Goal: Information Seeking & Learning: Learn about a topic

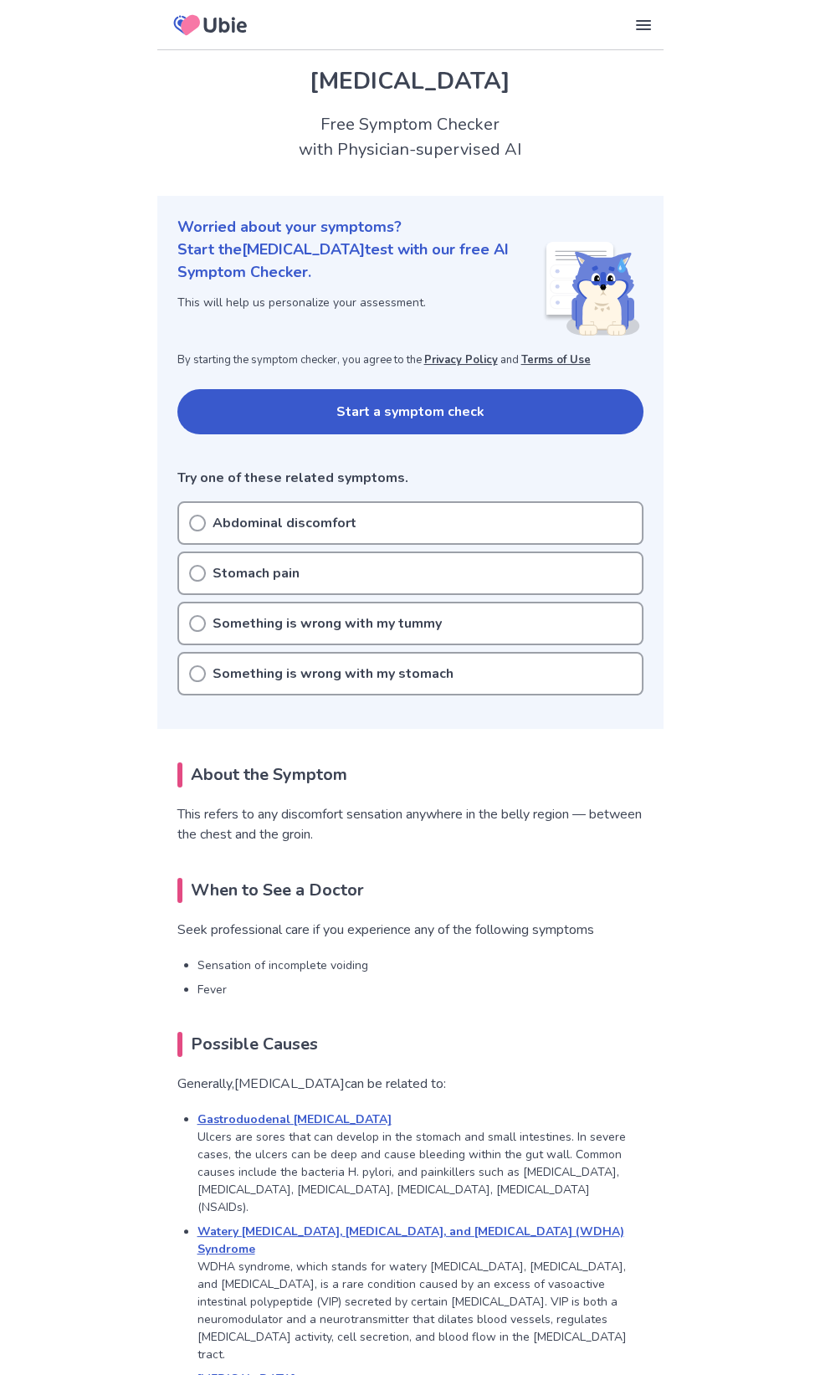
click at [532, 406] on button "Start a symptom check" at bounding box center [410, 411] width 466 height 45
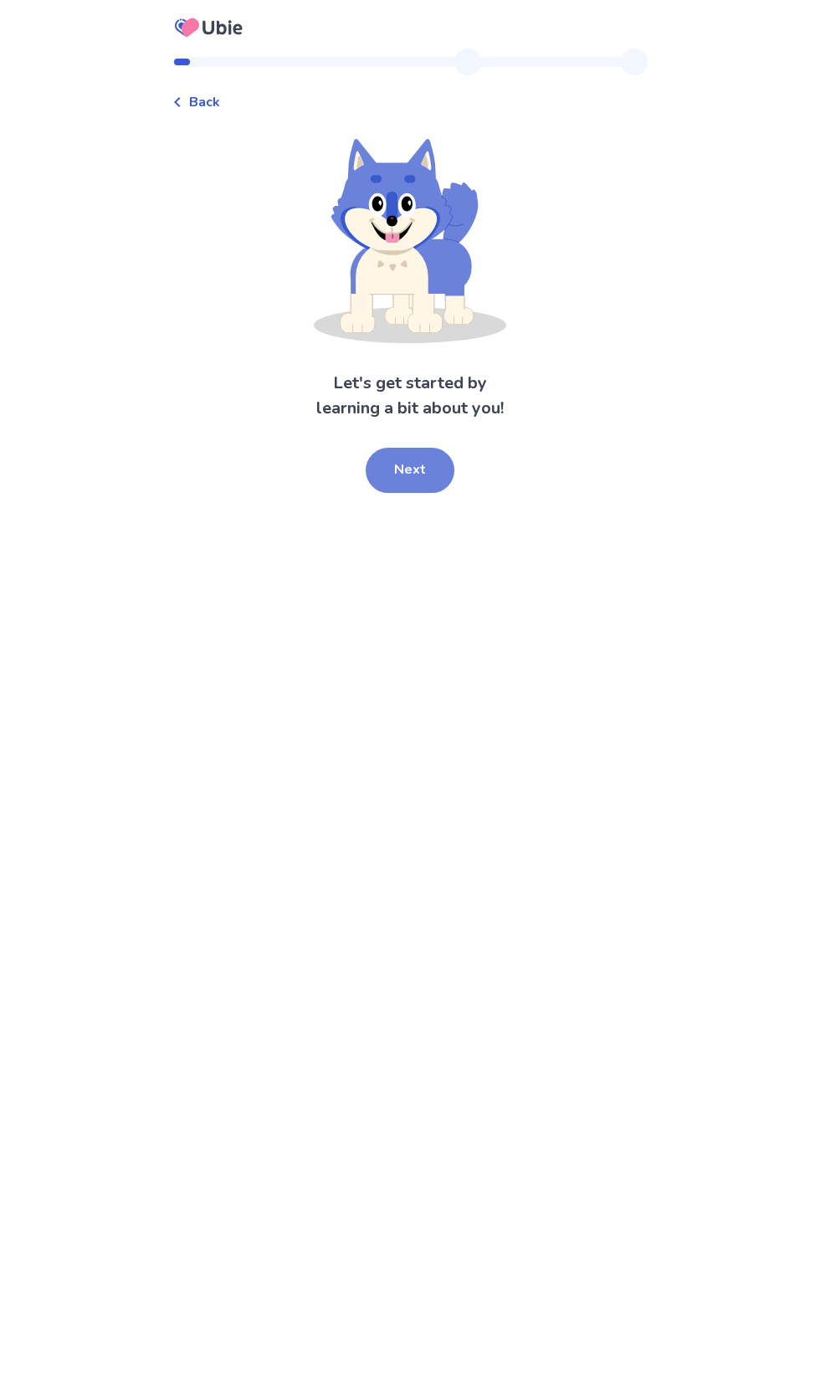
click at [418, 472] on button "Next" at bounding box center [410, 470] width 89 height 45
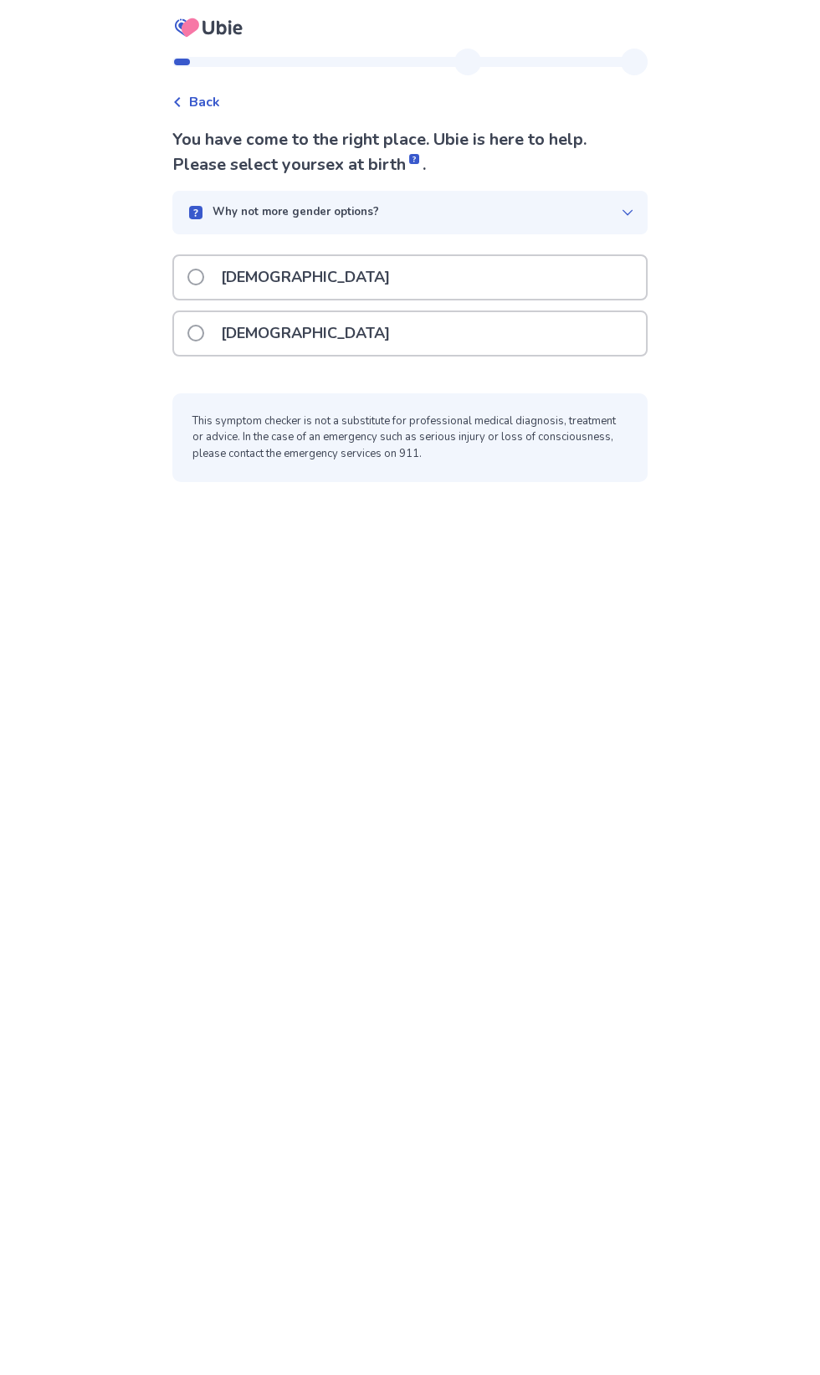
click at [537, 331] on div "Female" at bounding box center [410, 333] width 472 height 43
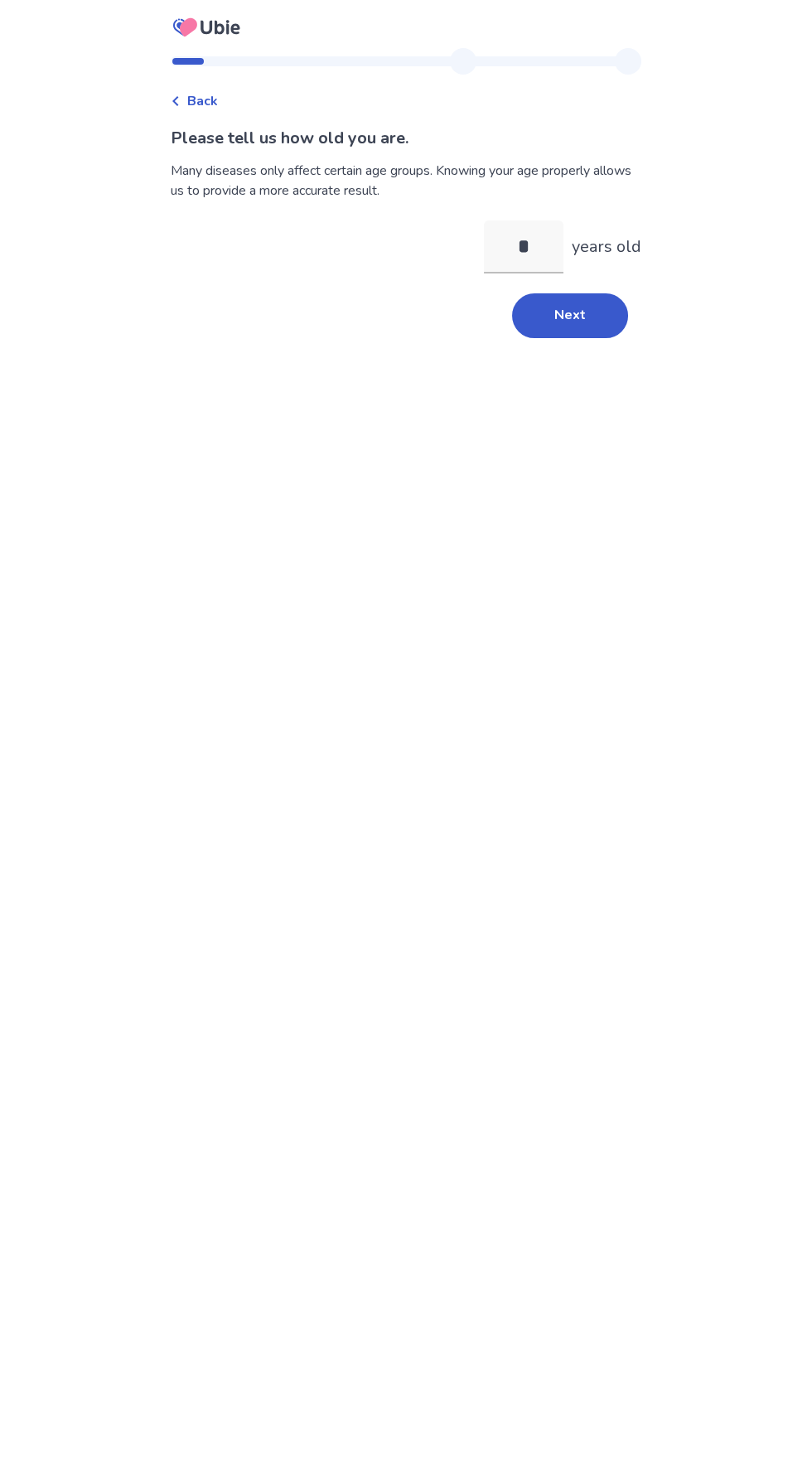
type input "**"
click at [606, 312] on button "Next" at bounding box center [569, 315] width 116 height 45
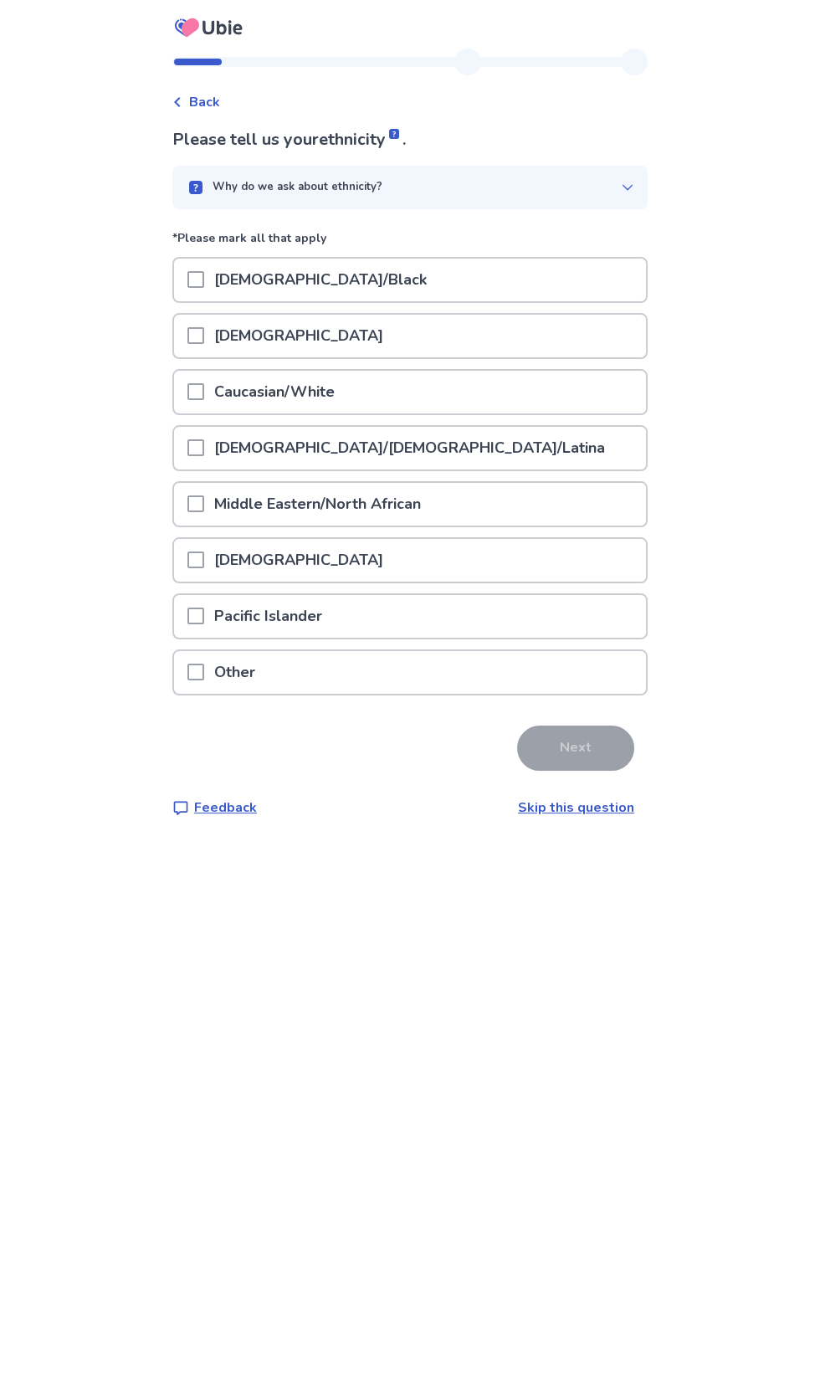
click at [469, 438] on div "Hispanic/Latino/Latina" at bounding box center [410, 448] width 472 height 43
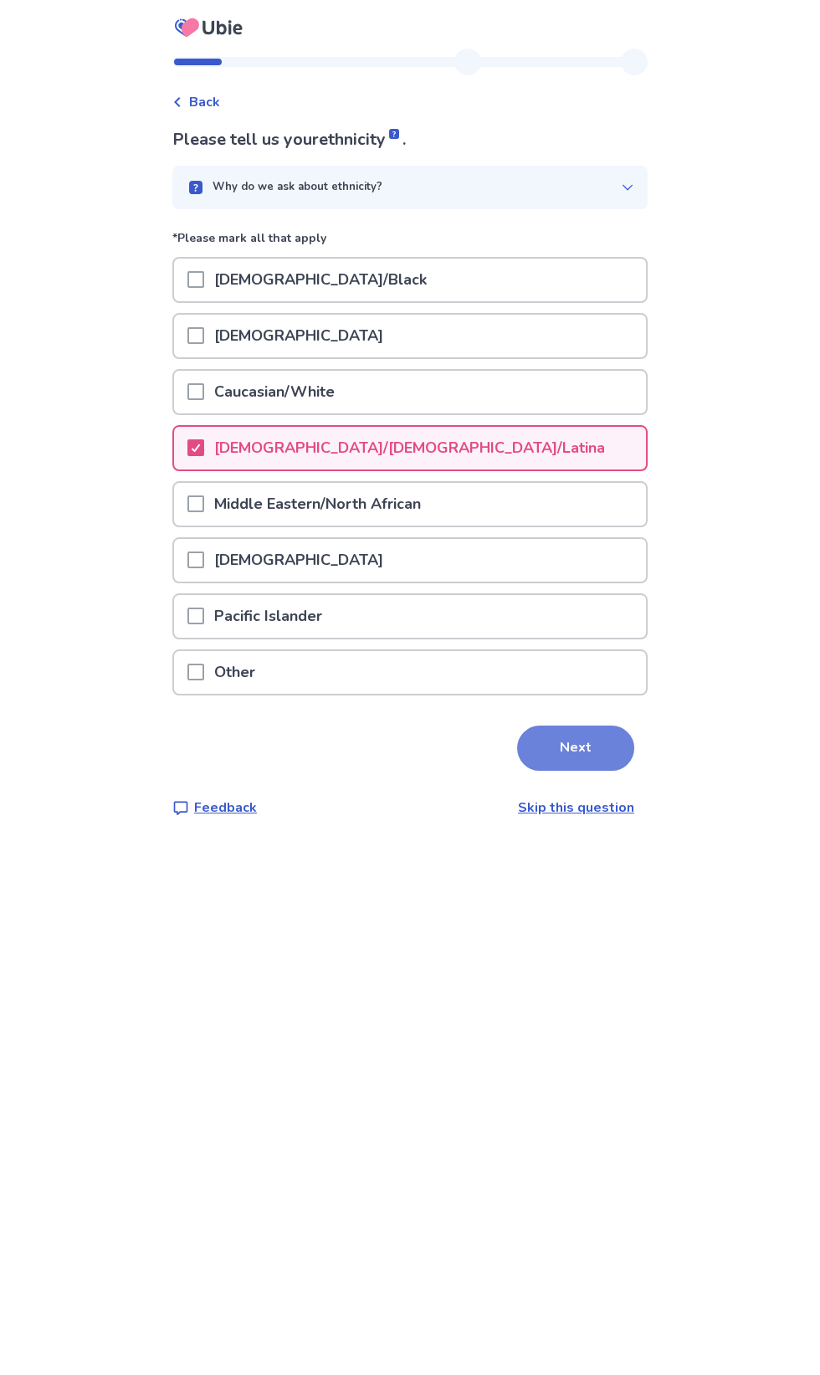
click at [595, 748] on button "Next" at bounding box center [575, 748] width 117 height 45
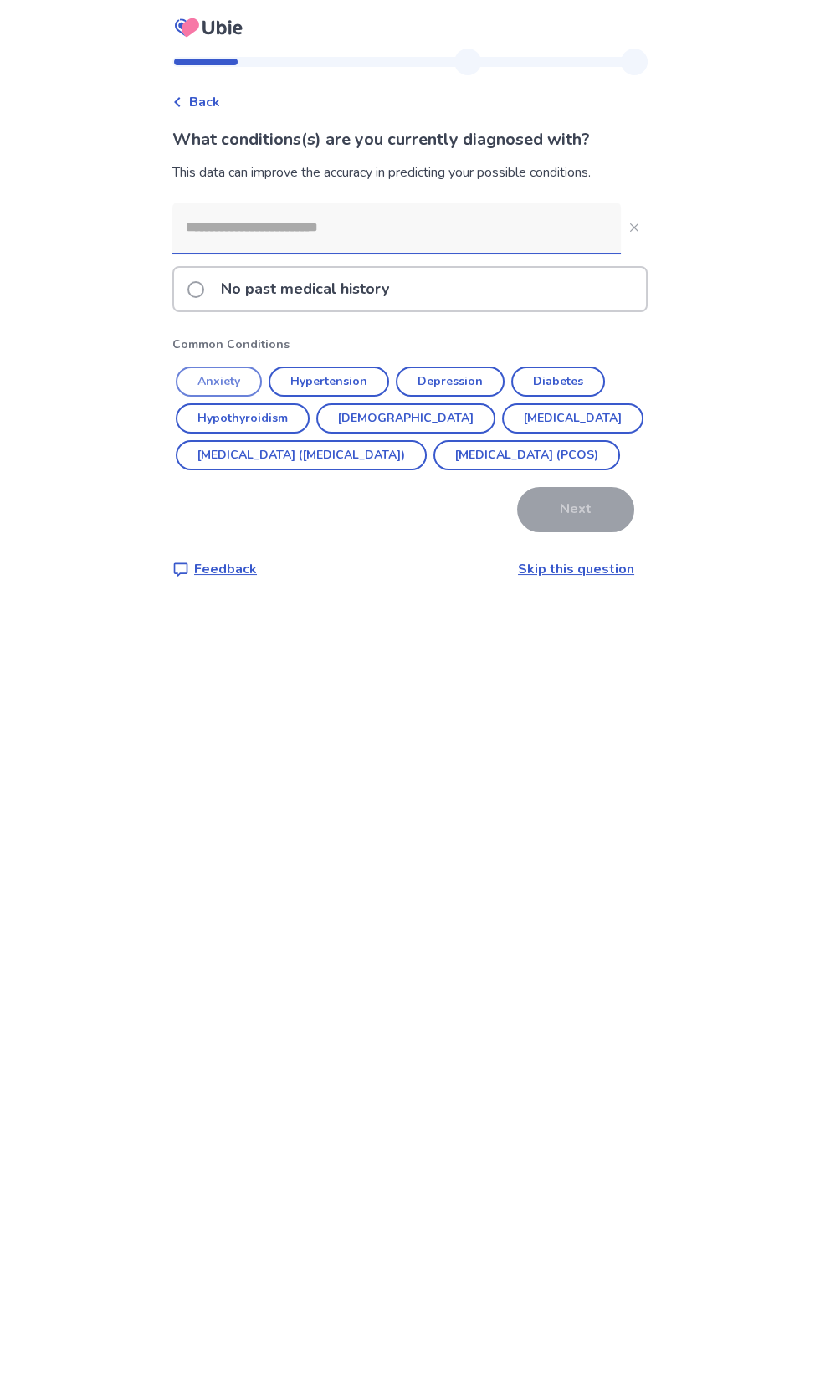
click at [238, 376] on button "Anxiety" at bounding box center [219, 382] width 86 height 30
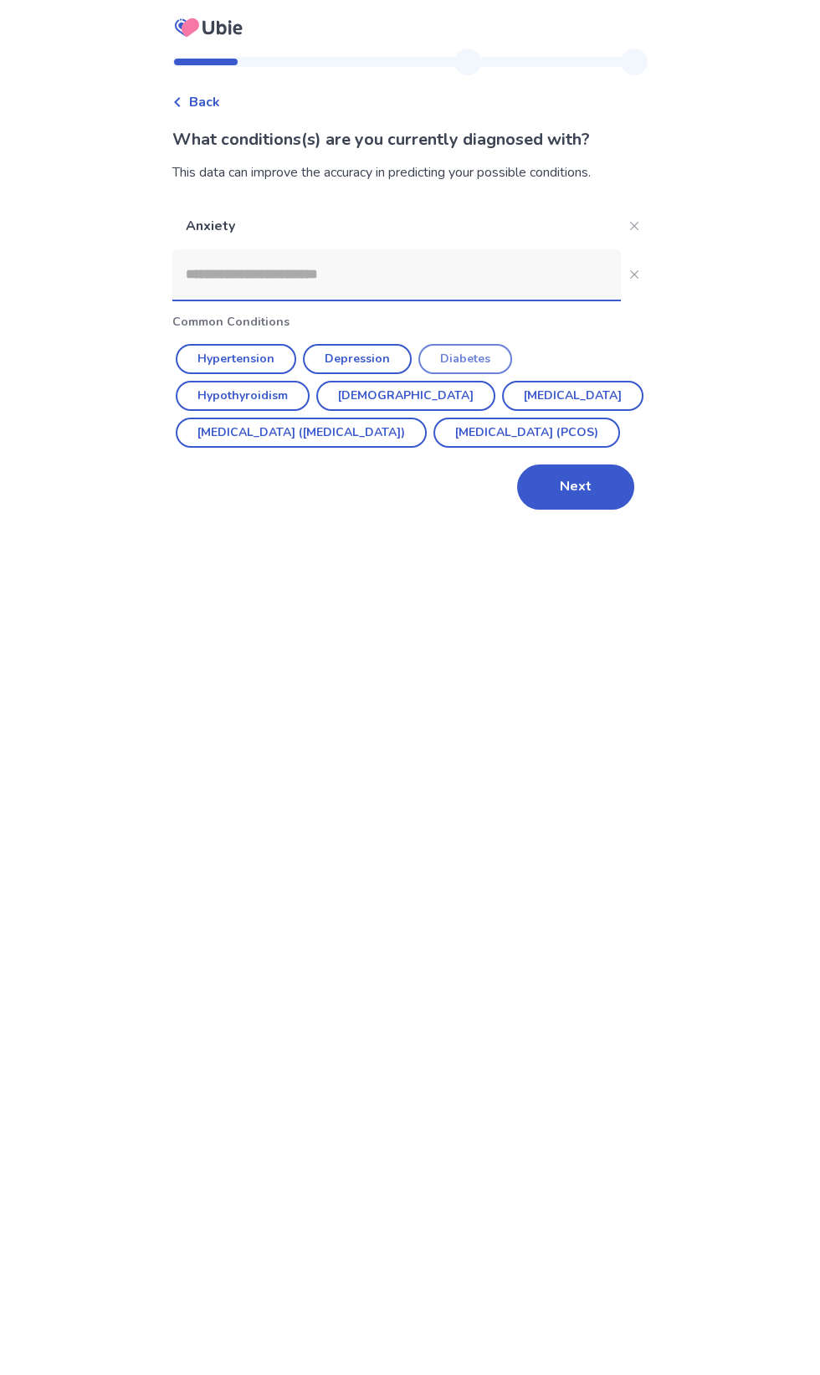
click at [463, 358] on button "Diabetes" at bounding box center [465, 359] width 94 height 30
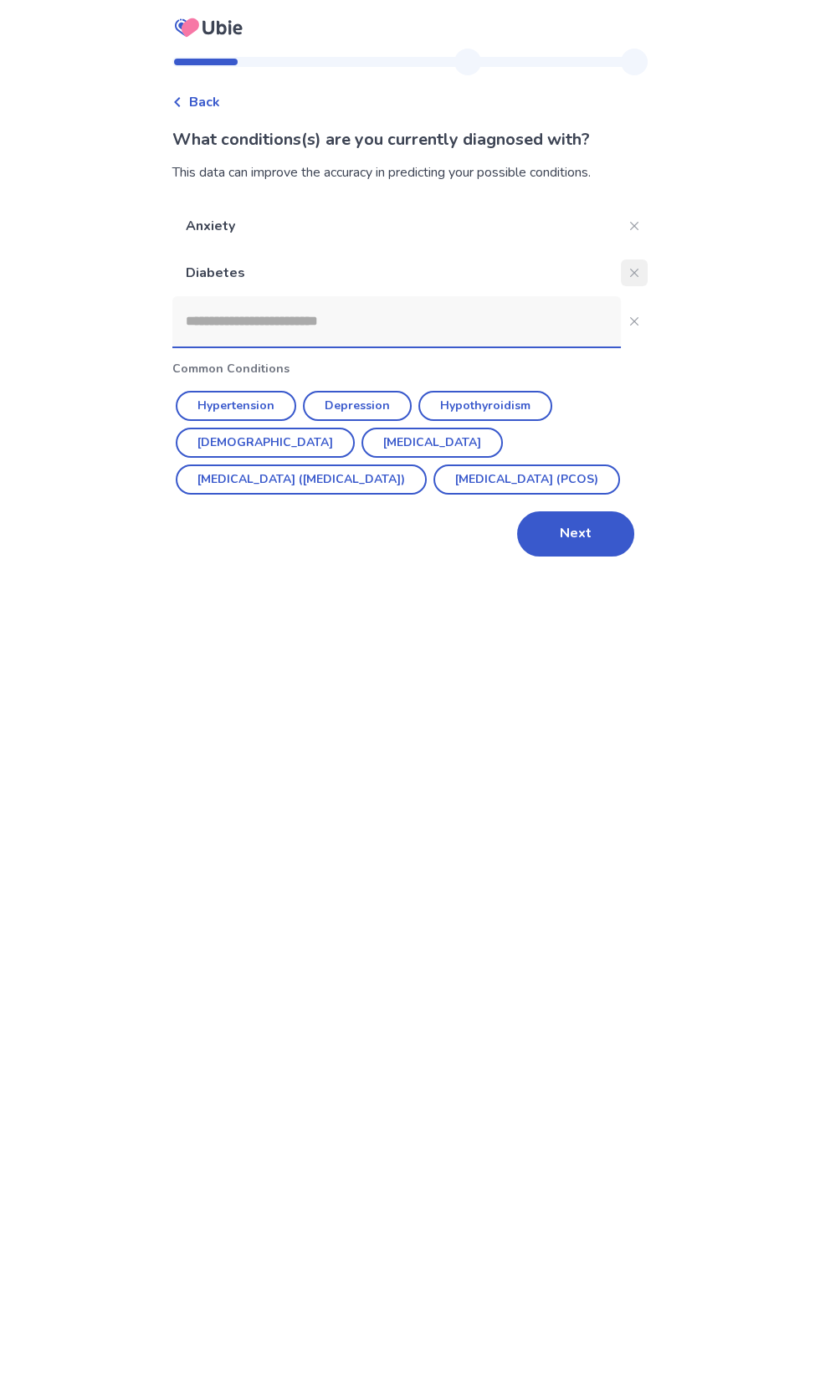
click at [630, 272] on icon "Close" at bounding box center [634, 273] width 8 height 8
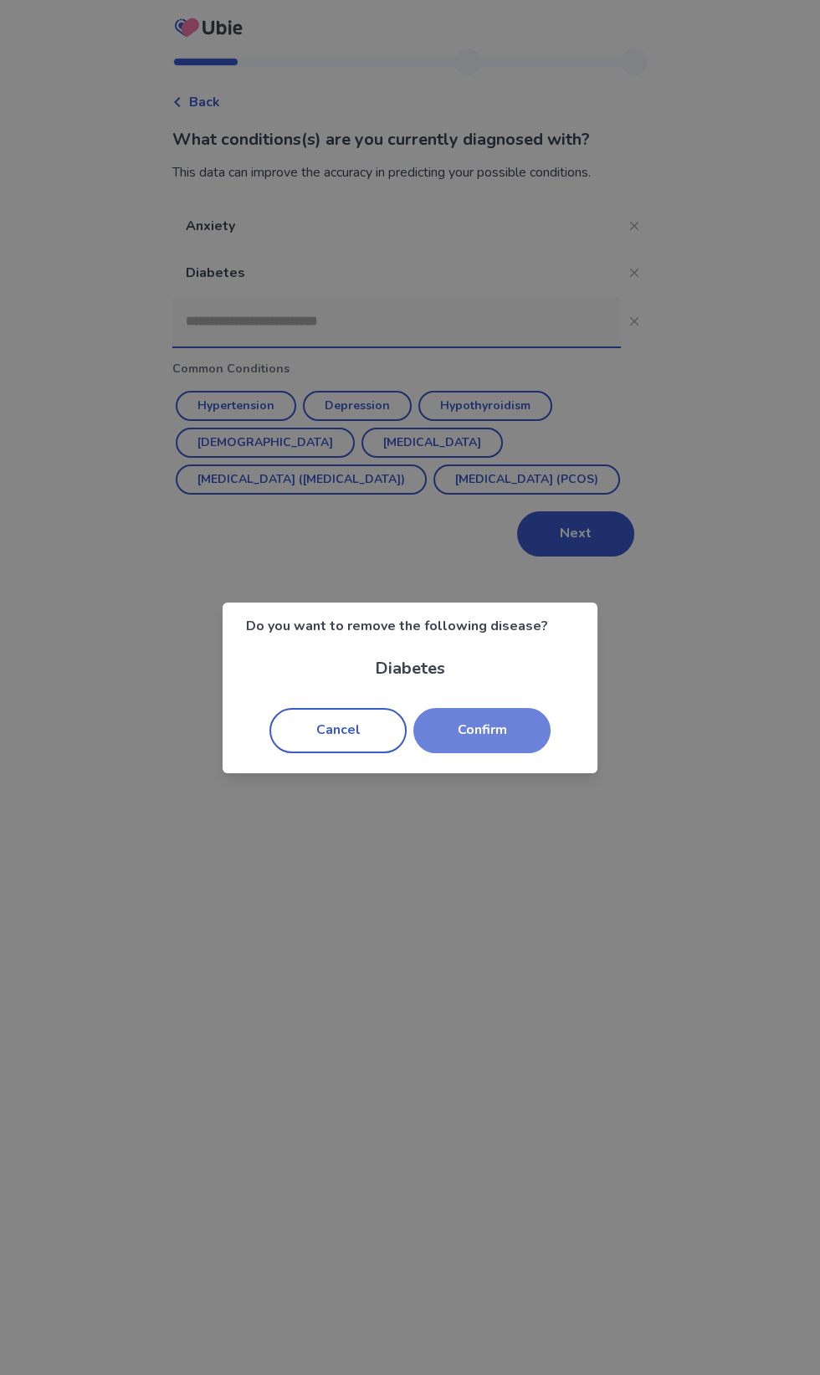
click at [510, 736] on button "Confirm" at bounding box center [481, 730] width 137 height 45
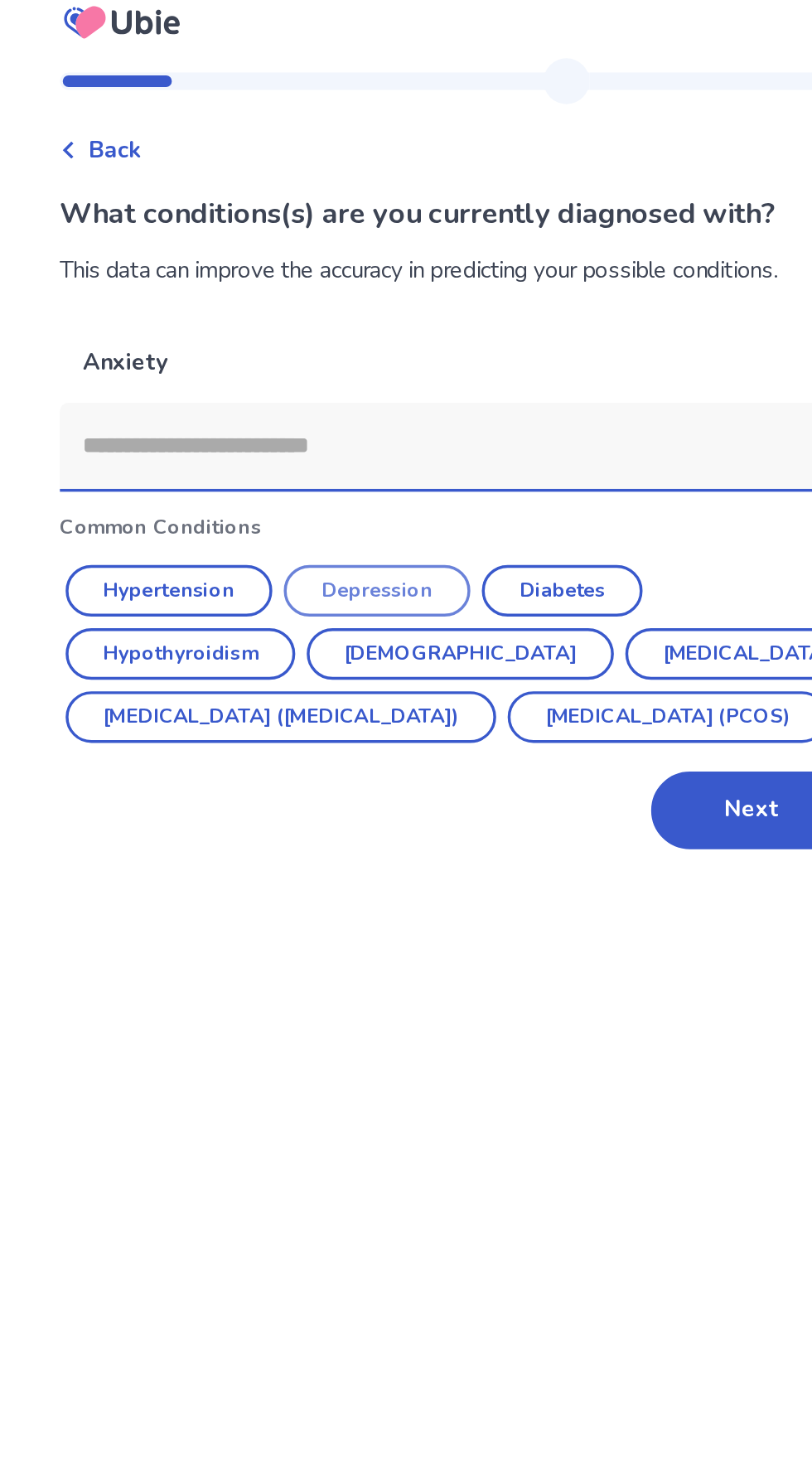
click at [365, 348] on button "Depression" at bounding box center [354, 356] width 108 height 30
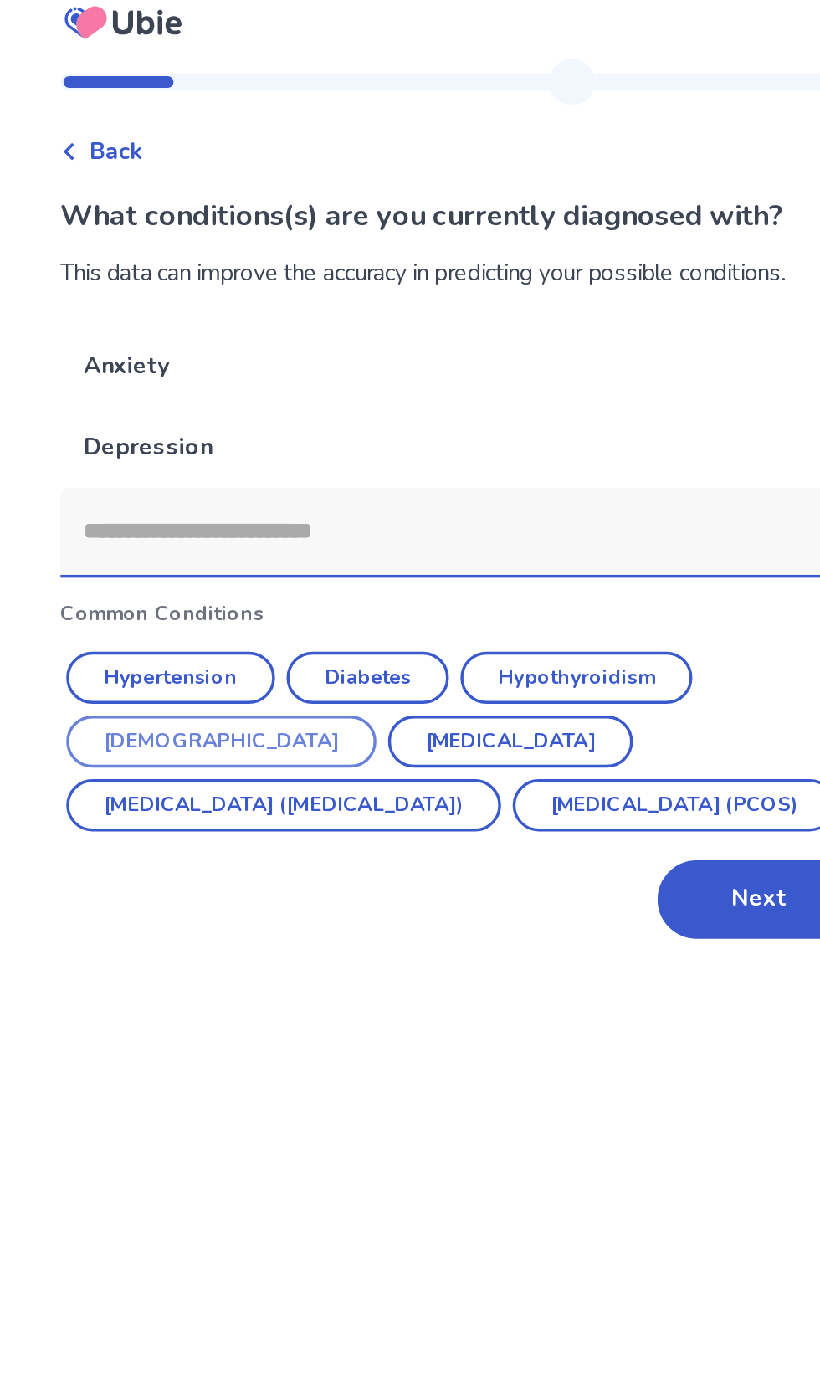
click at [355, 428] on button "Asthma" at bounding box center [265, 443] width 179 height 30
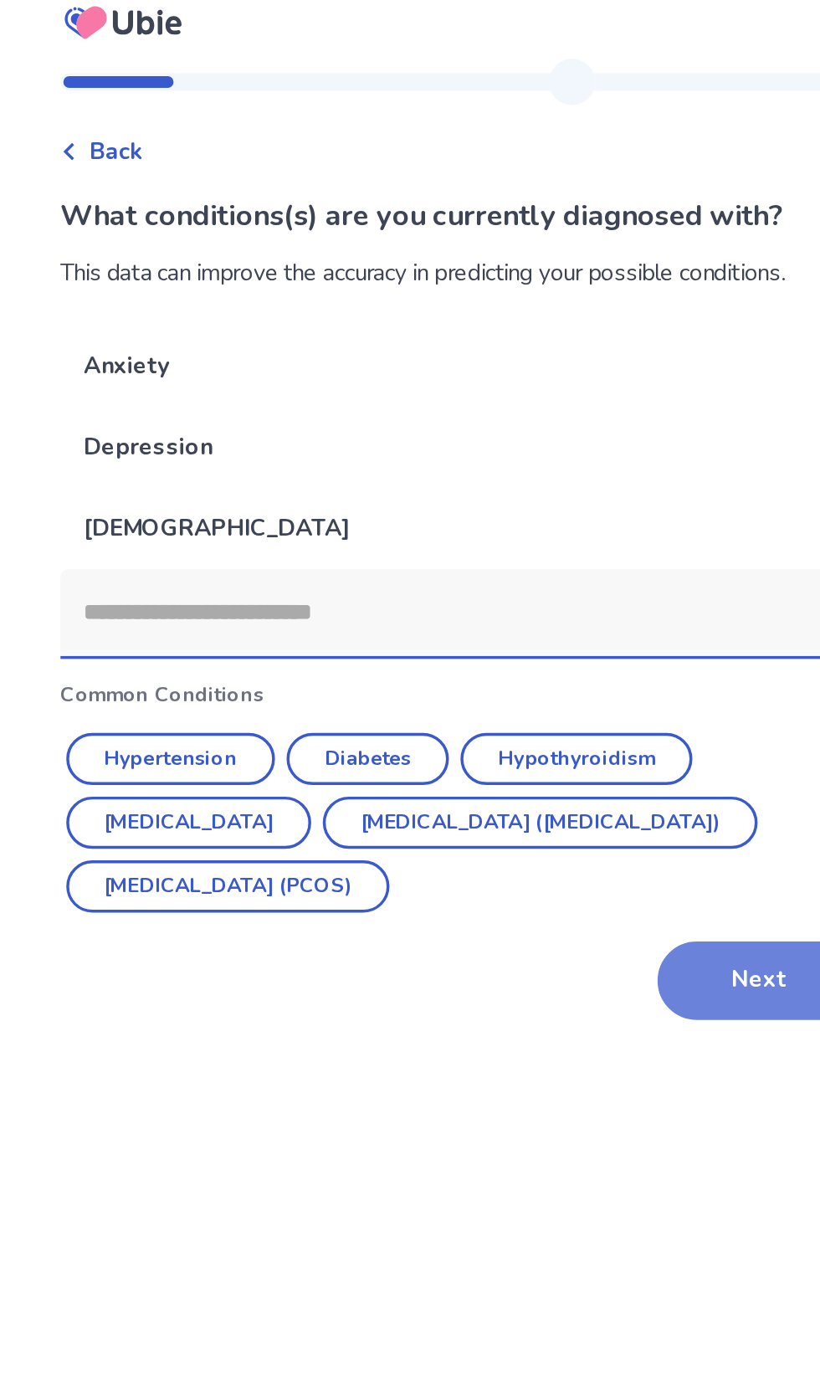
click at [571, 585] on button "Next" at bounding box center [575, 580] width 117 height 45
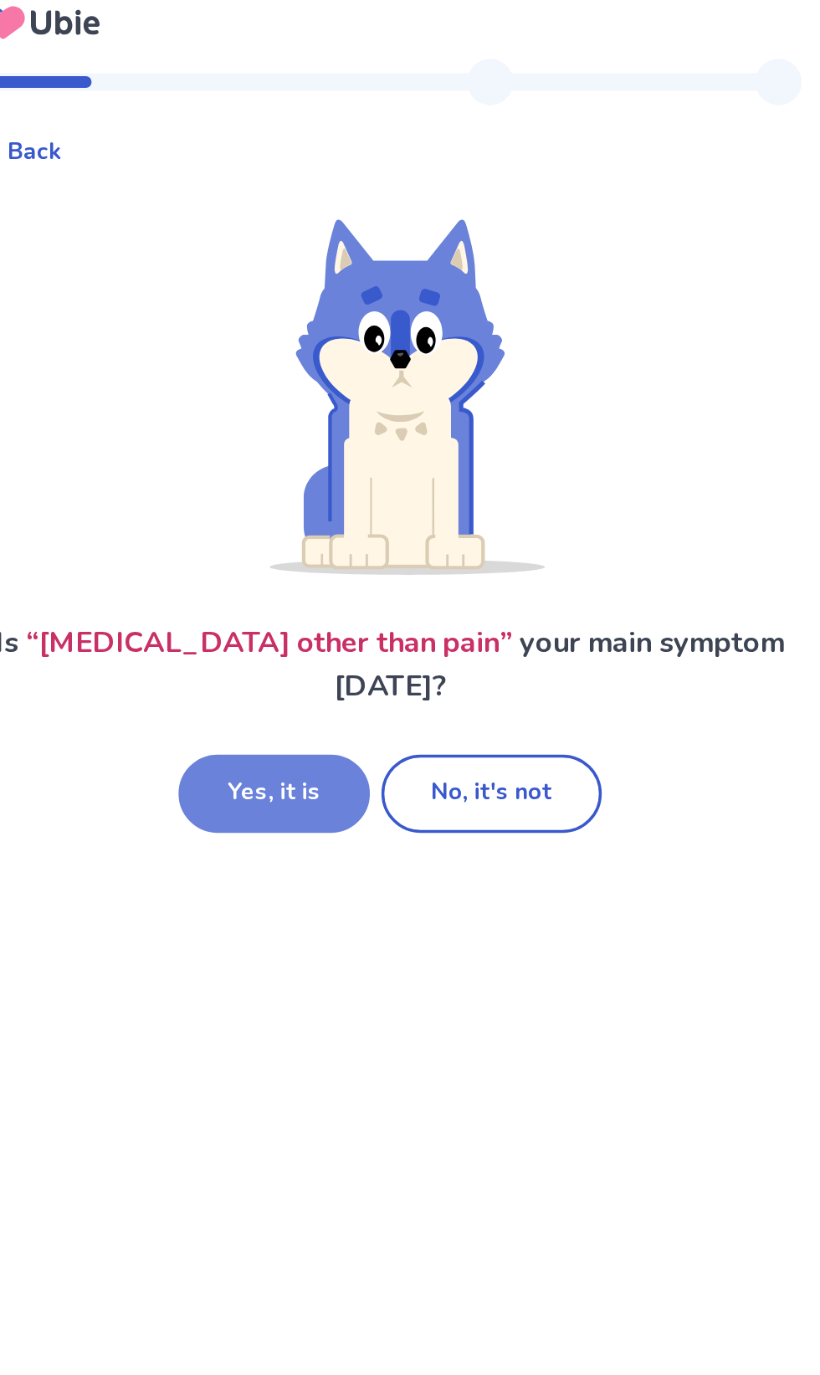
click at [354, 485] on button "Yes, it is" at bounding box center [343, 472] width 110 height 45
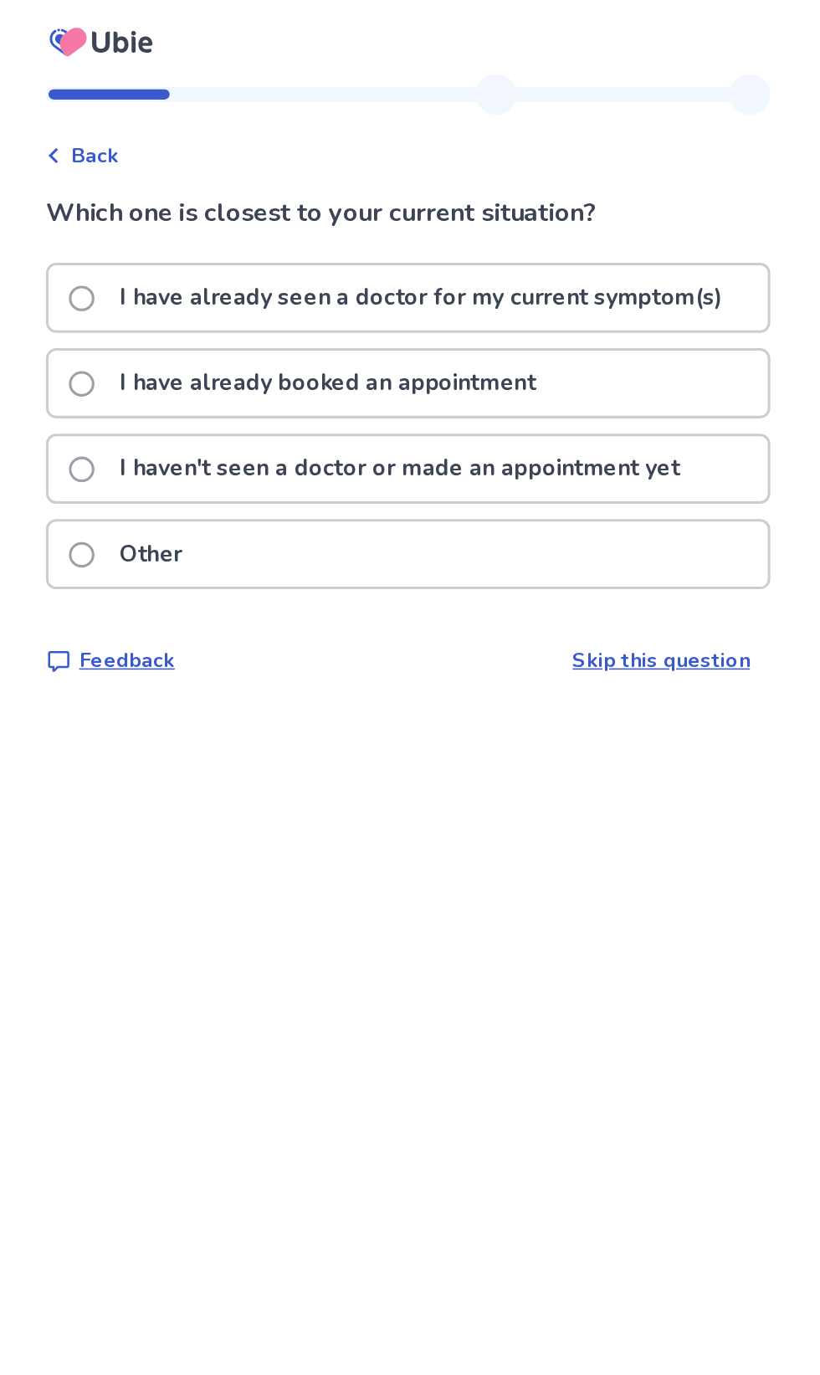
click at [217, 190] on label "I have already seen a doctor for my current symptom(s)" at bounding box center [406, 195] width 438 height 43
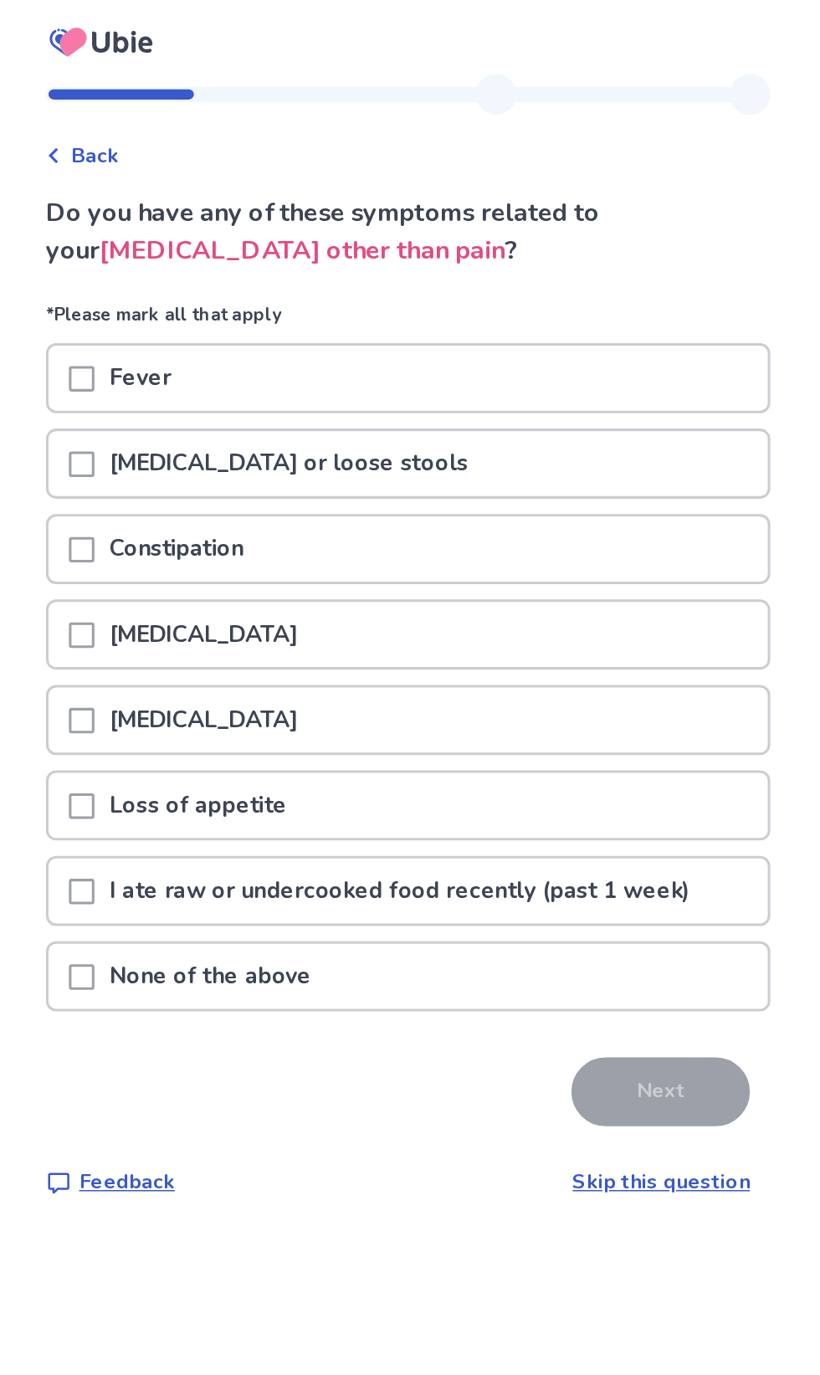
click at [528, 295] on div "Diarrhea or loose stools" at bounding box center [410, 304] width 472 height 43
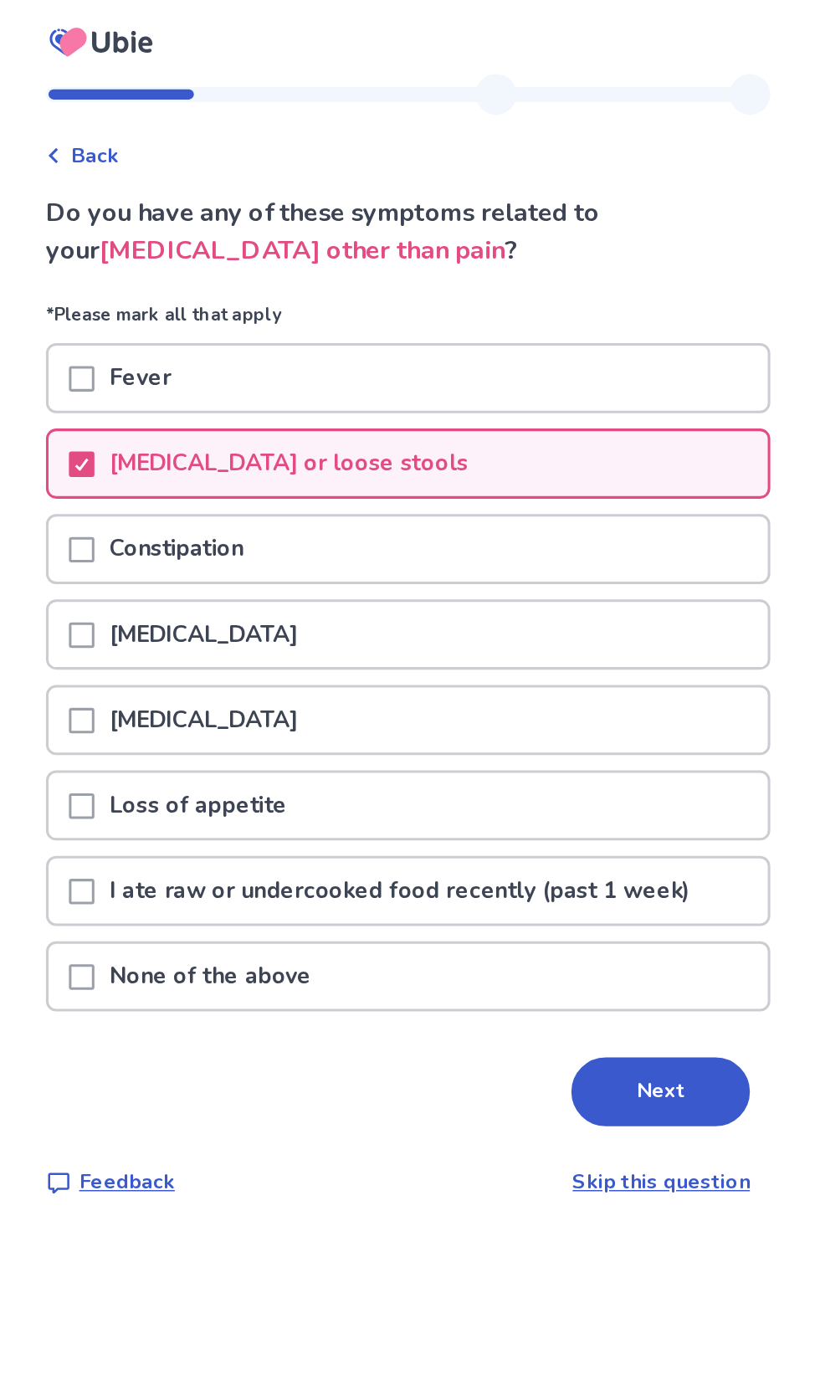
click at [490, 341] on div "Constipation" at bounding box center [410, 360] width 472 height 43
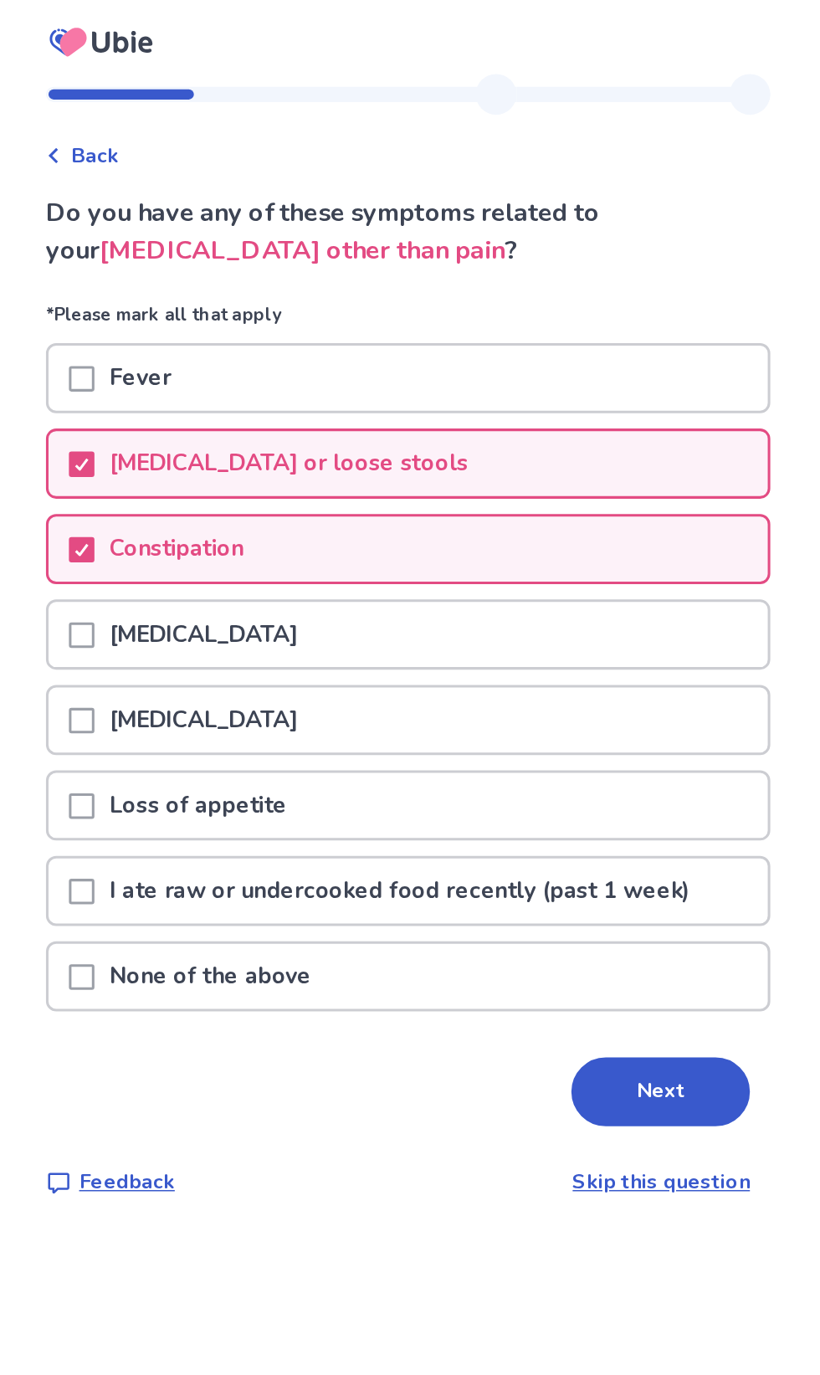
click at [414, 469] on div "[MEDICAL_DATA]" at bounding box center [410, 472] width 472 height 43
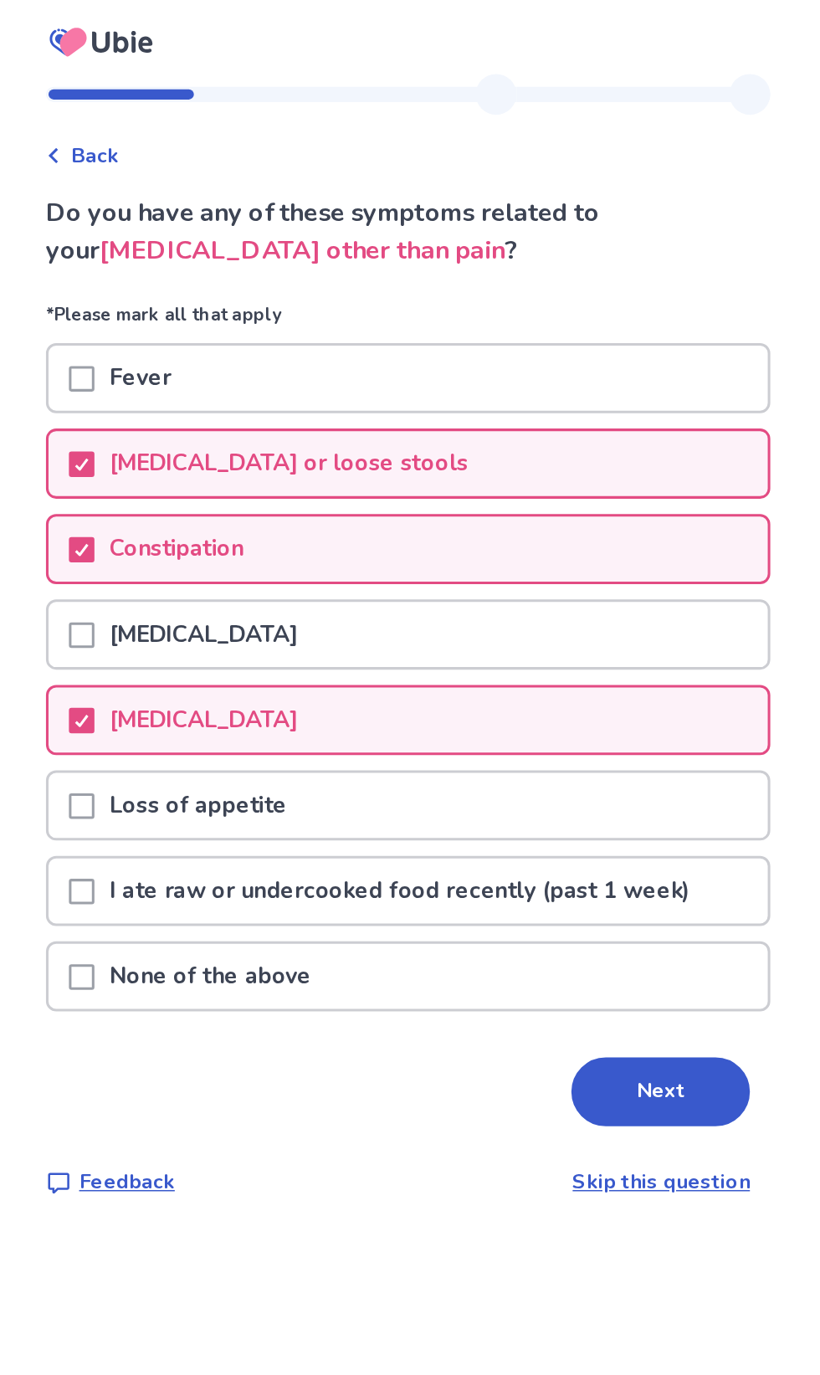
click at [400, 533] on div "Loss of appetite" at bounding box center [410, 528] width 472 height 43
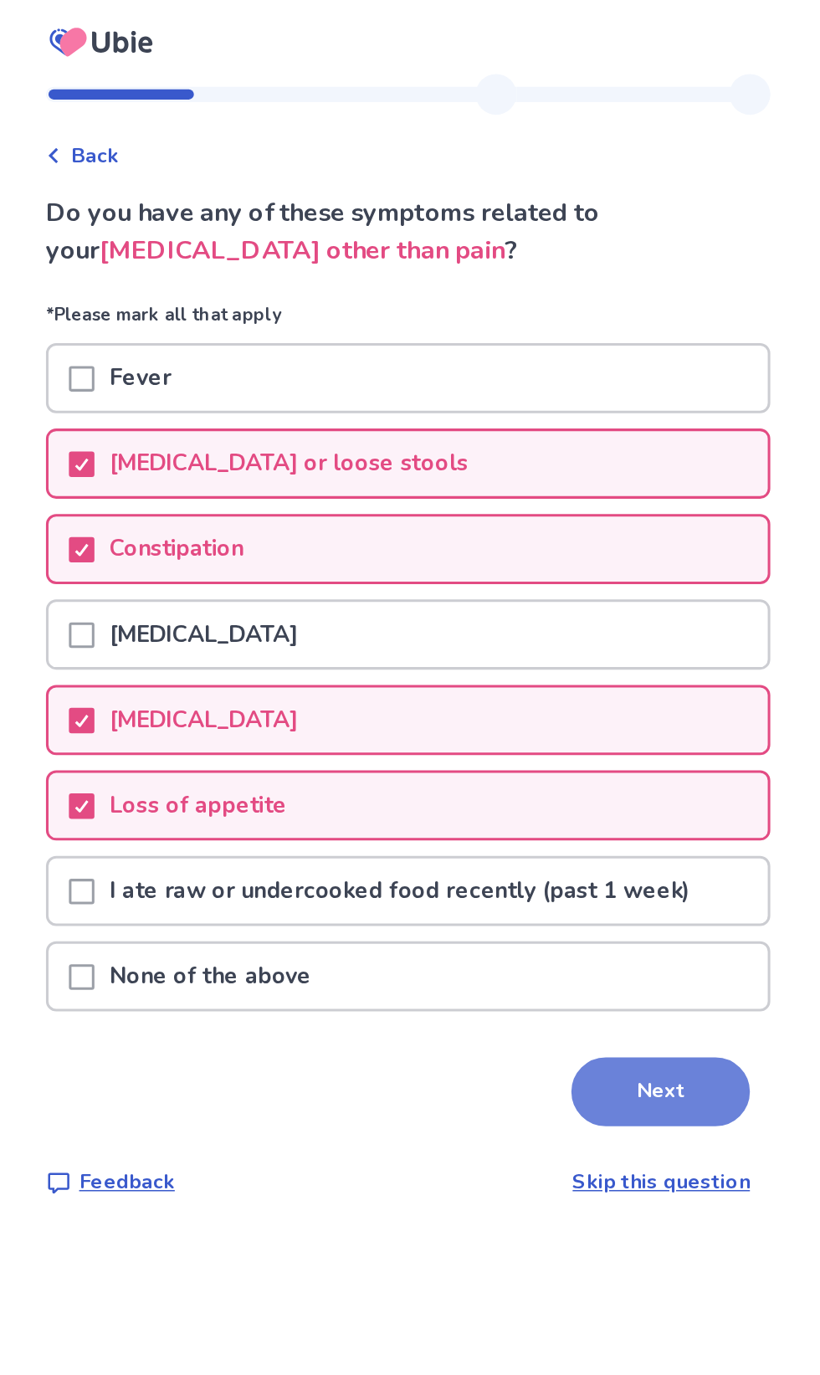
click at [539, 724] on button "Next" at bounding box center [575, 716] width 117 height 45
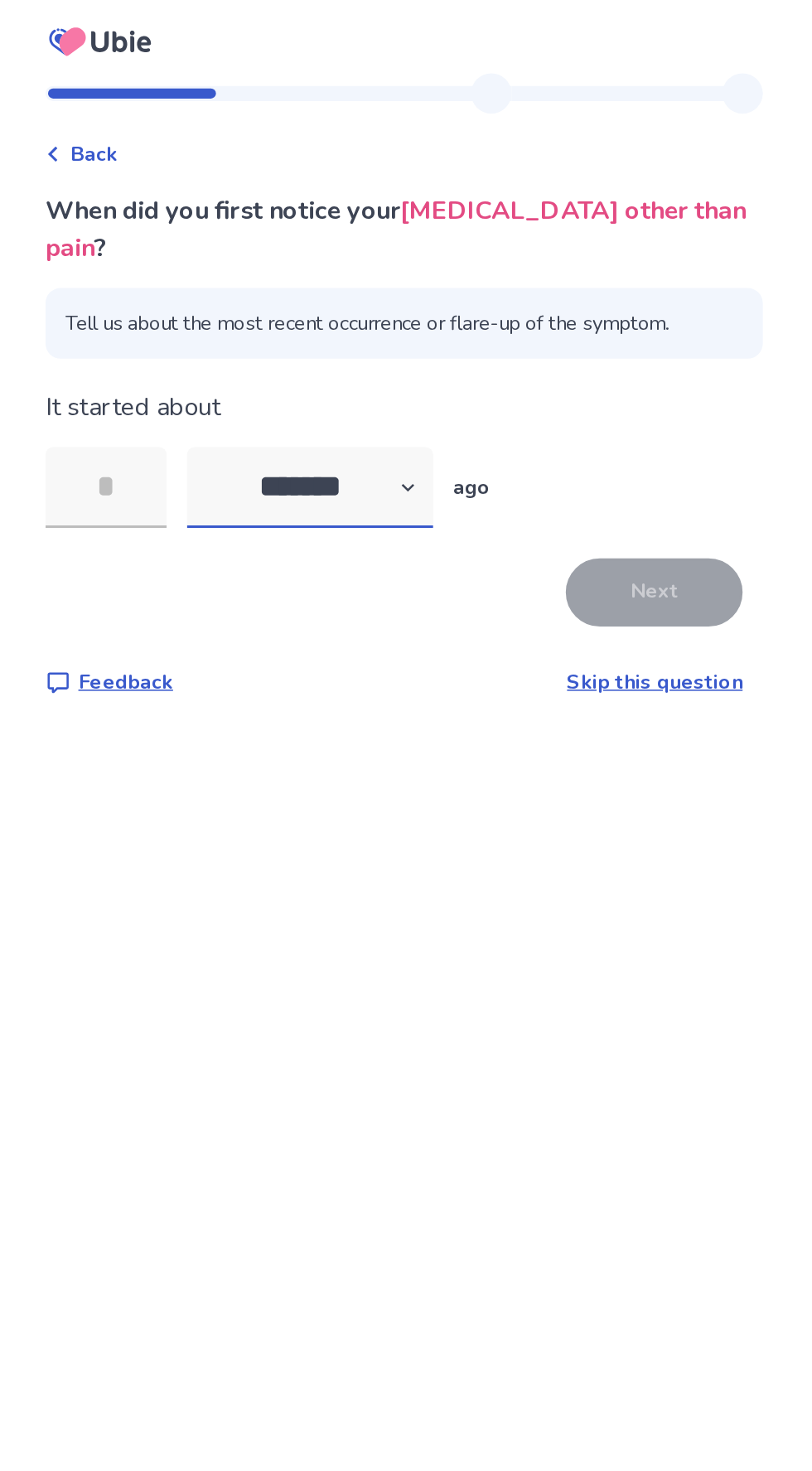
click at [408, 311] on select "******* ****** ******* ******** *******" at bounding box center [344, 320] width 161 height 53
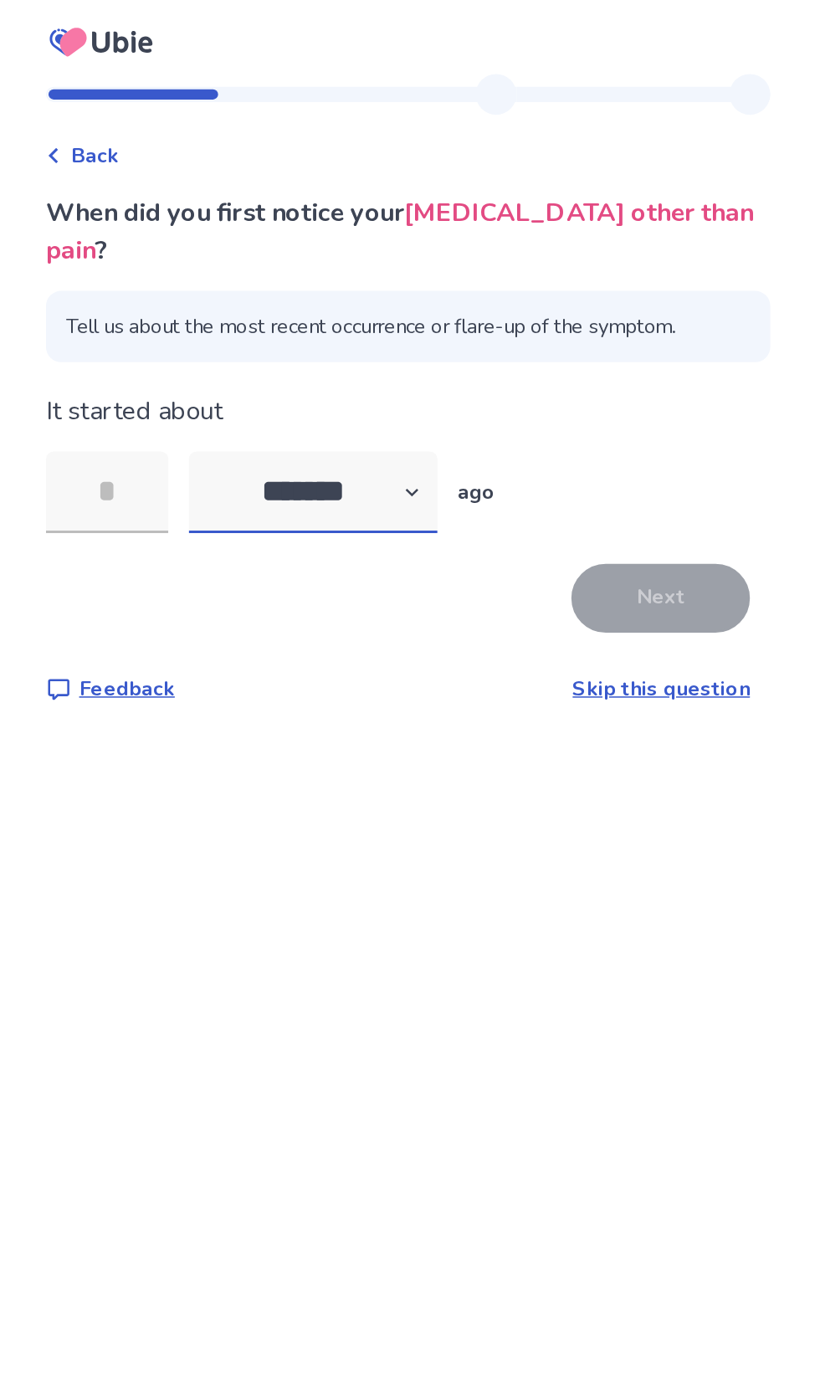
select select "*"
click at [275, 296] on select "******* ****** ******* ******** *******" at bounding box center [347, 323] width 163 height 54
click at [223, 320] on input "tel" at bounding box center [212, 323] width 80 height 54
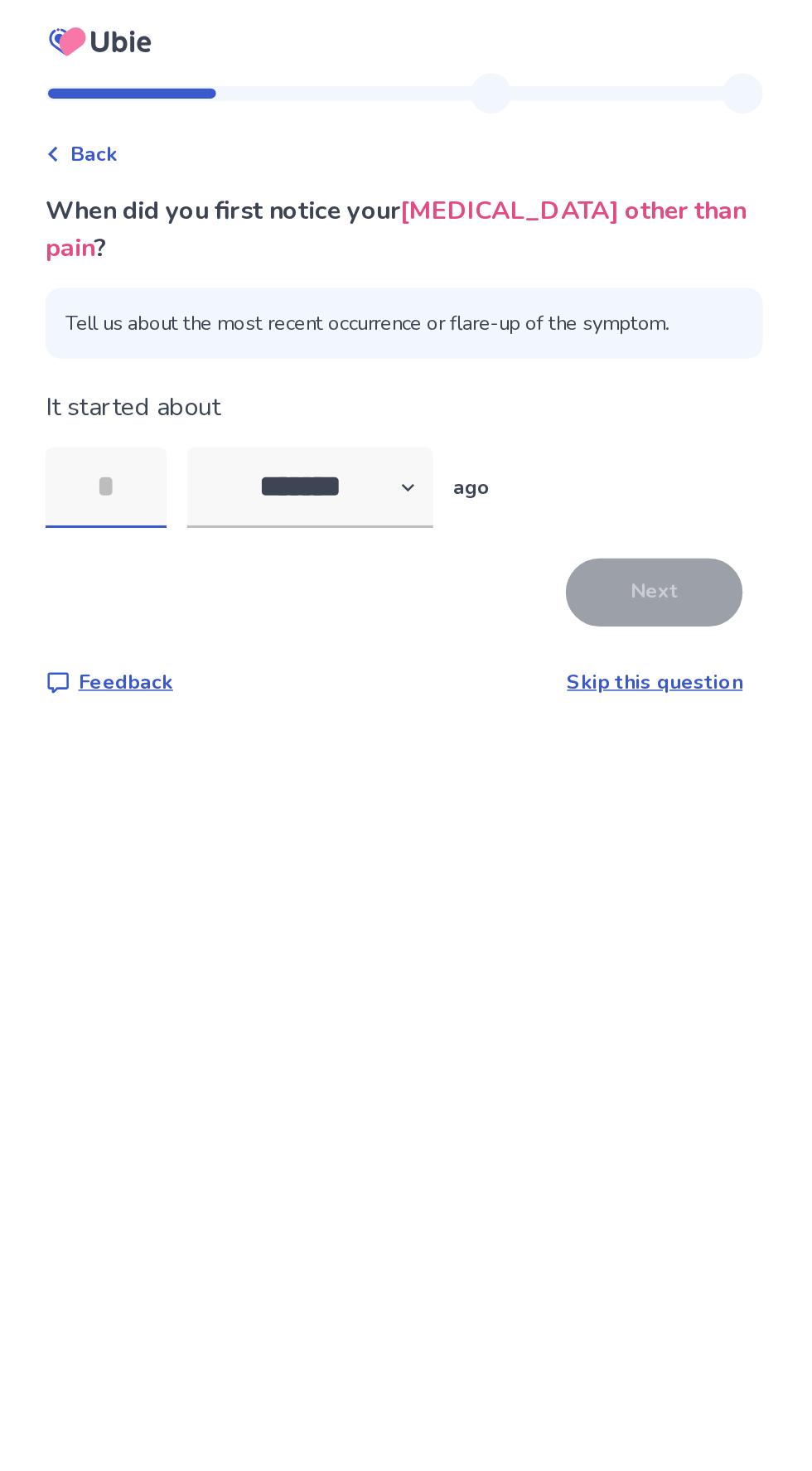
type input "*"
click at [407, 309] on select "******* ****** ******* ******** *******" at bounding box center [344, 320] width 161 height 53
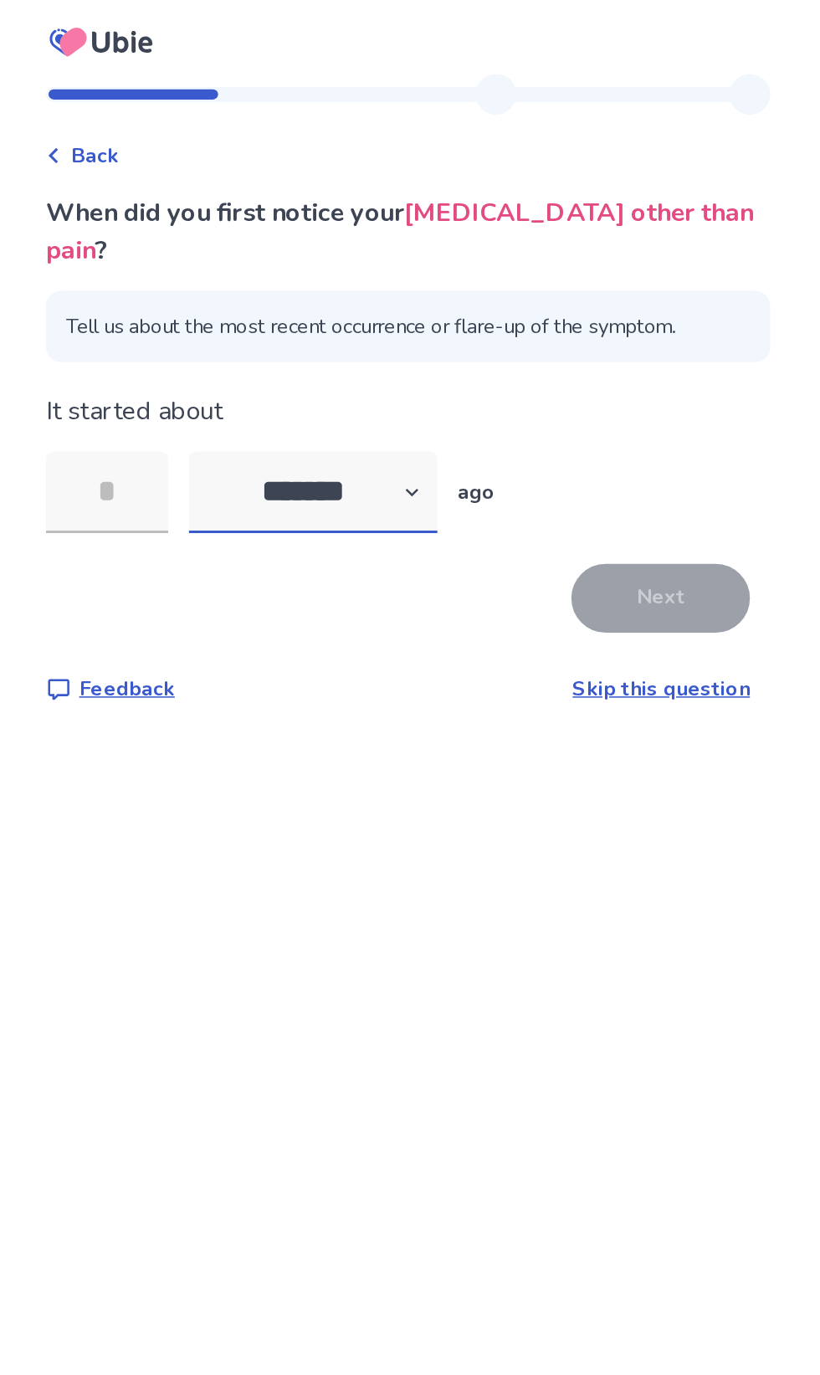
select select "*"
click at [275, 296] on select "******* ****** ******* ******** *******" at bounding box center [347, 323] width 163 height 54
click at [213, 320] on input "tel" at bounding box center [212, 323] width 80 height 54
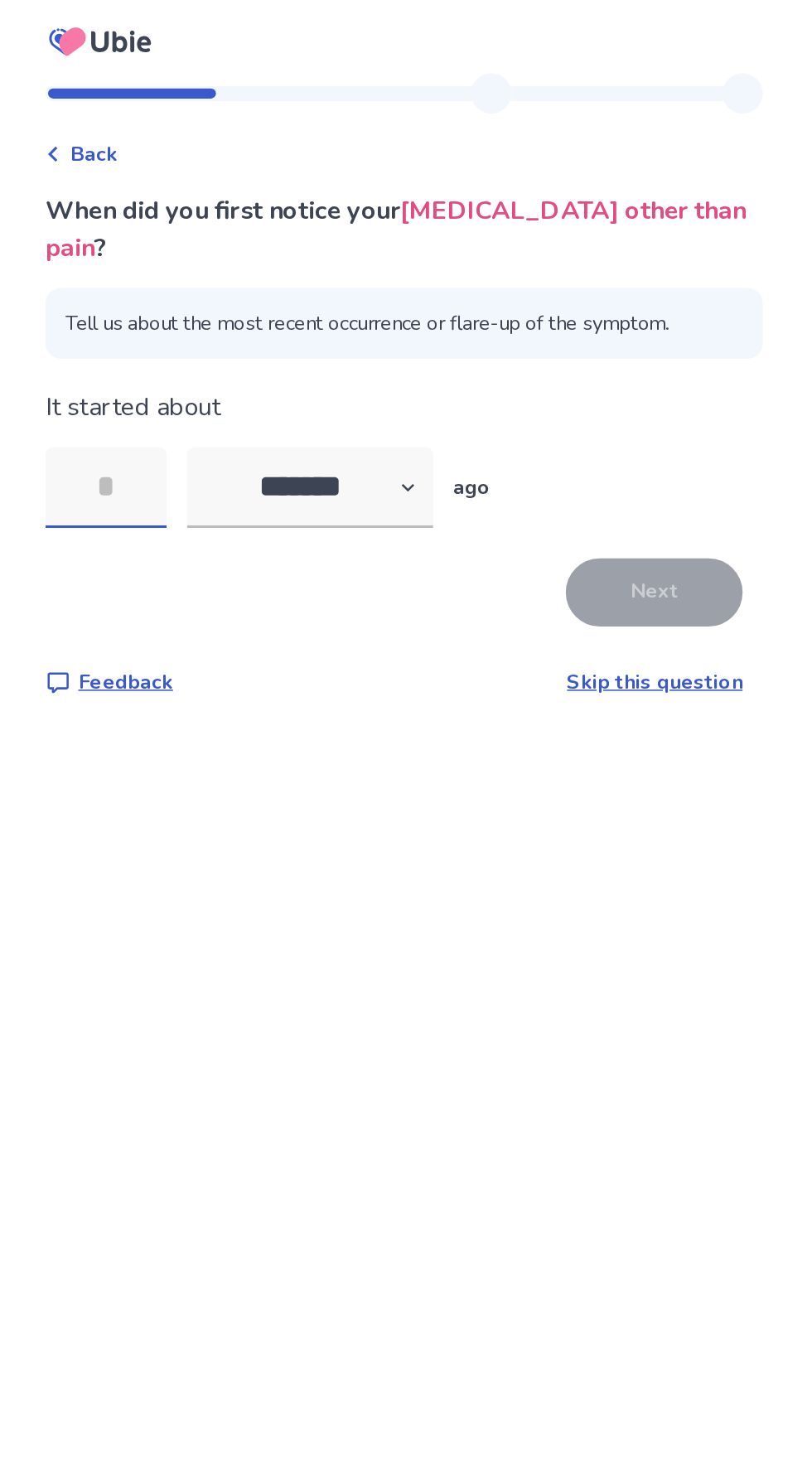
type input "*"
click at [594, 388] on button "Next" at bounding box center [569, 388] width 116 height 45
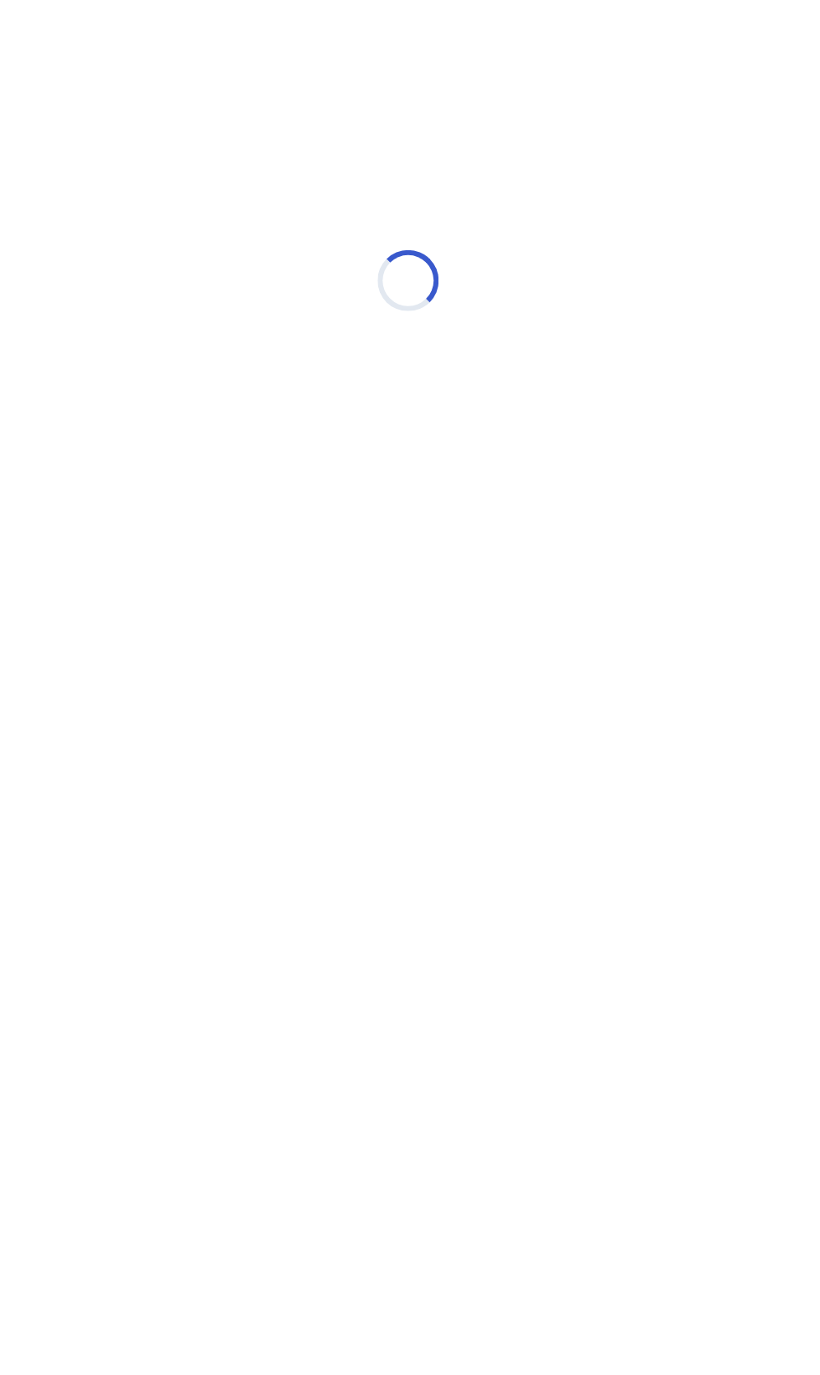
select select "*"
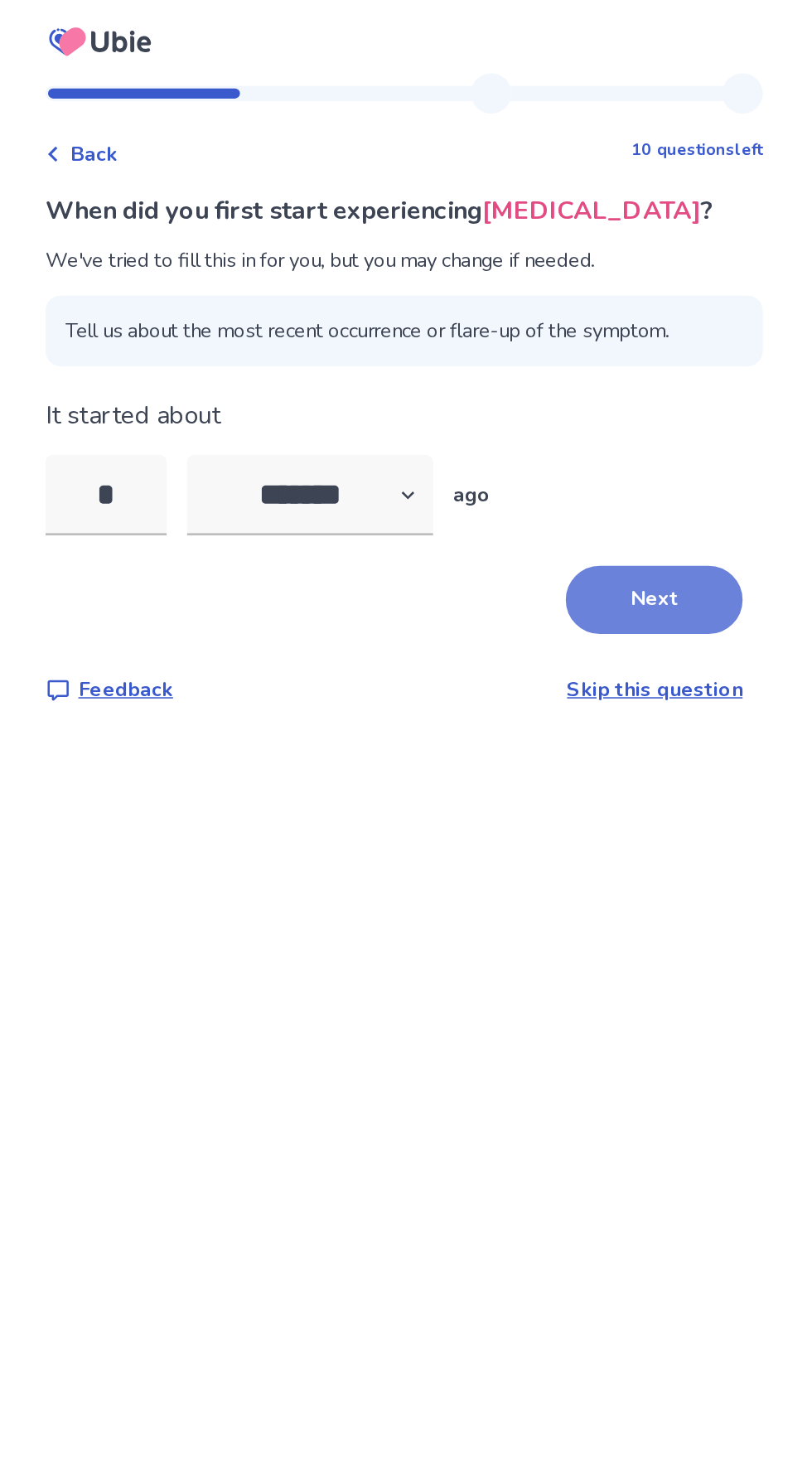
click at [583, 387] on button "Next" at bounding box center [569, 393] width 116 height 45
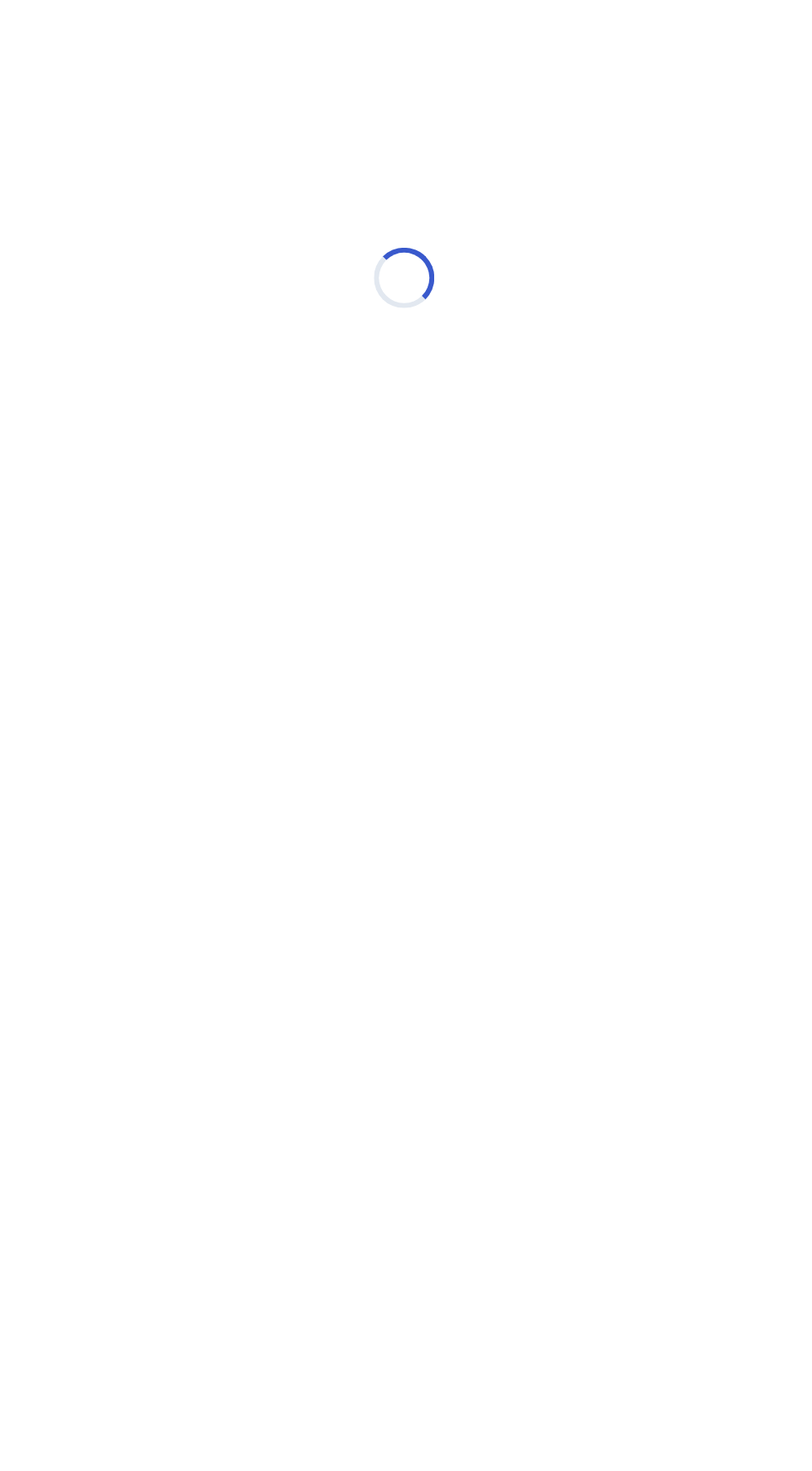
select select "*"
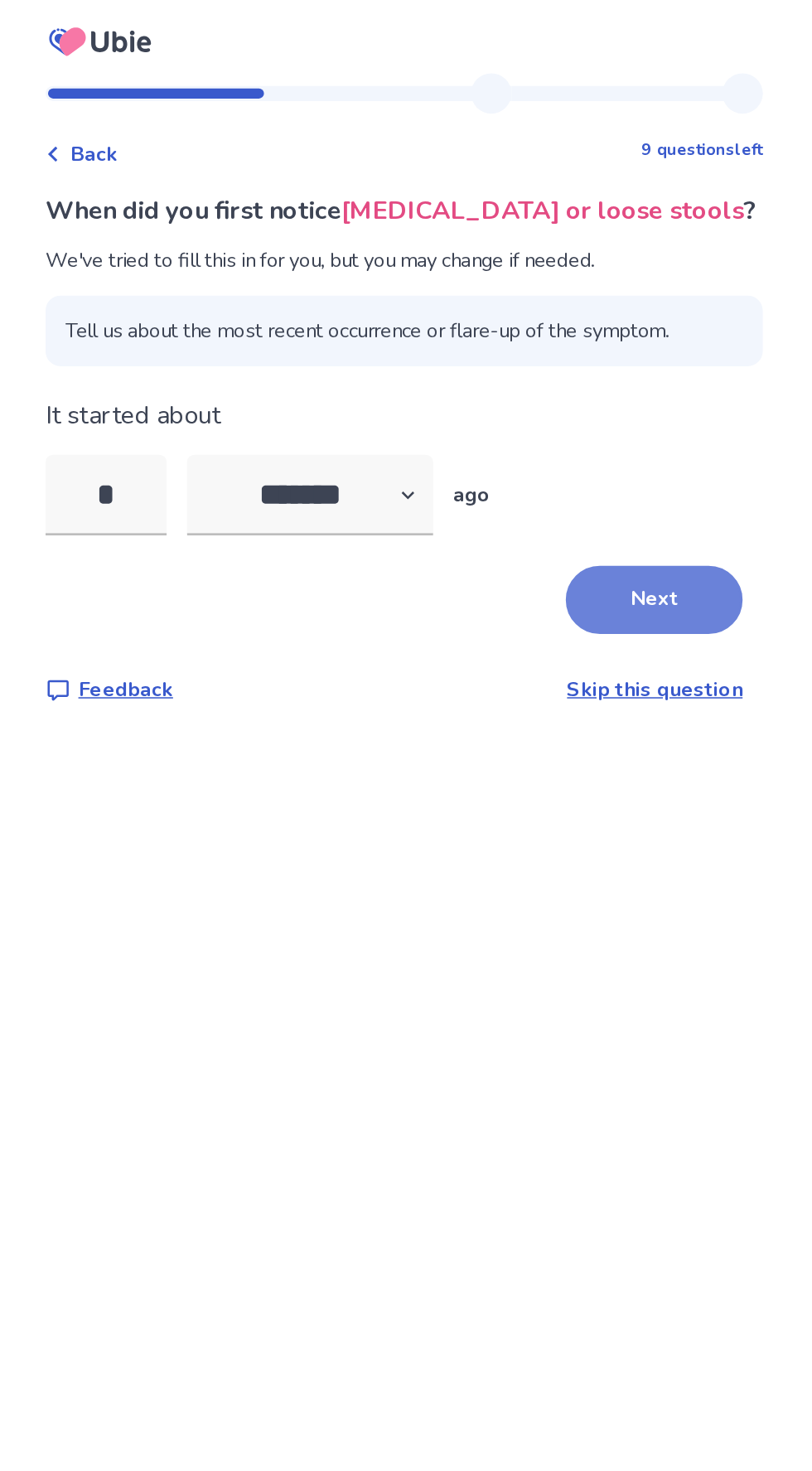
click at [573, 388] on button "Next" at bounding box center [569, 393] width 116 height 45
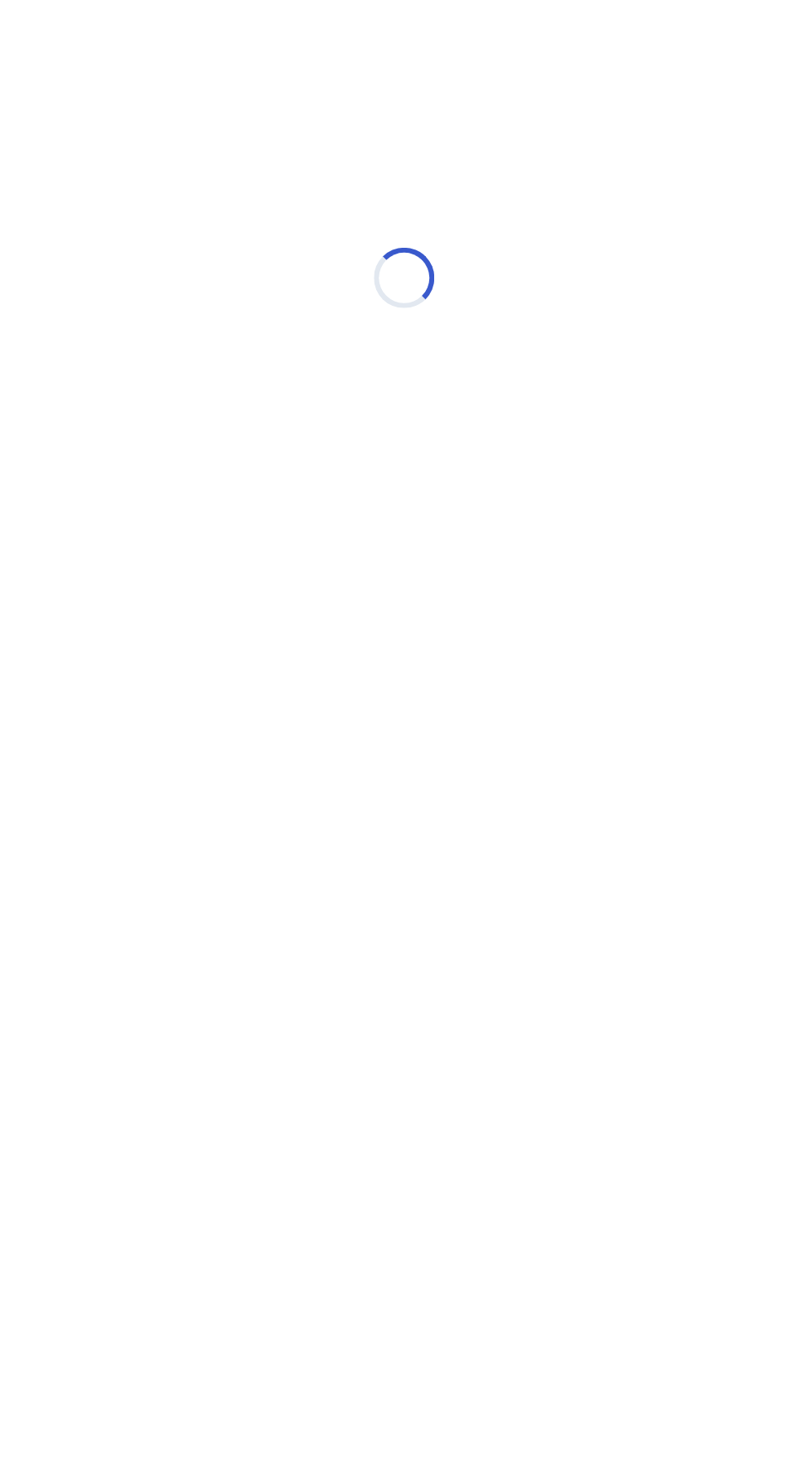
select select "*"
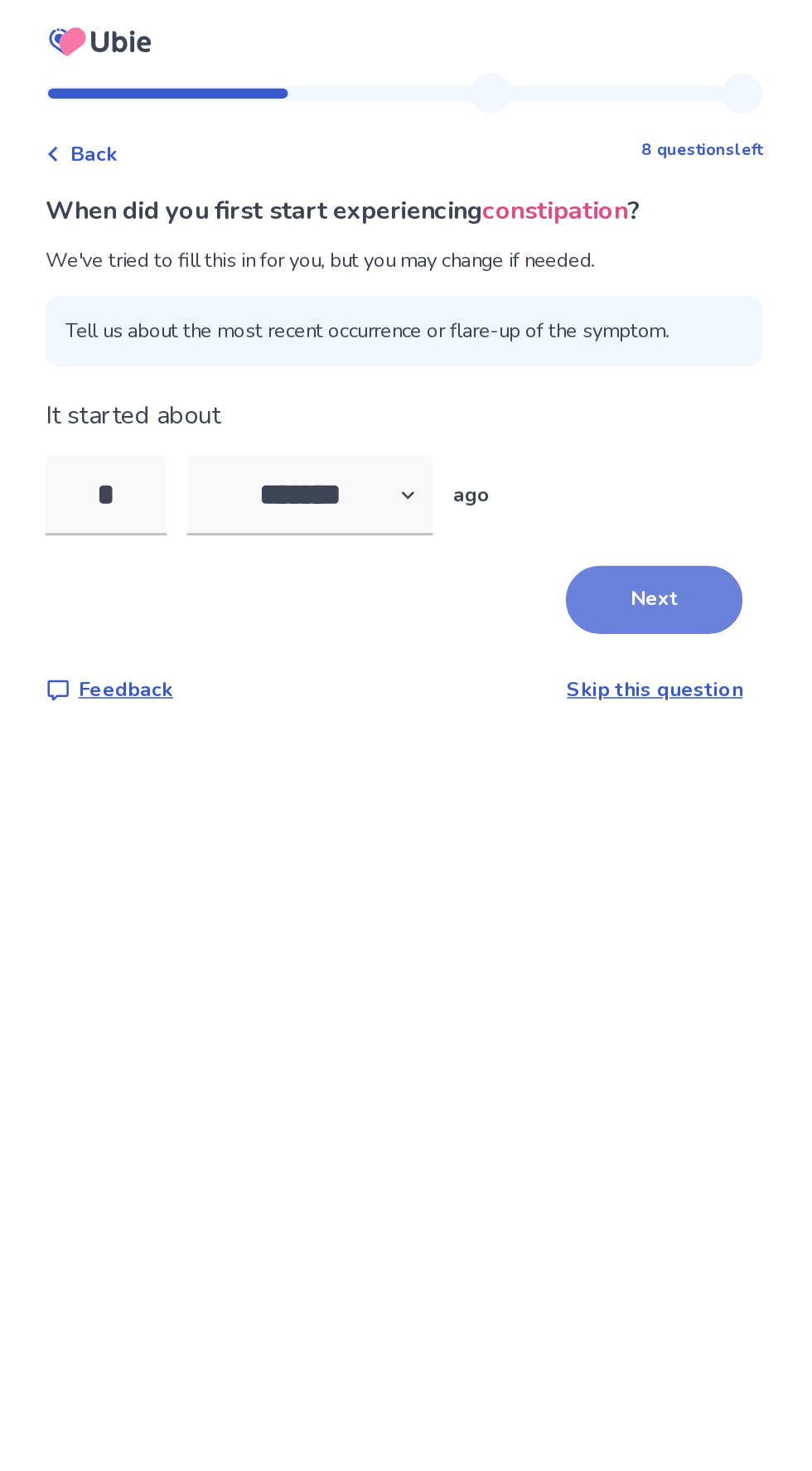
click at [571, 380] on button "Next" at bounding box center [569, 393] width 116 height 45
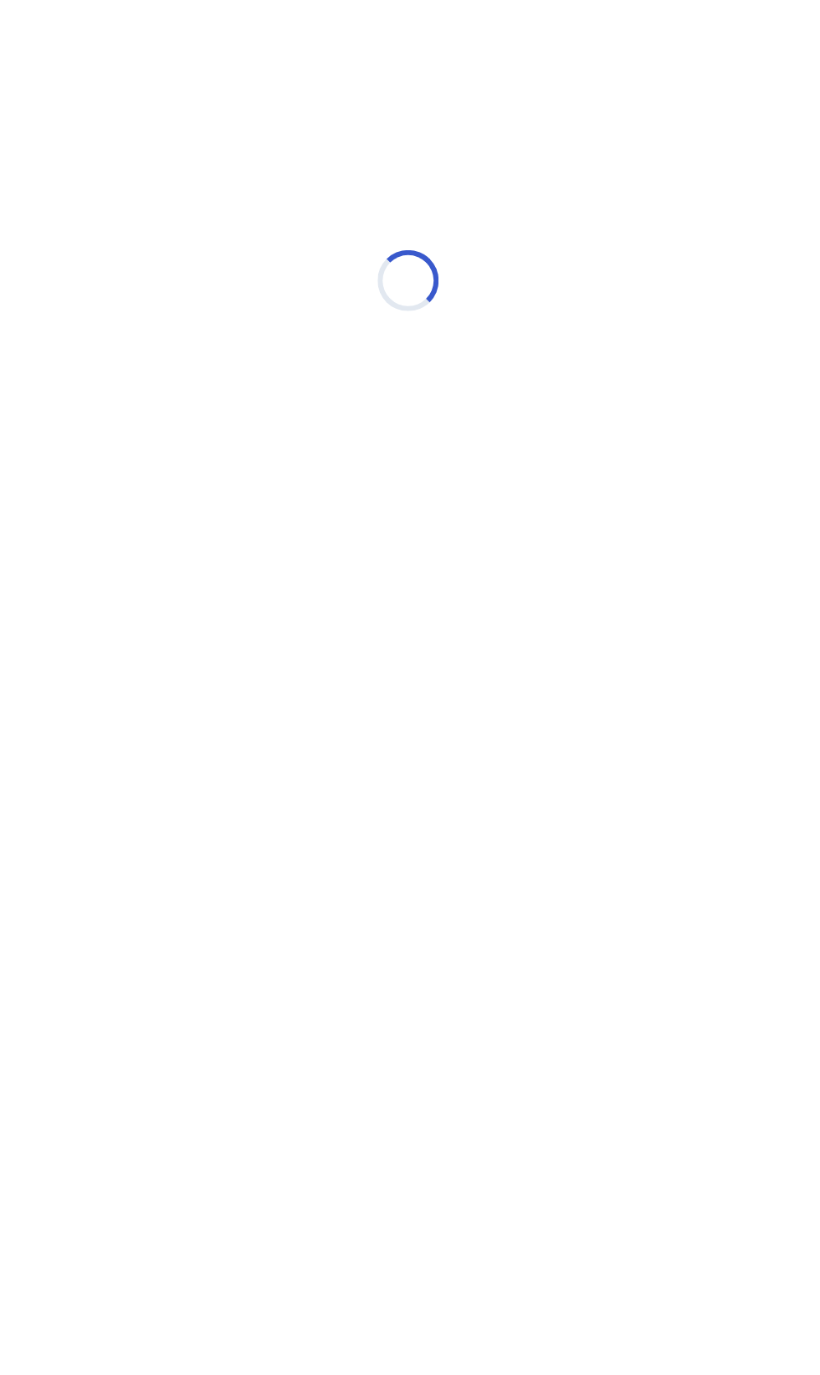
select select "*"
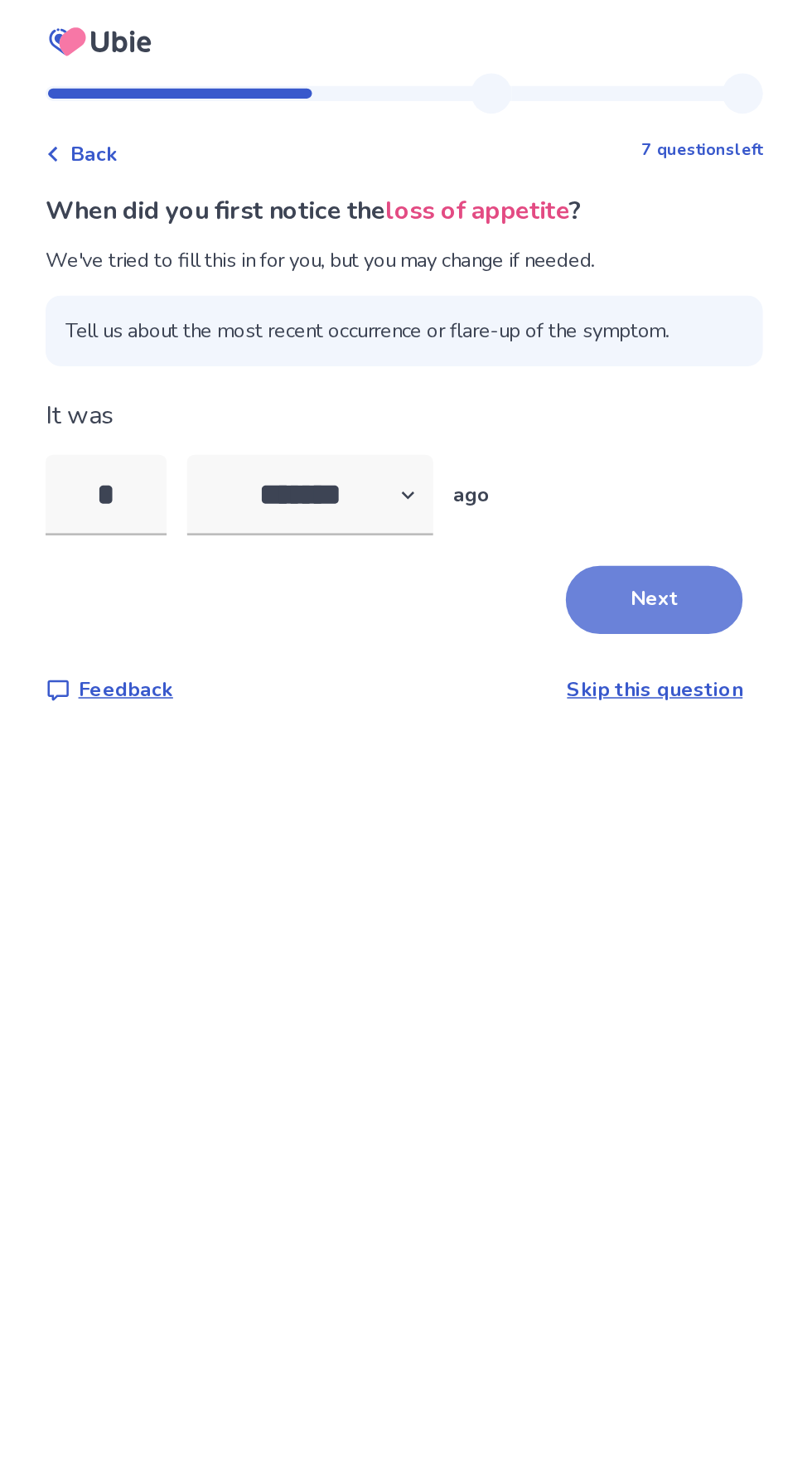
click at [570, 373] on button "Next" at bounding box center [569, 393] width 116 height 45
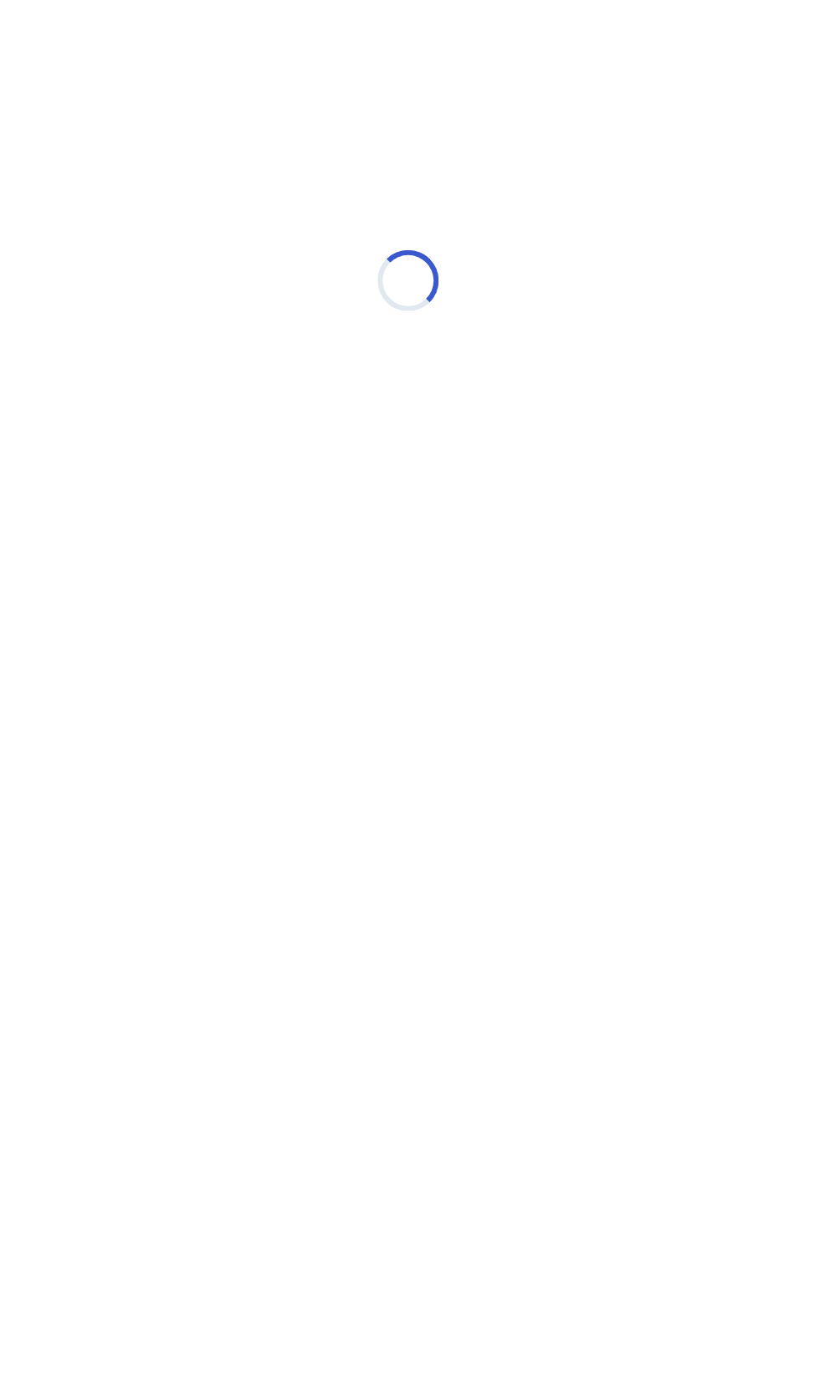
click at [573, 351] on html "Loading... Ubie Symptom Checker" at bounding box center [410, 175] width 820 height 351
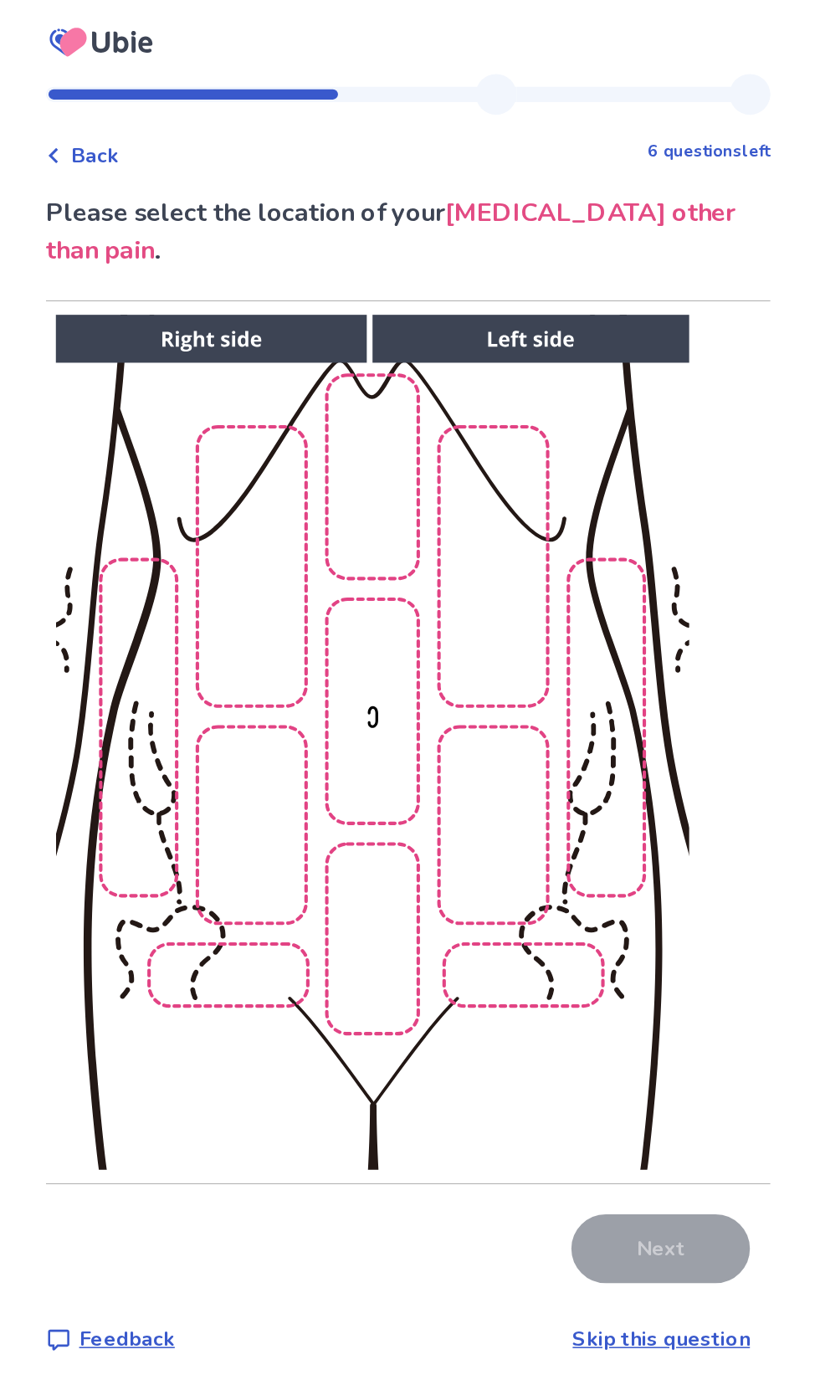
click at [475, 515] on img at bounding box center [385, 486] width 855 height 579
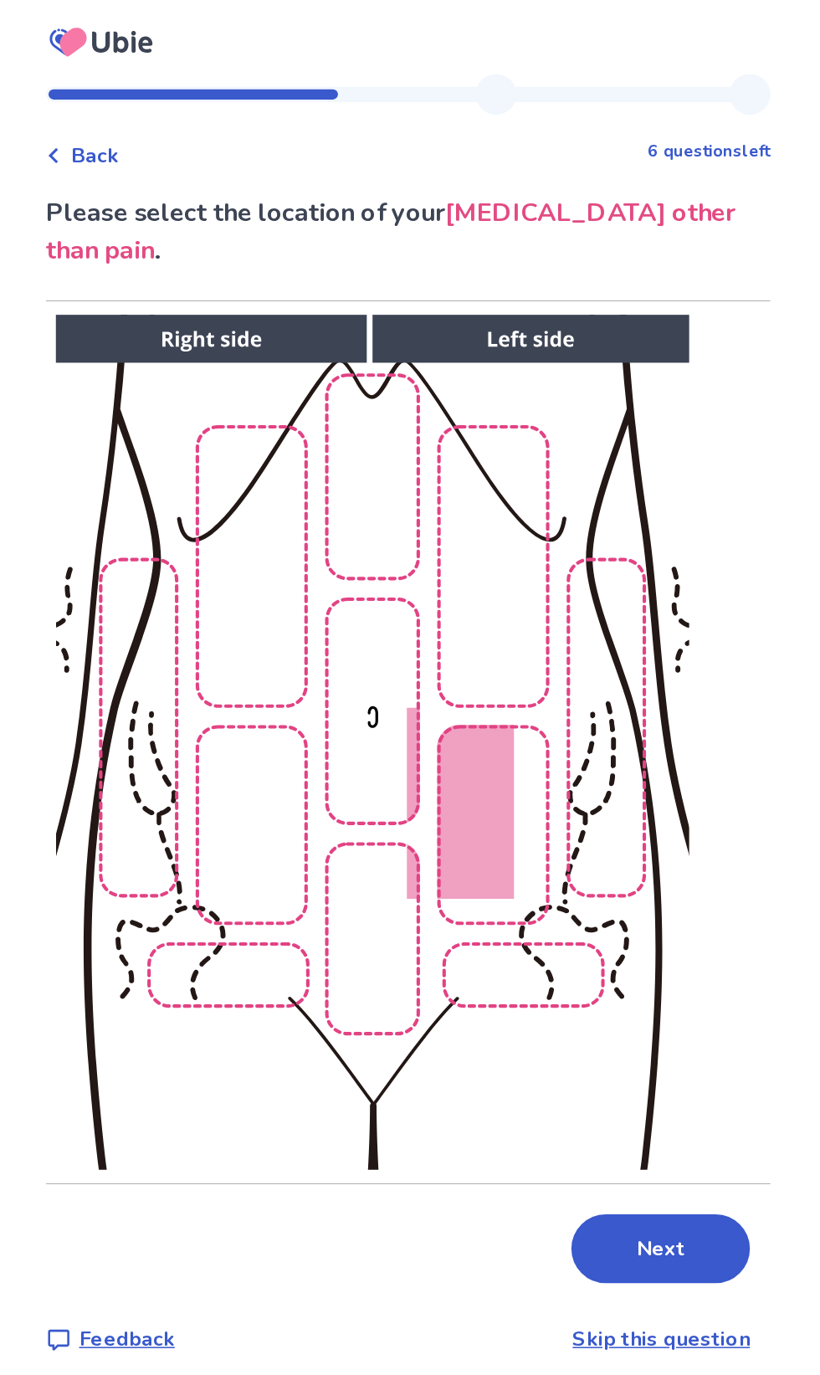
click at [396, 577] on img at bounding box center [385, 486] width 855 height 579
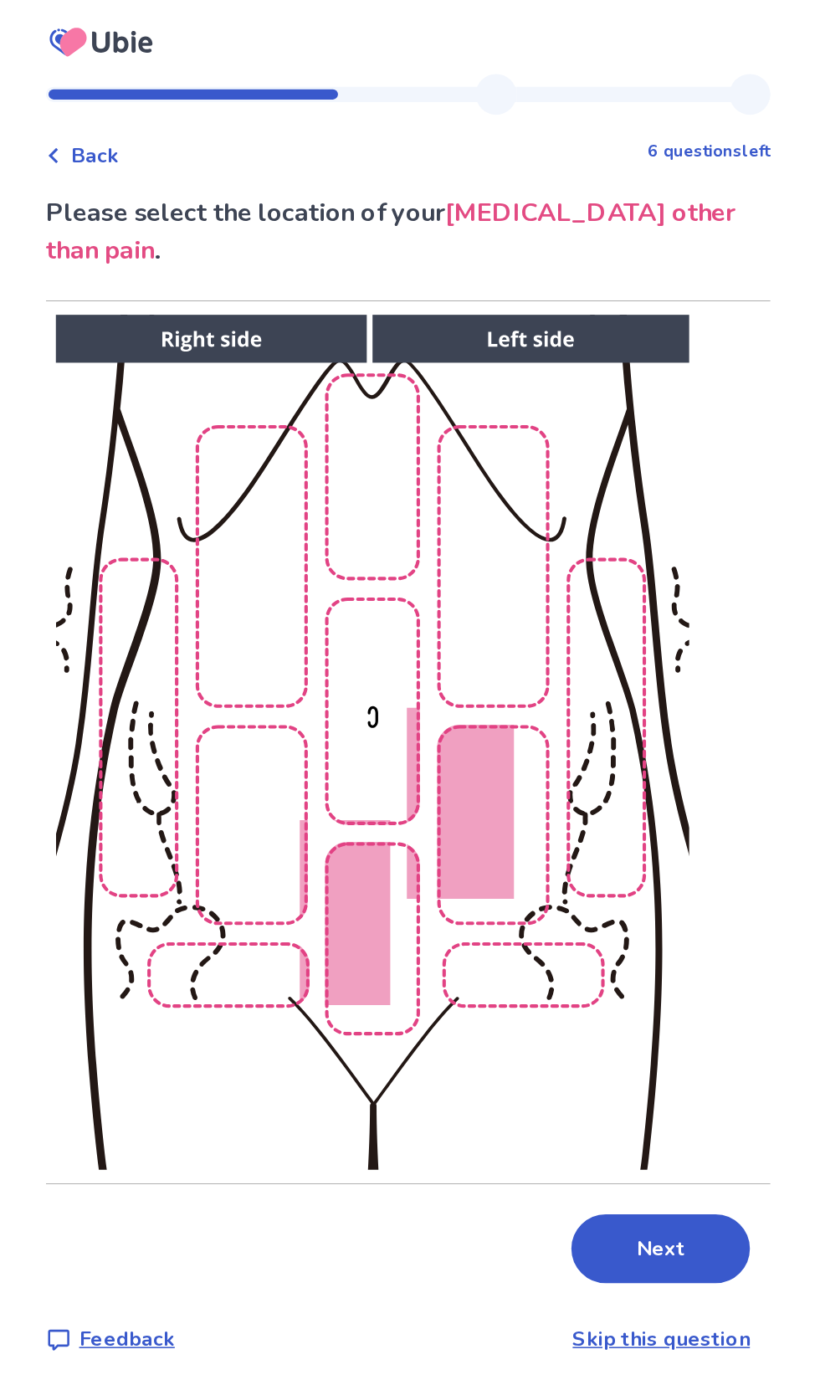
click at [392, 484] on img at bounding box center [385, 486] width 855 height 579
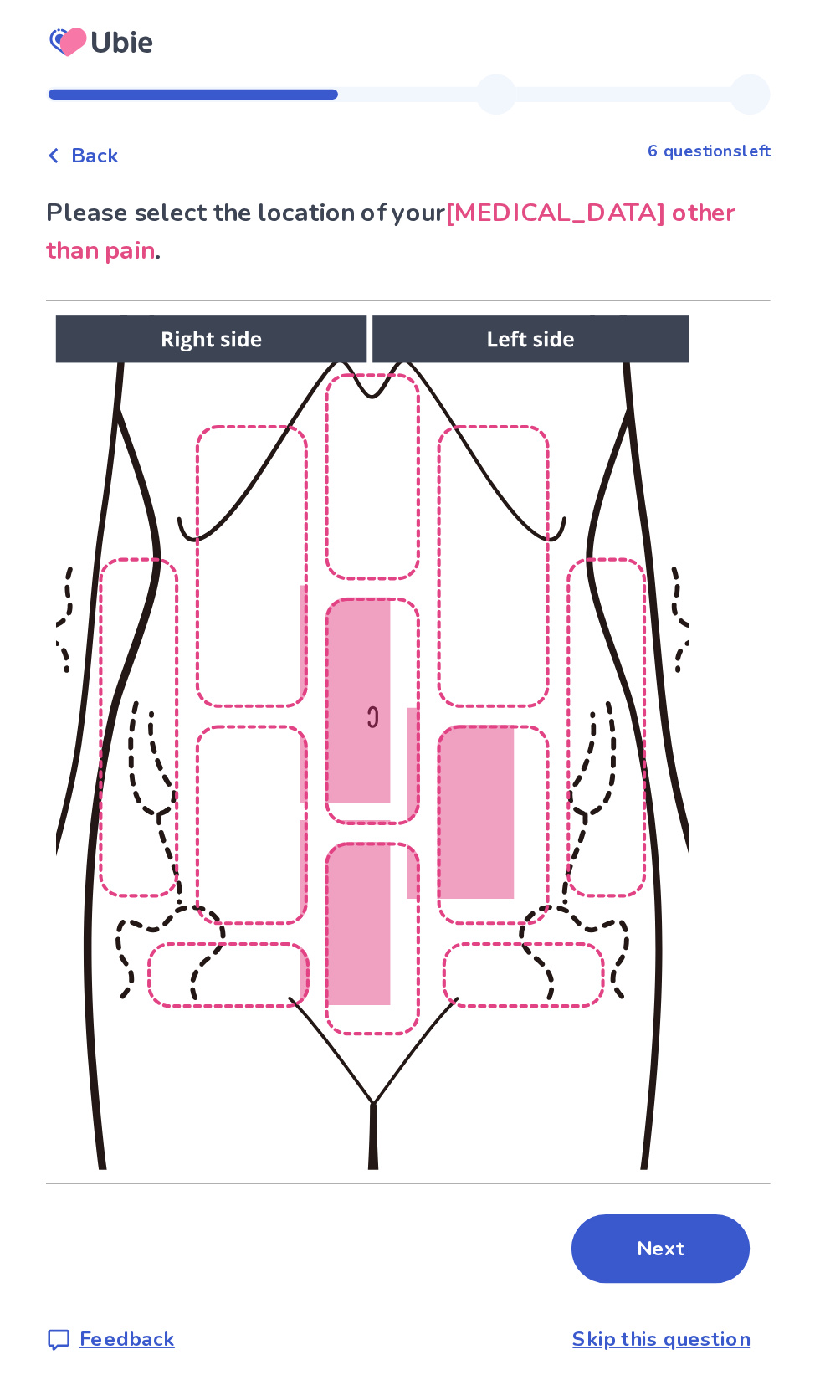
click at [396, 586] on img at bounding box center [385, 486] width 855 height 579
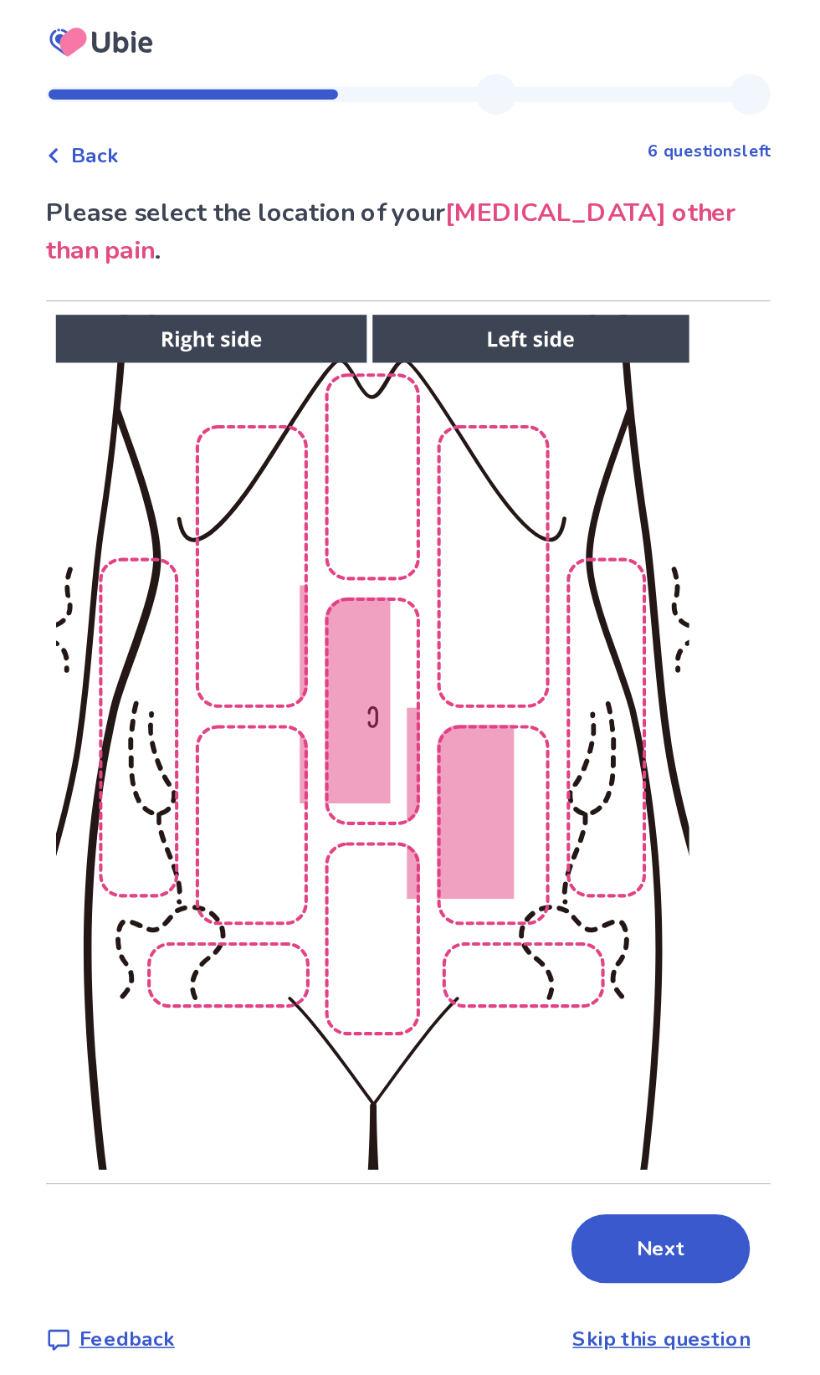
click at [396, 313] on img at bounding box center [385, 486] width 855 height 579
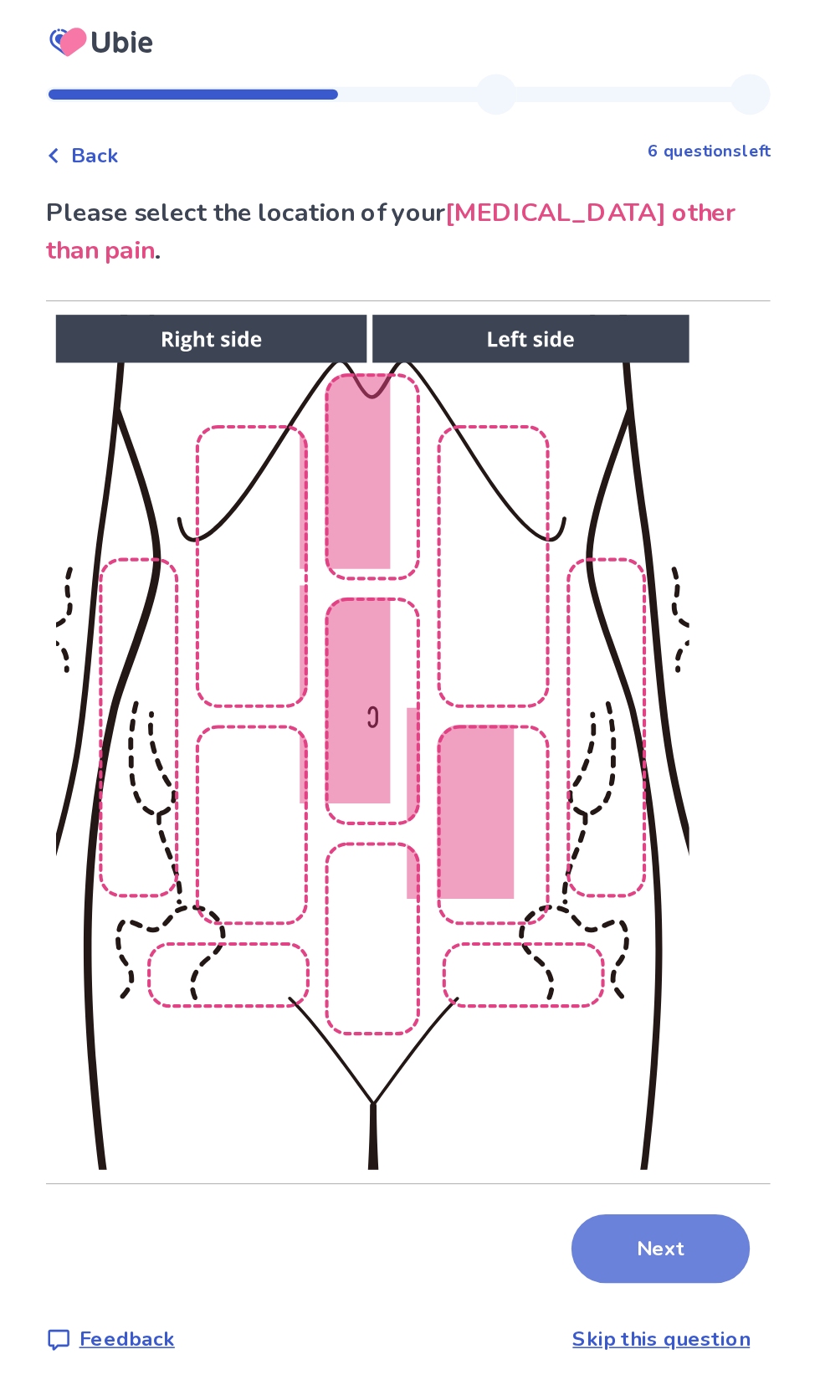
click at [579, 797] on button "Next" at bounding box center [575, 819] width 117 height 45
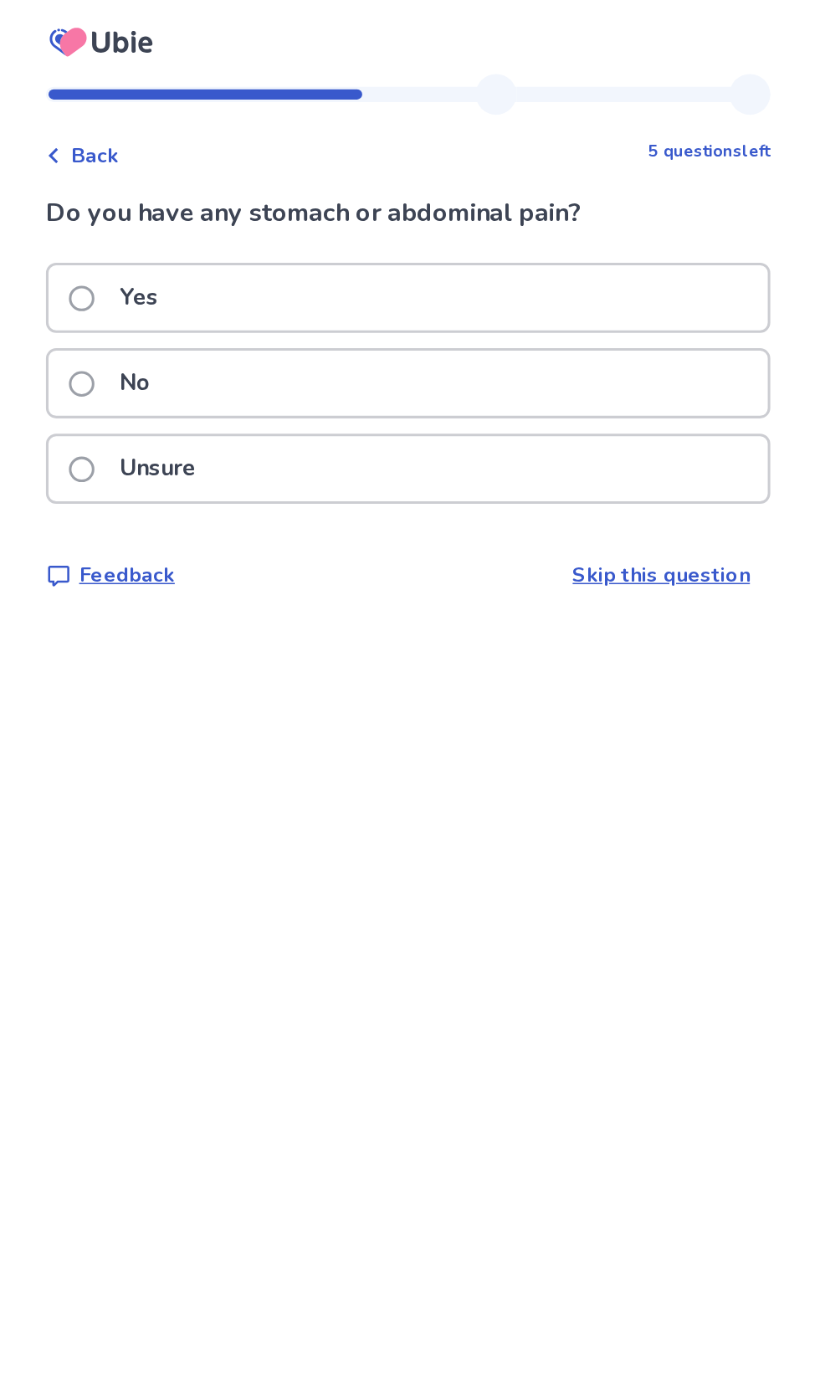
click at [203, 193] on span at bounding box center [195, 195] width 17 height 17
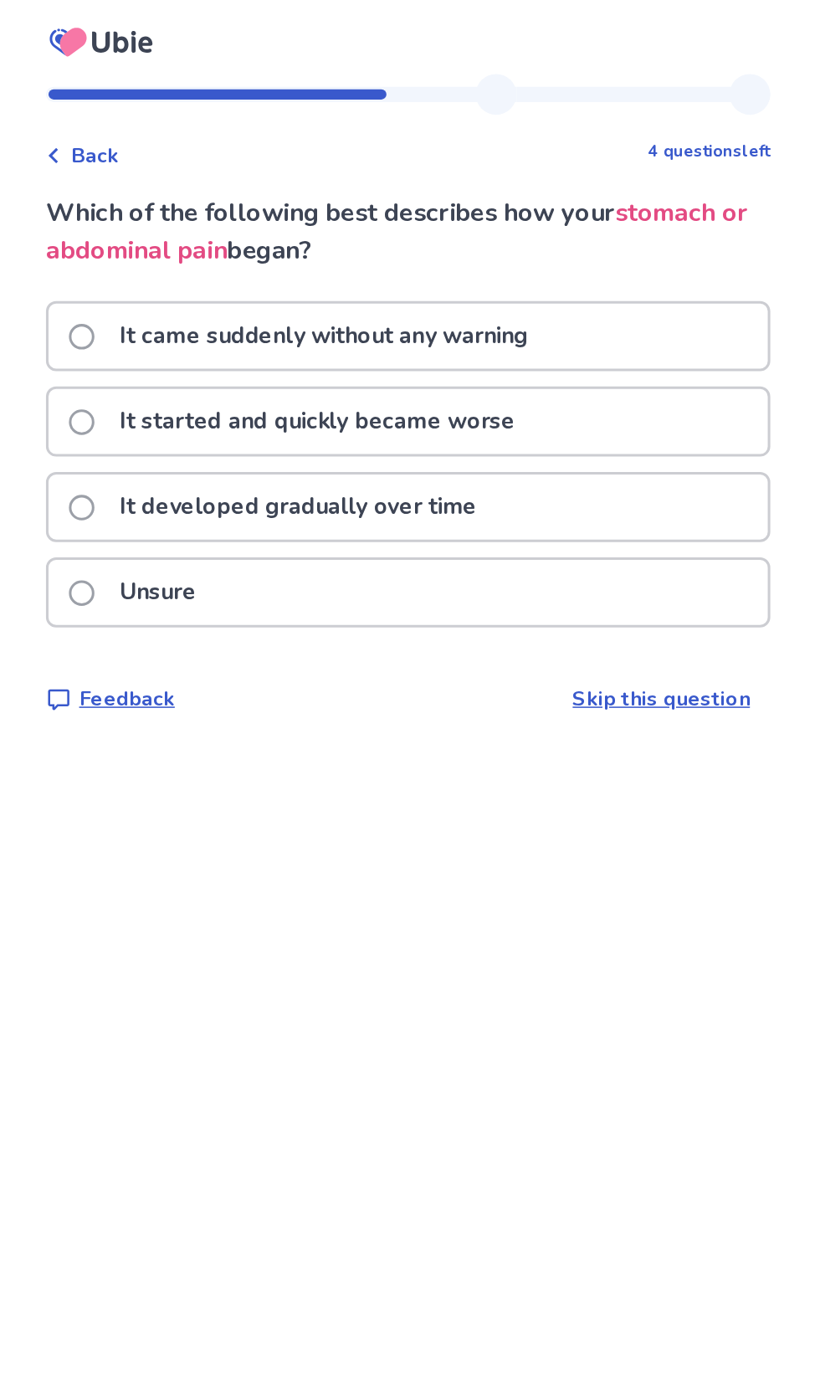
click at [549, 217] on div "It came suddenly without any warning" at bounding box center [410, 220] width 472 height 43
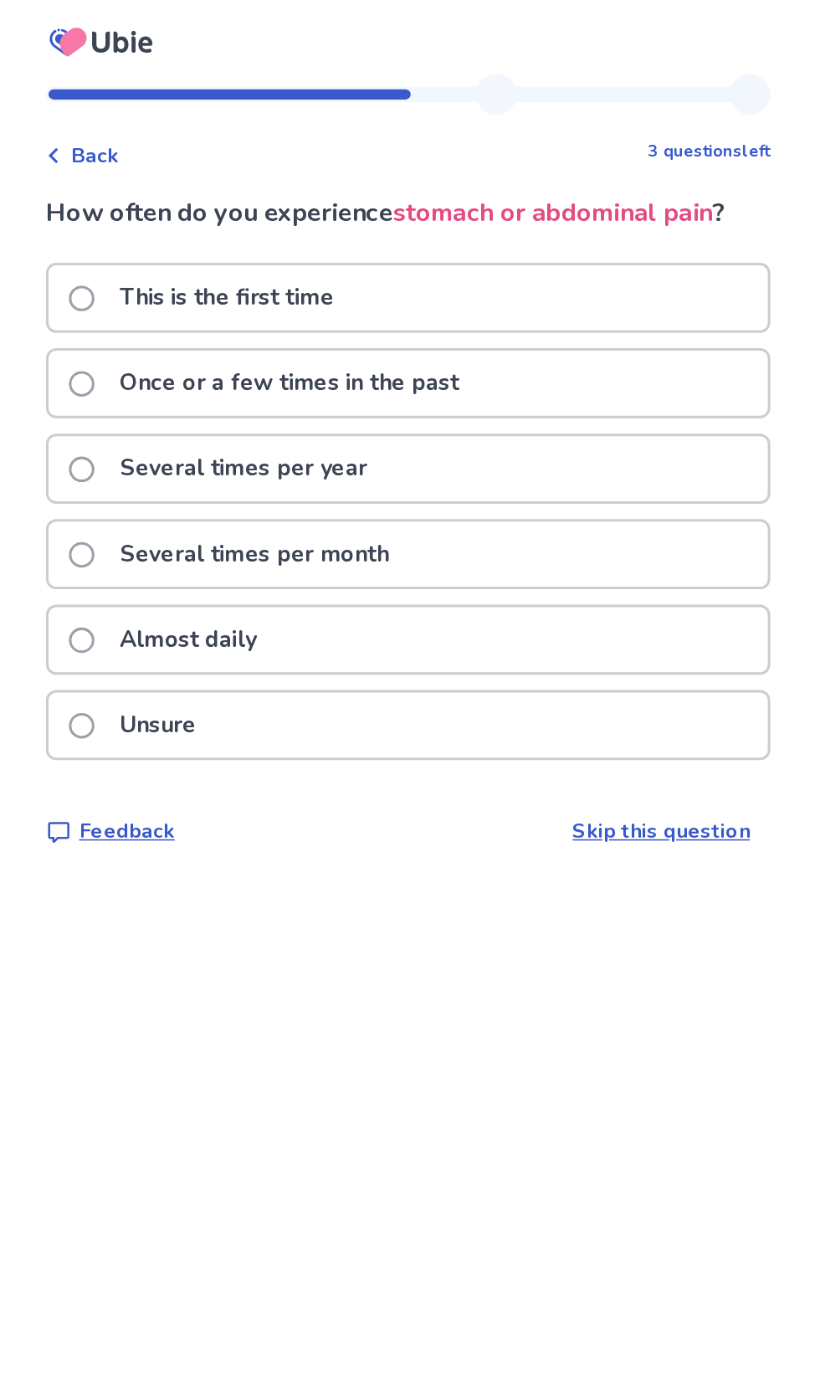
click at [182, 101] on icon at bounding box center [177, 102] width 10 height 10
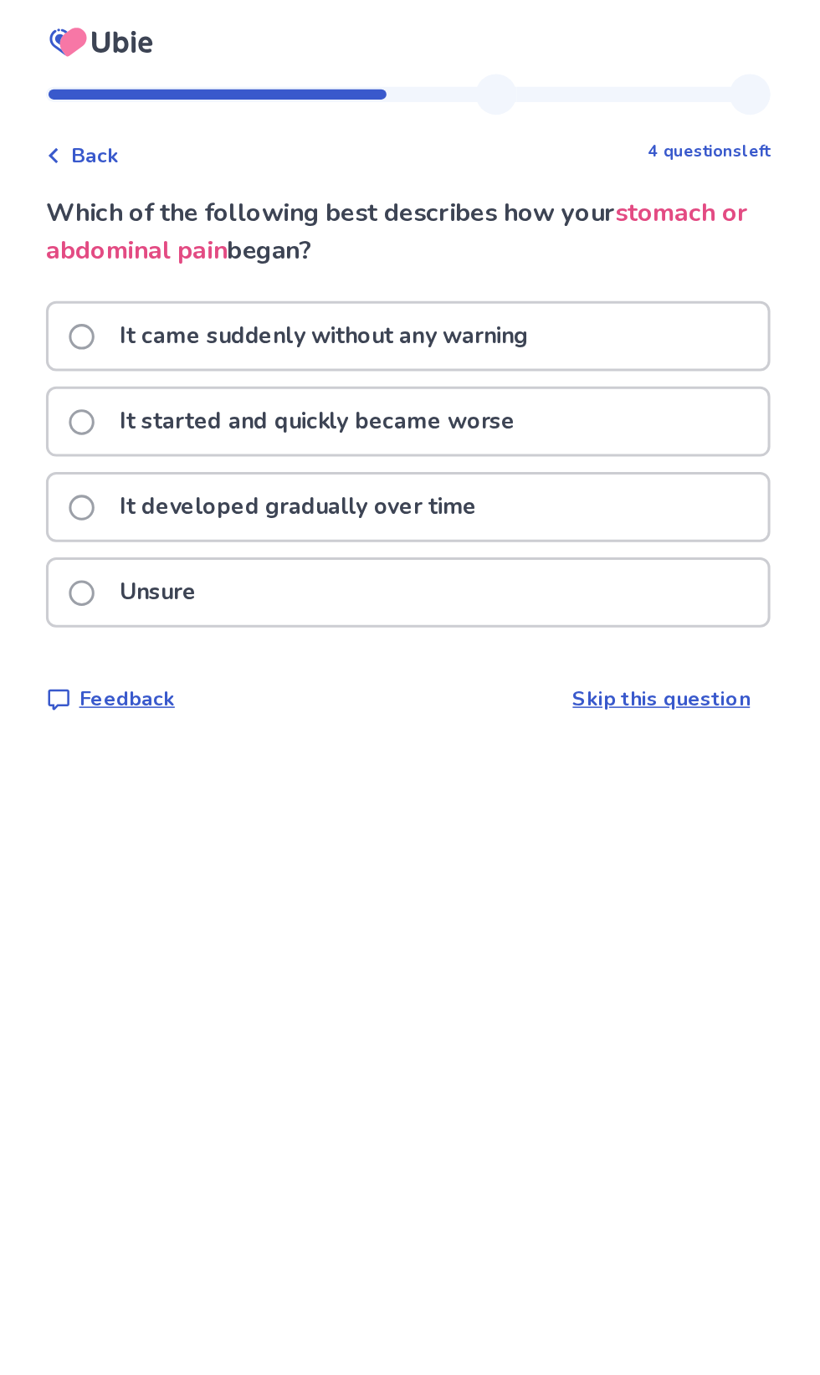
click at [487, 272] on p "It started and quickly became worse" at bounding box center [351, 276] width 280 height 43
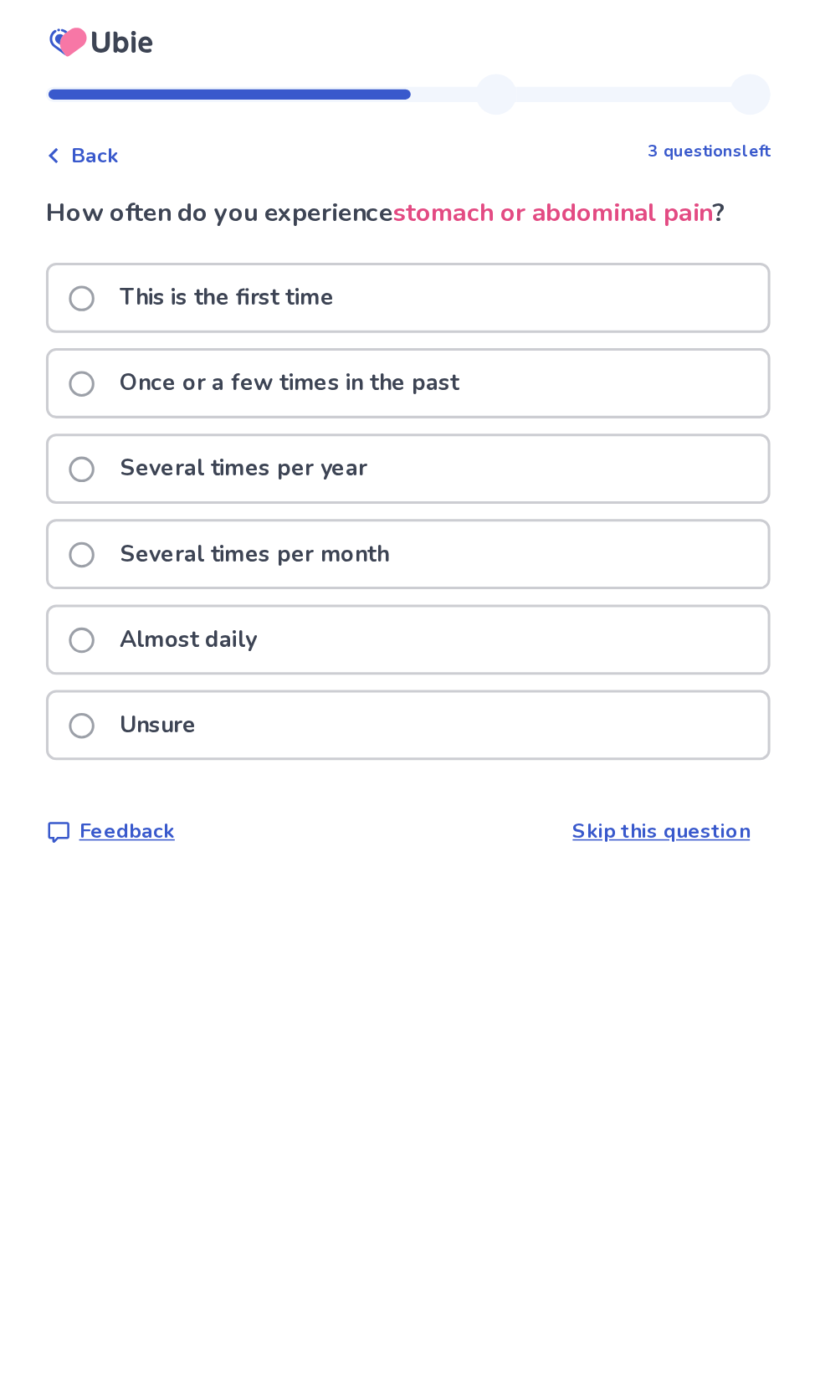
click at [403, 416] on div "Almost daily" at bounding box center [410, 419] width 472 height 43
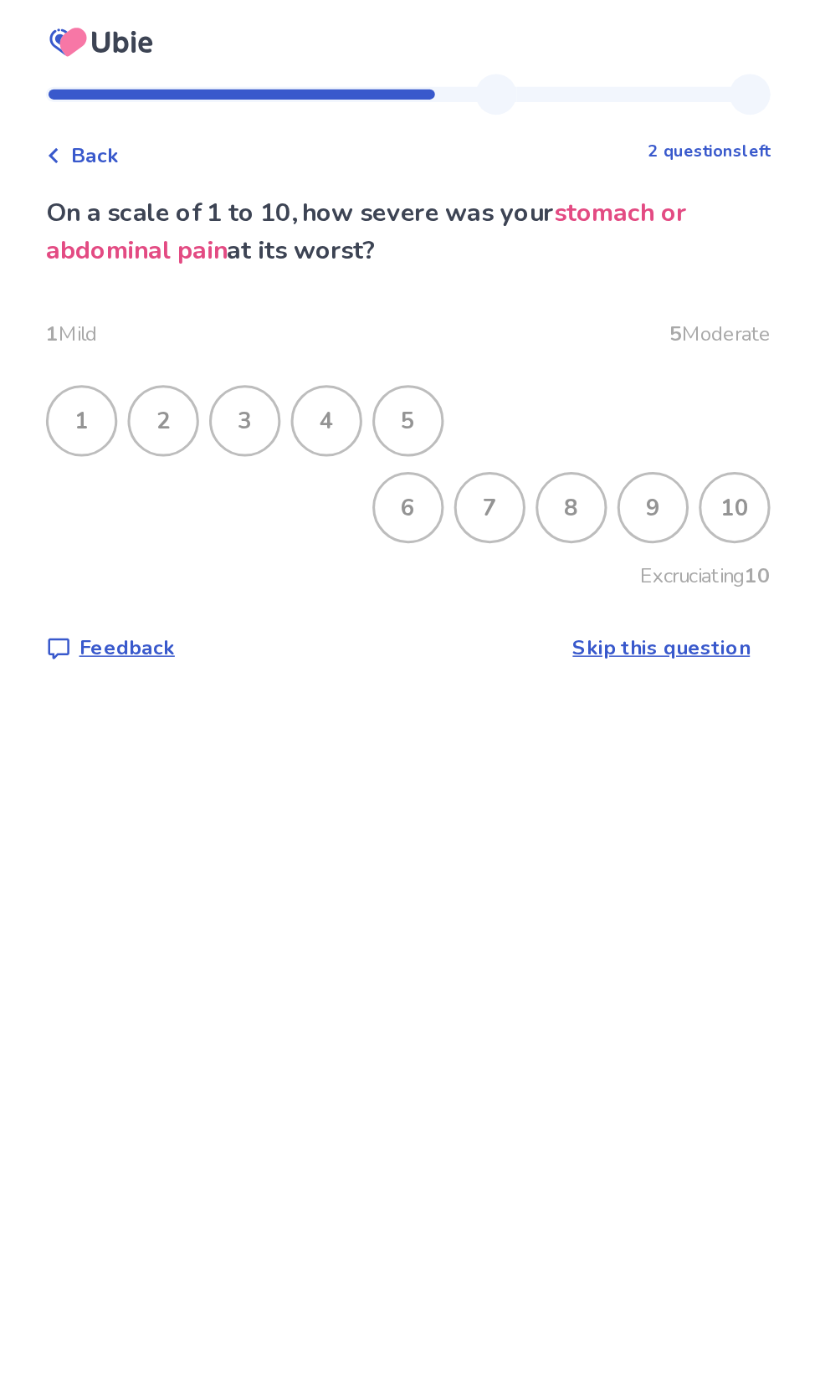
click at [625, 332] on div "10" at bounding box center [625, 333] width 44 height 44
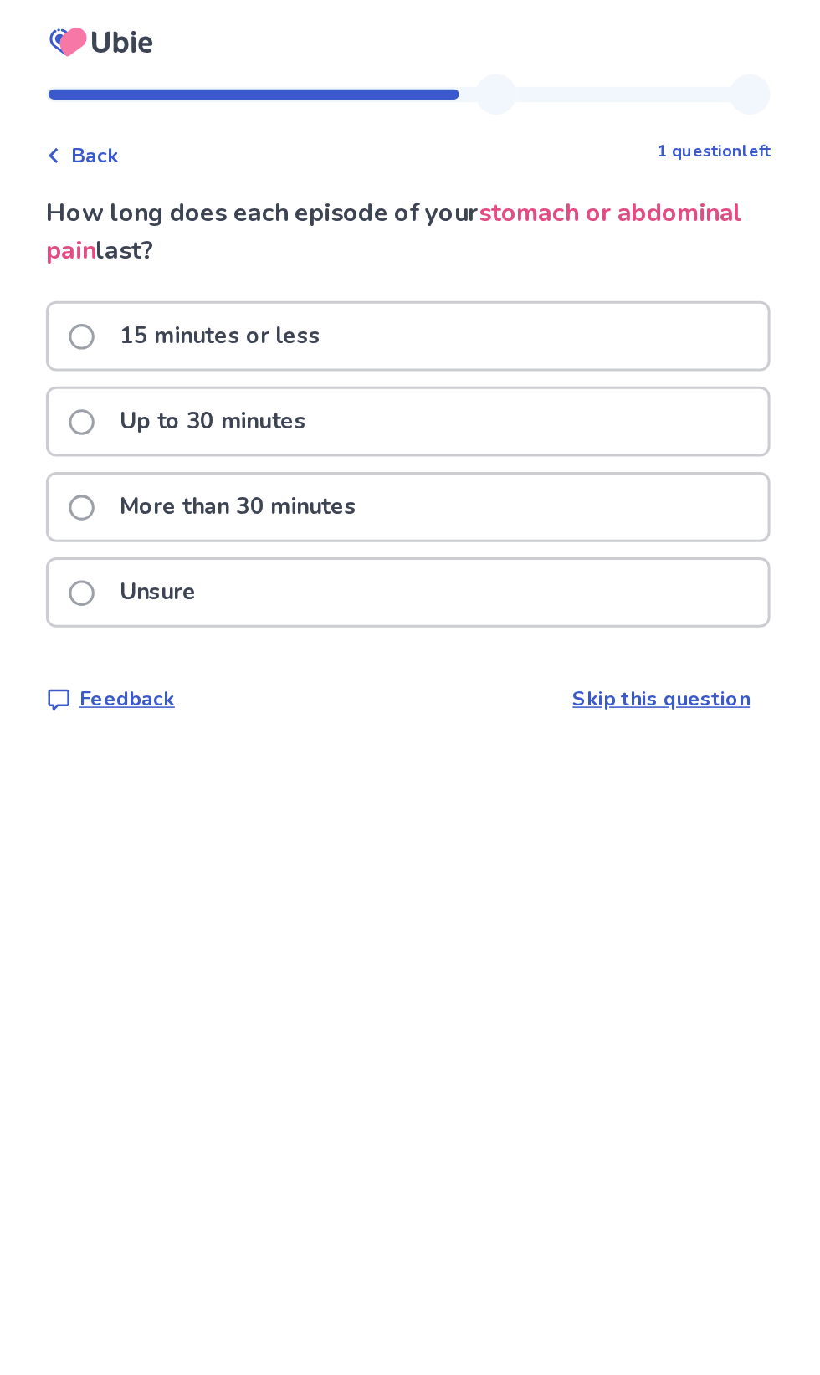
click at [519, 340] on div "More than 30 minutes" at bounding box center [410, 332] width 472 height 43
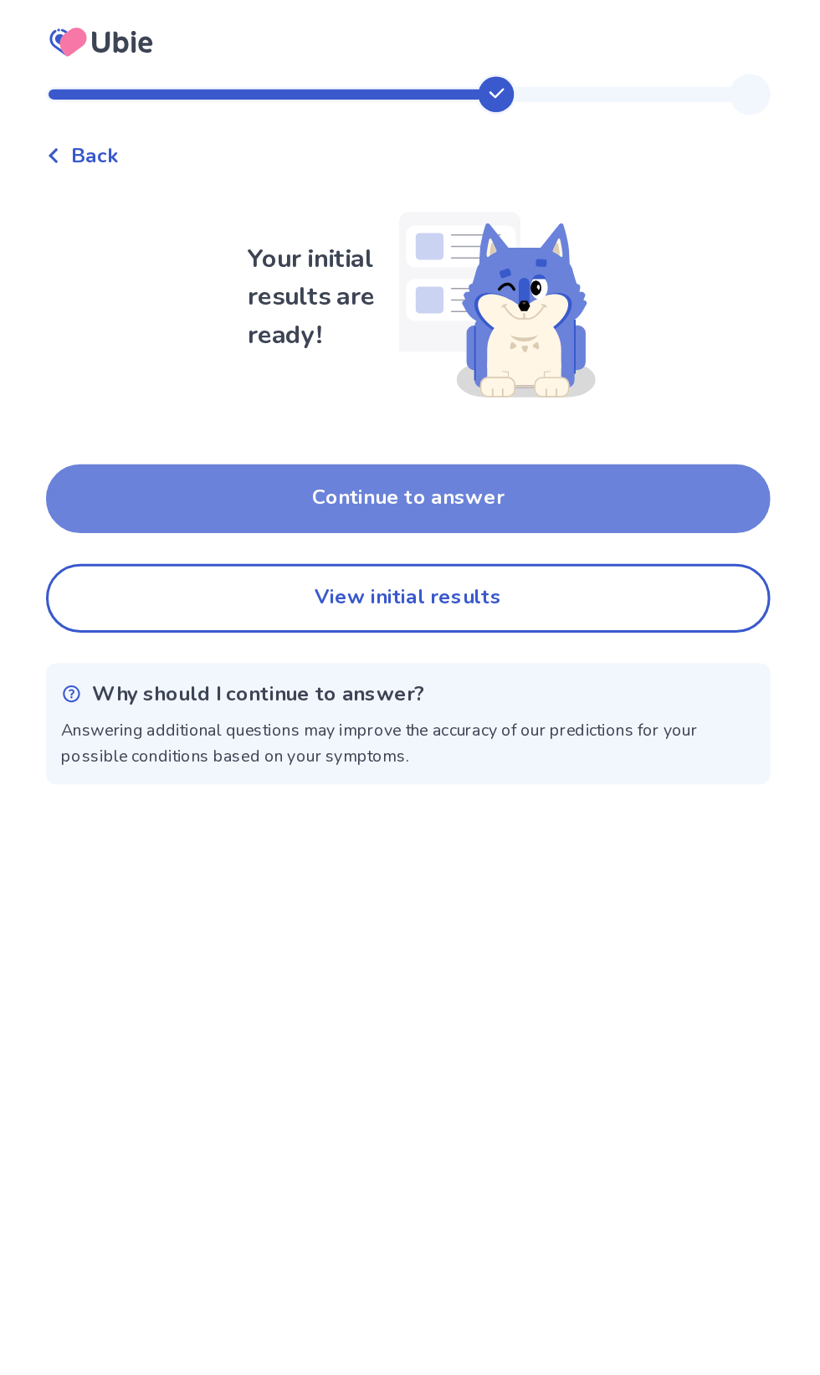
click at [527, 323] on button "Continue to answer" at bounding box center [409, 327] width 475 height 45
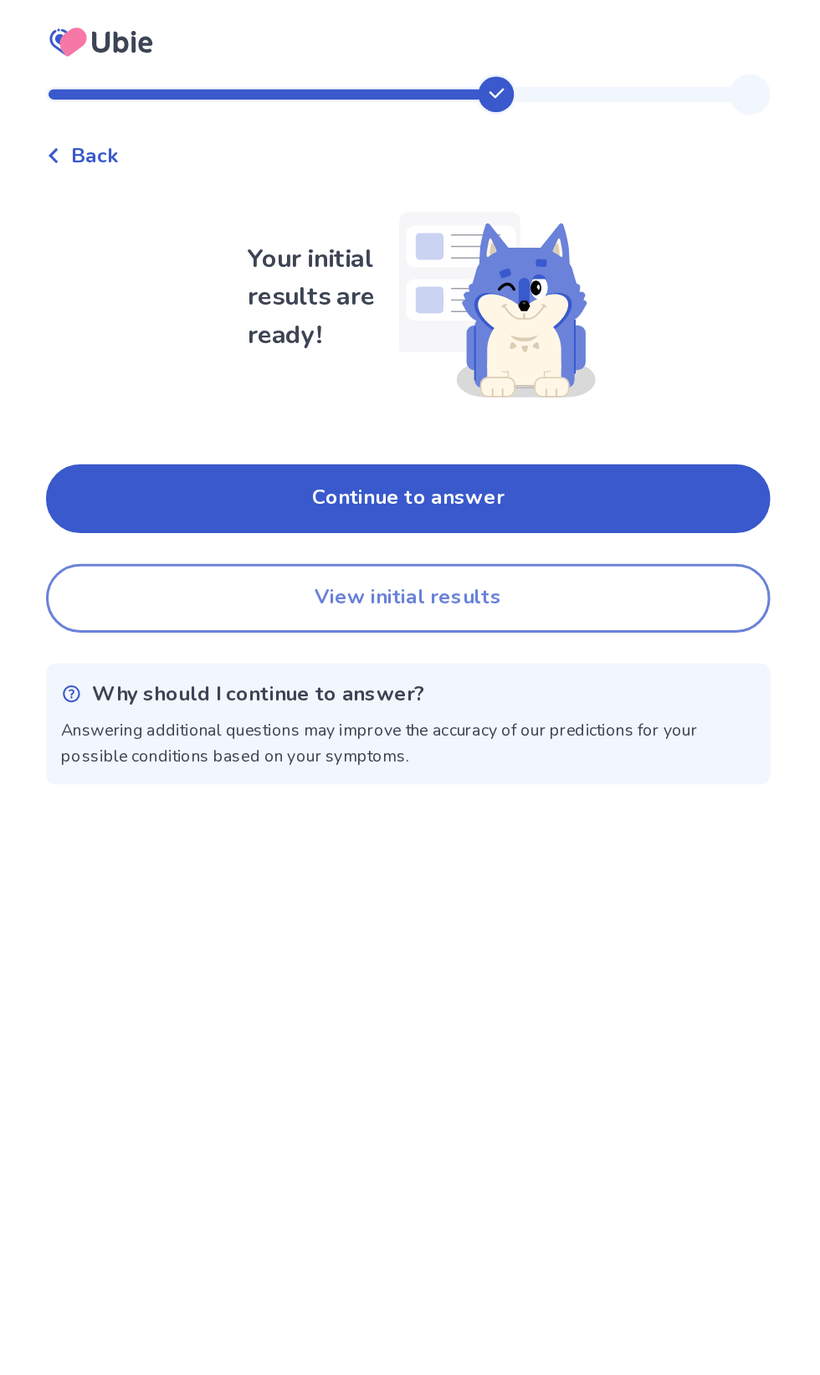
click at [530, 389] on button "View initial results" at bounding box center [409, 392] width 475 height 45
click at [550, 400] on button "View initial results" at bounding box center [409, 392] width 475 height 45
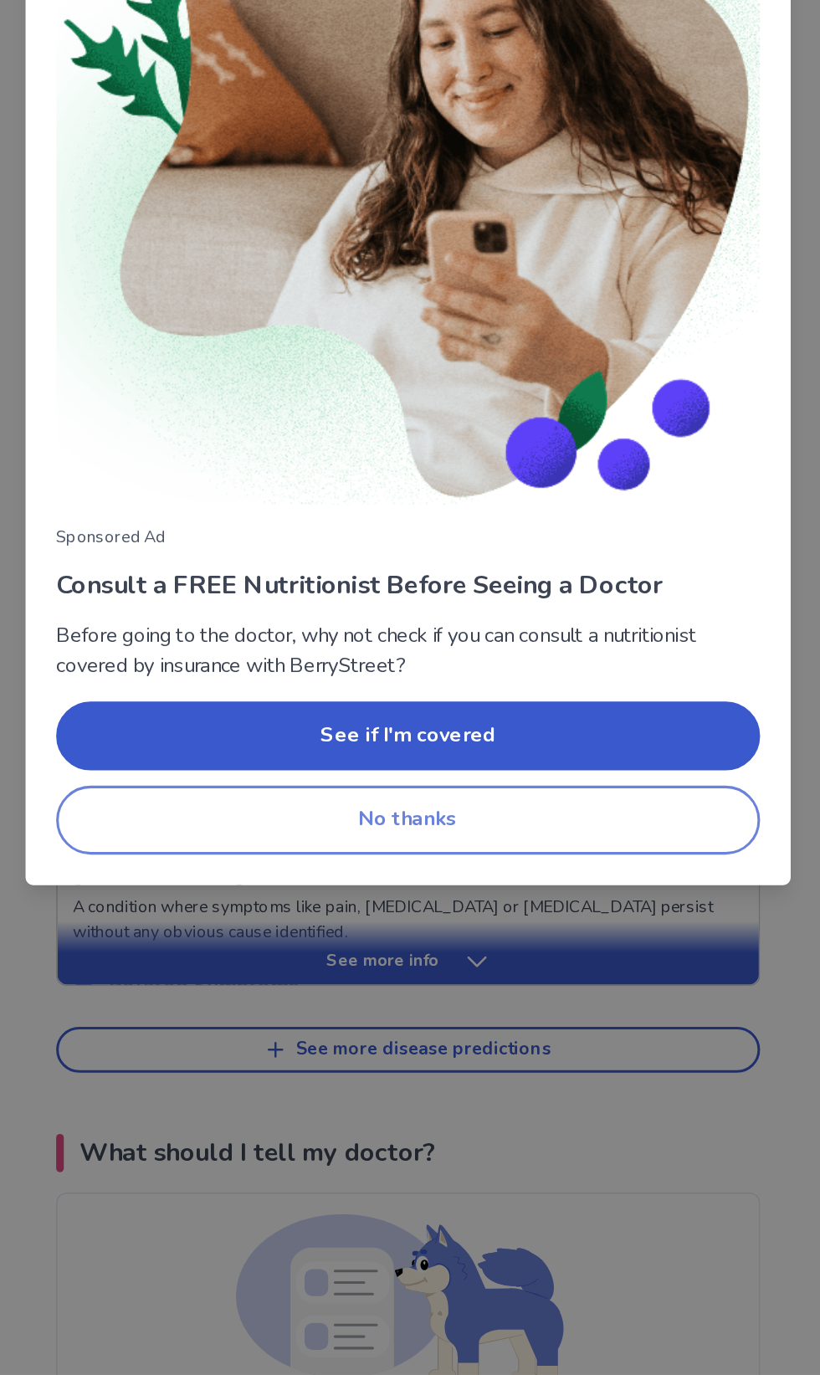
click at [430, 998] on button "No thanks" at bounding box center [410, 1010] width 462 height 45
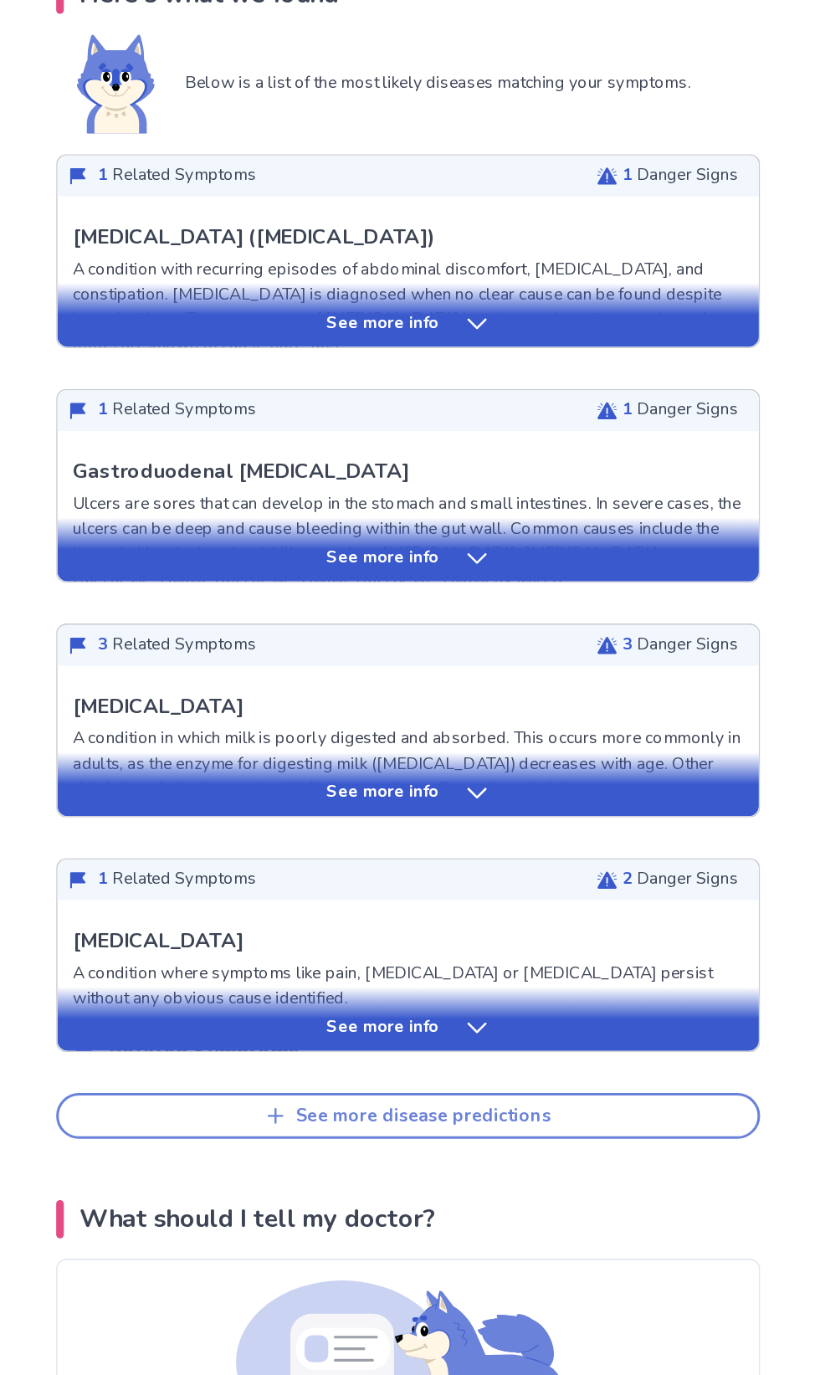
click at [502, 1162] on button "See more disease predictions" at bounding box center [410, 1161] width 462 height 30
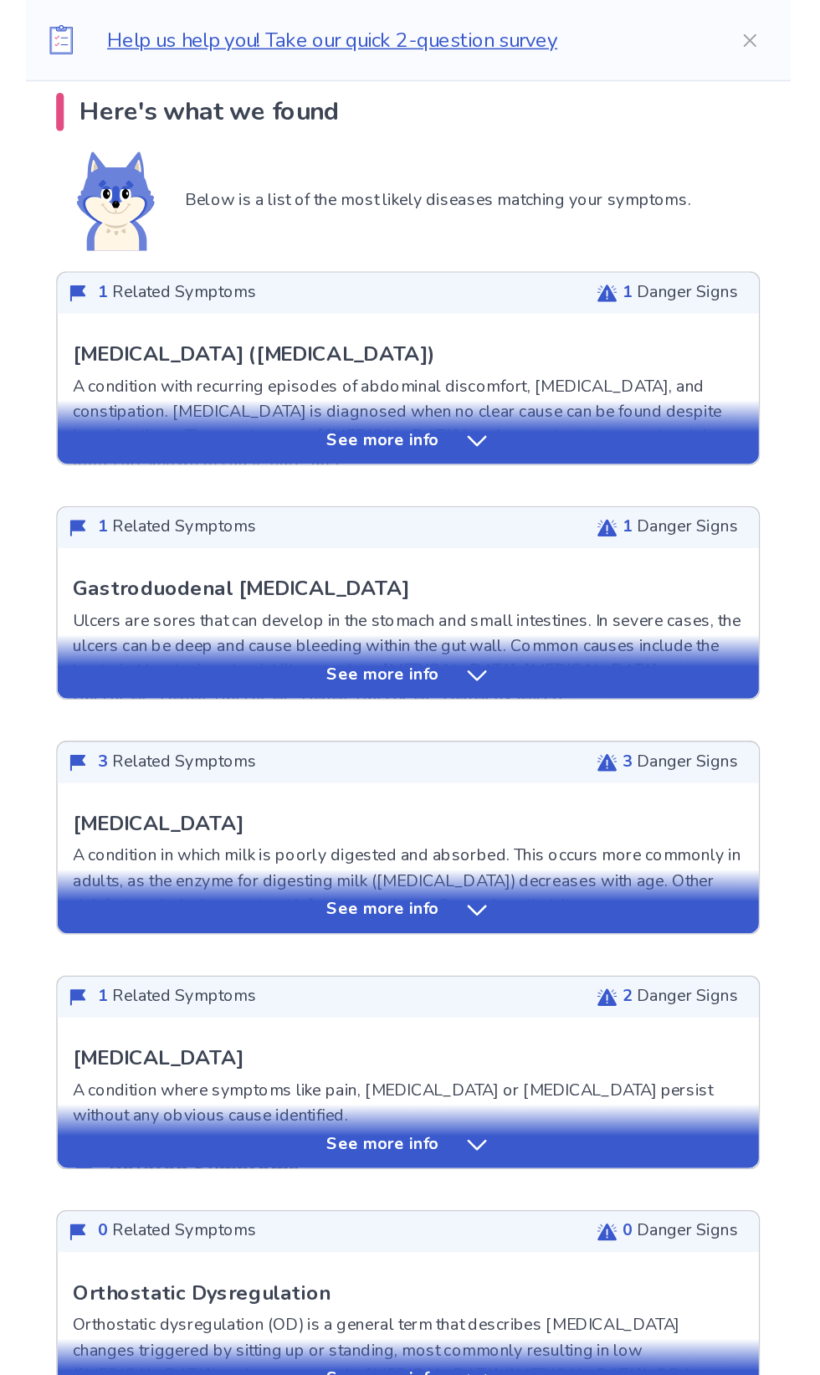
scroll to position [351, 0]
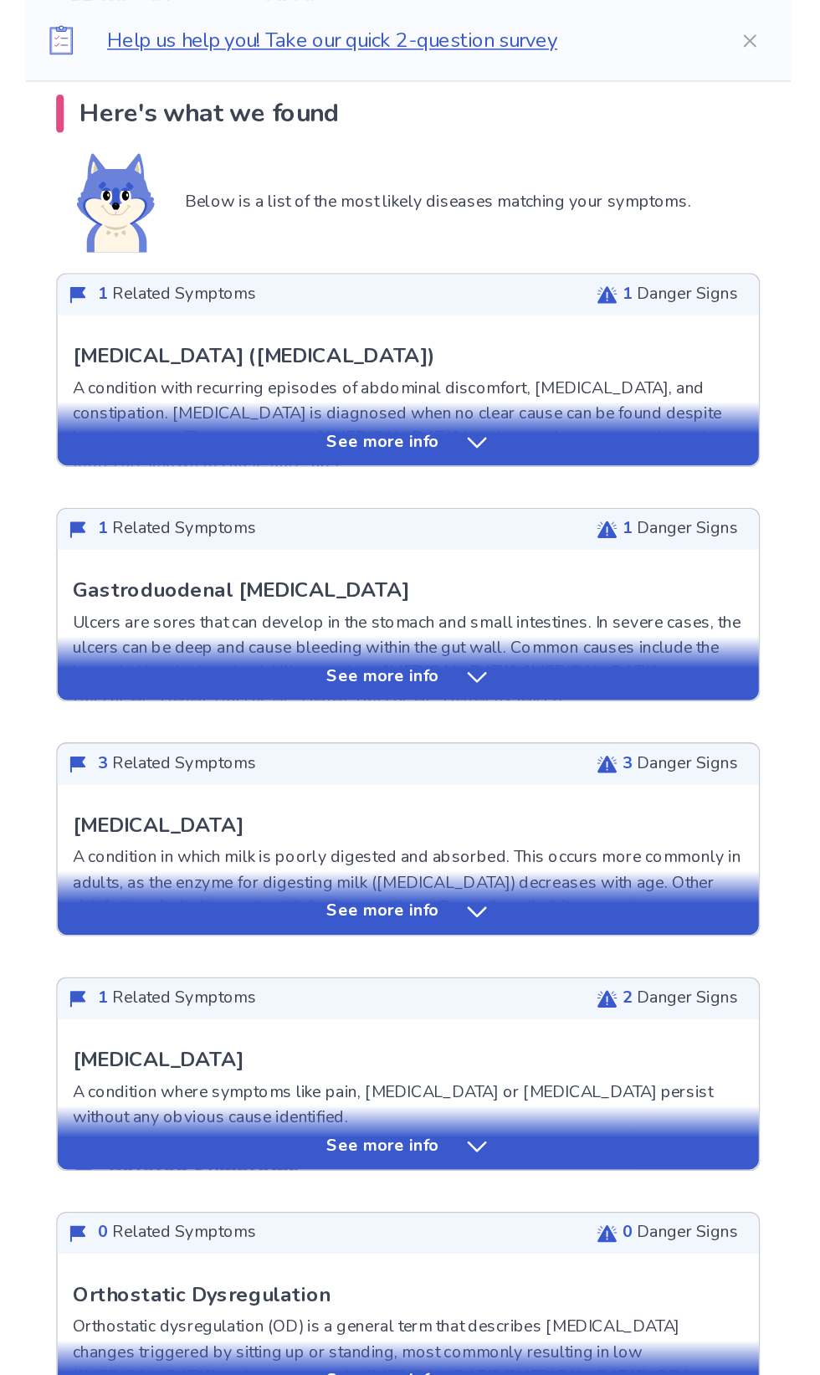
click at [451, 284] on icon at bounding box center [455, 290] width 17 height 17
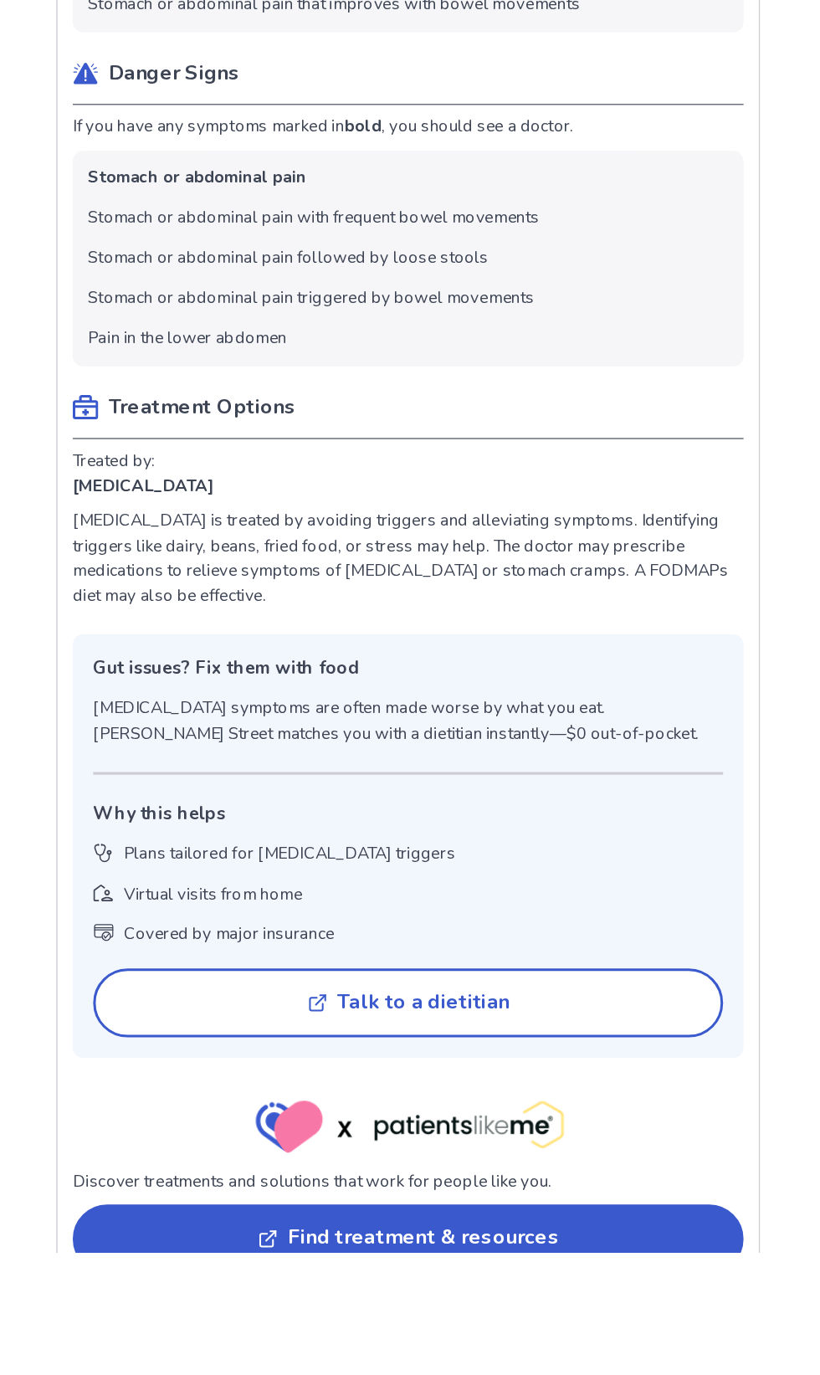
scroll to position [354, 0]
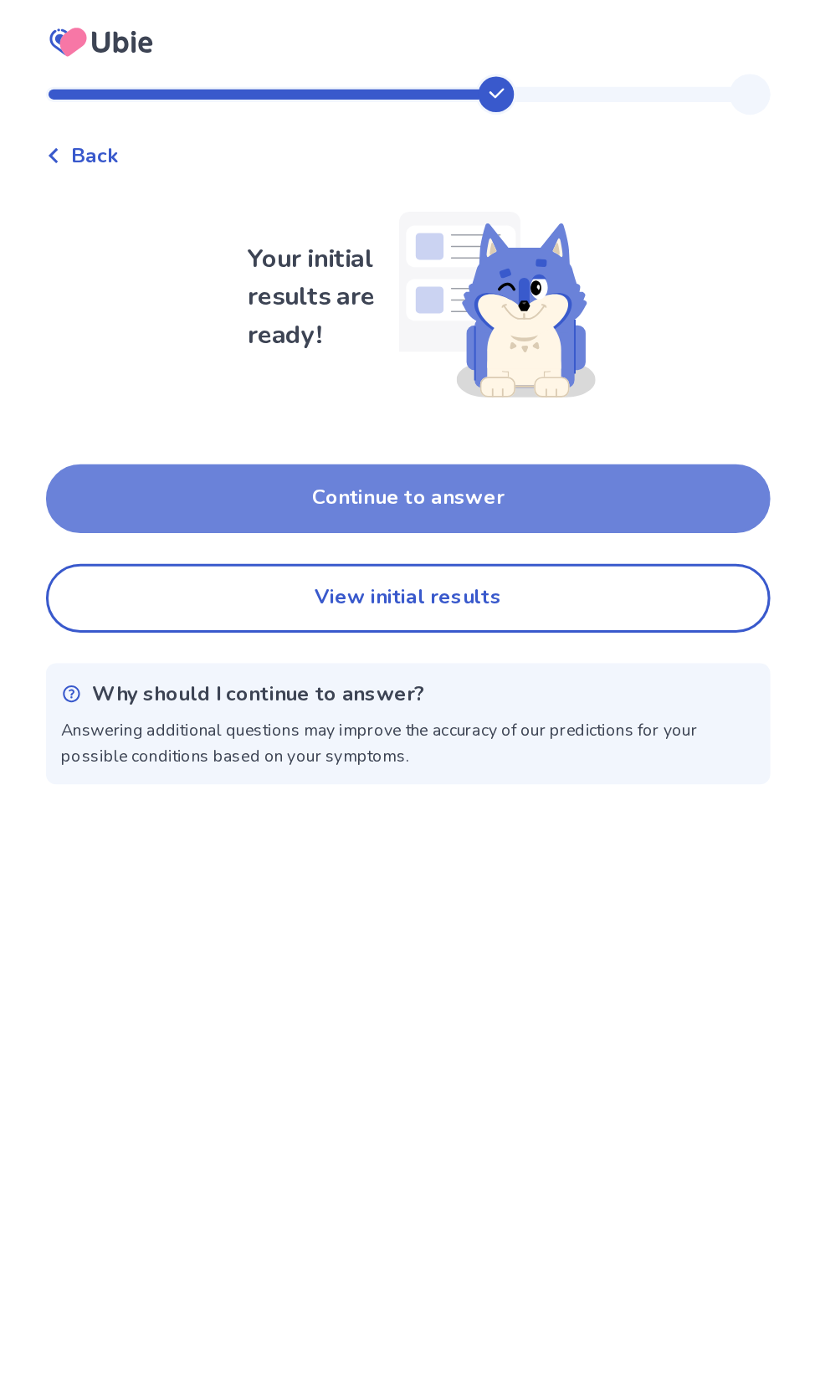
click at [546, 313] on button "Continue to answer" at bounding box center [409, 327] width 475 height 45
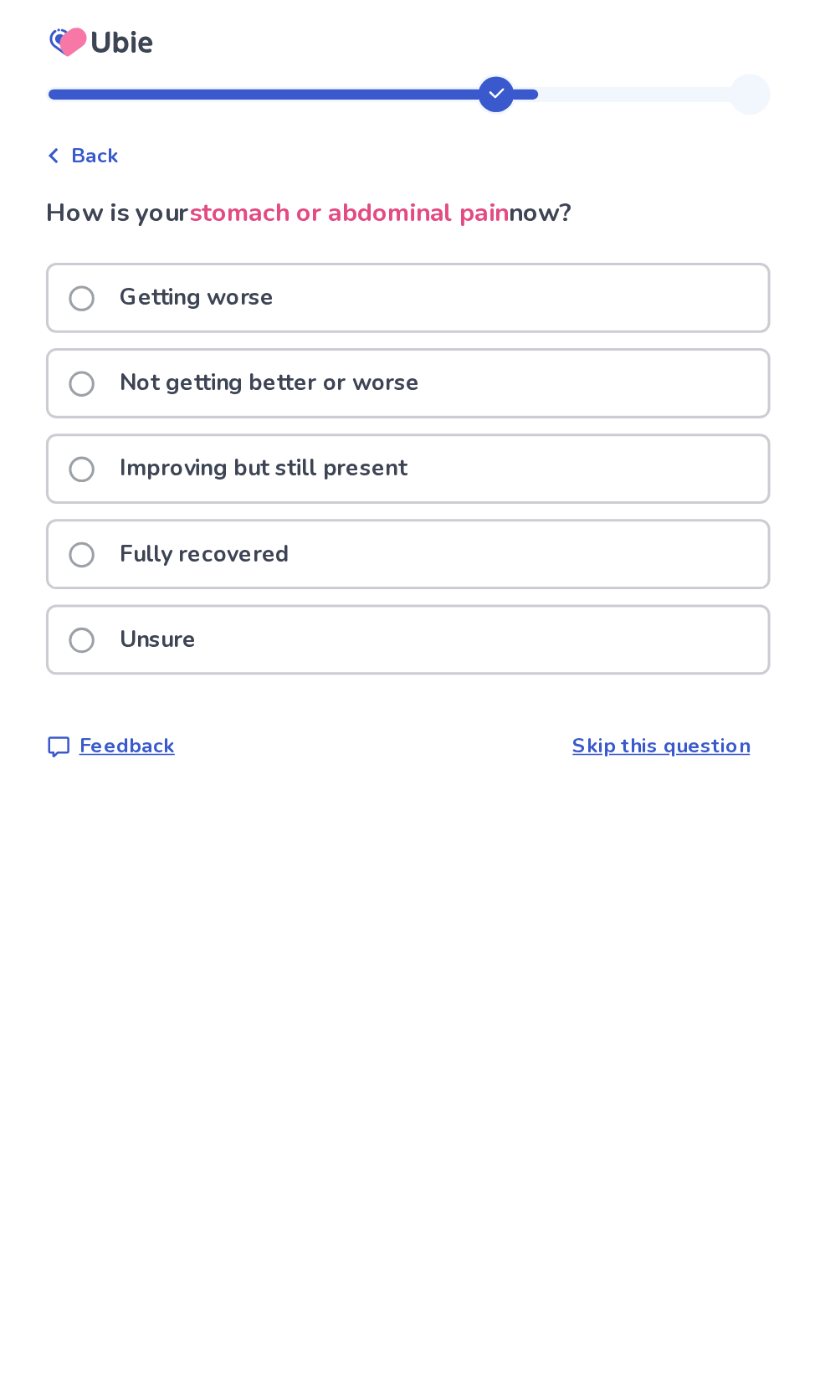
click at [535, 293] on div "Improving but still present" at bounding box center [410, 307] width 472 height 43
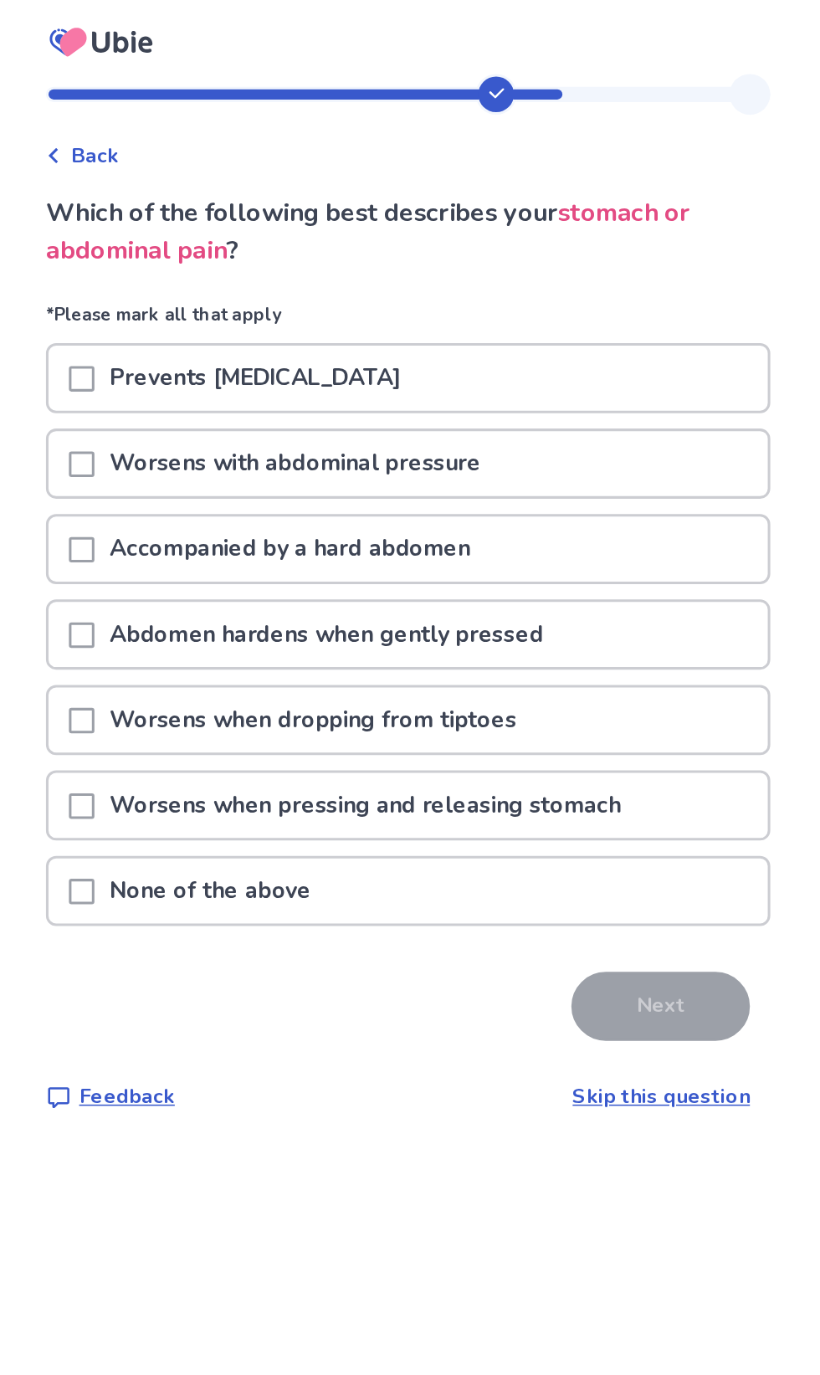
click at [518, 356] on div "Accompanied by a hard abdomen" at bounding box center [410, 360] width 472 height 43
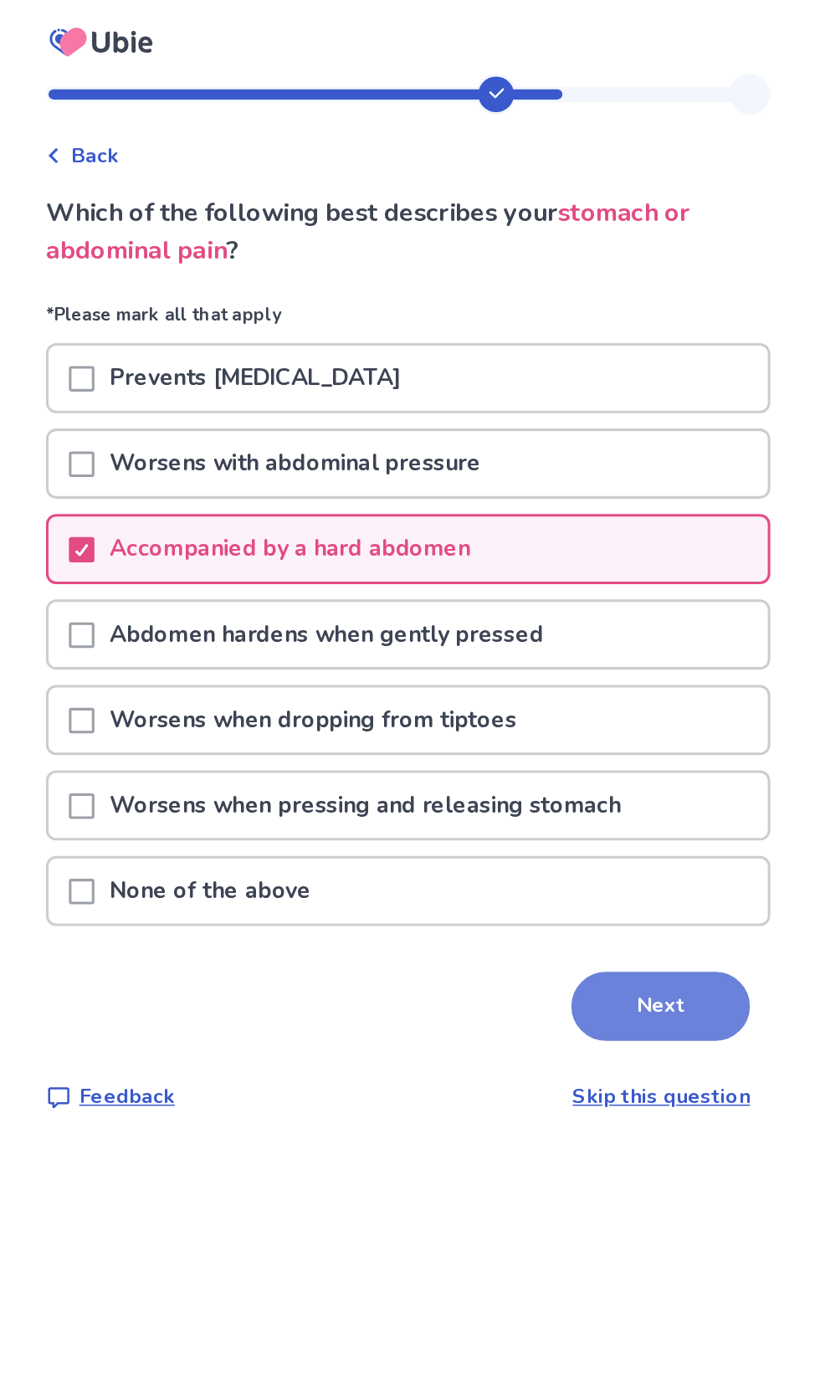
click at [587, 649] on button "Next" at bounding box center [575, 660] width 117 height 45
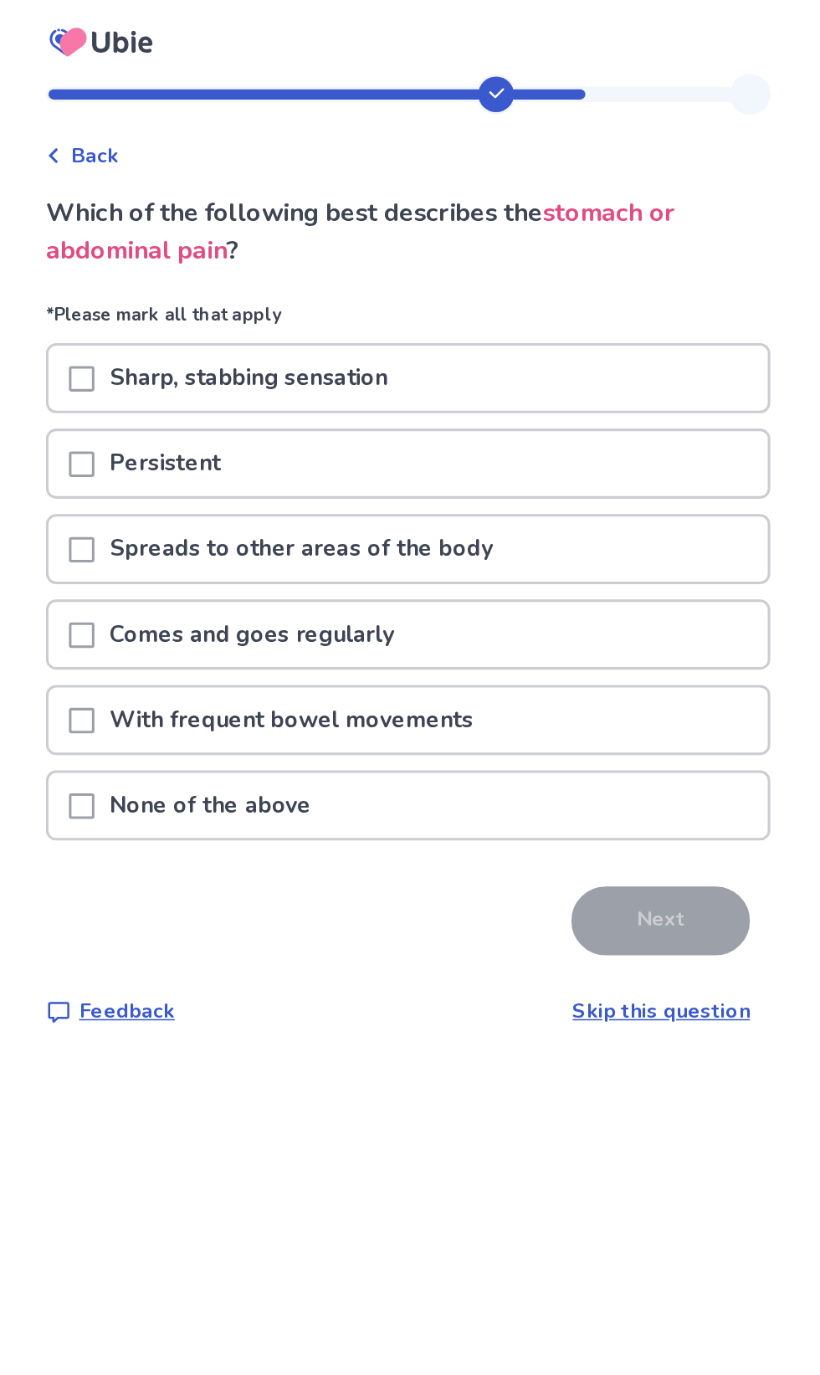
click at [544, 292] on div "Persistent" at bounding box center [410, 304] width 472 height 43
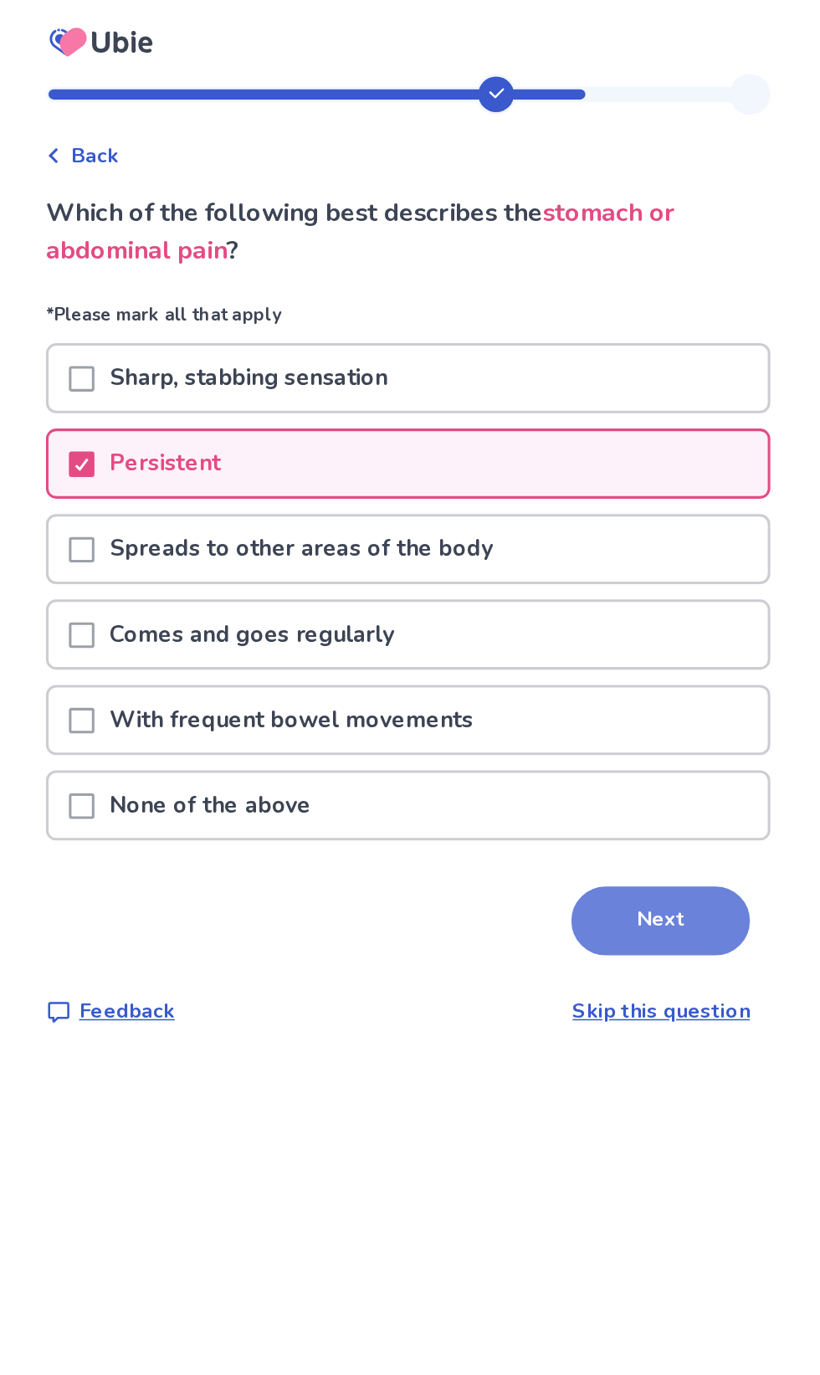
click at [559, 603] on button "Next" at bounding box center [575, 604] width 117 height 45
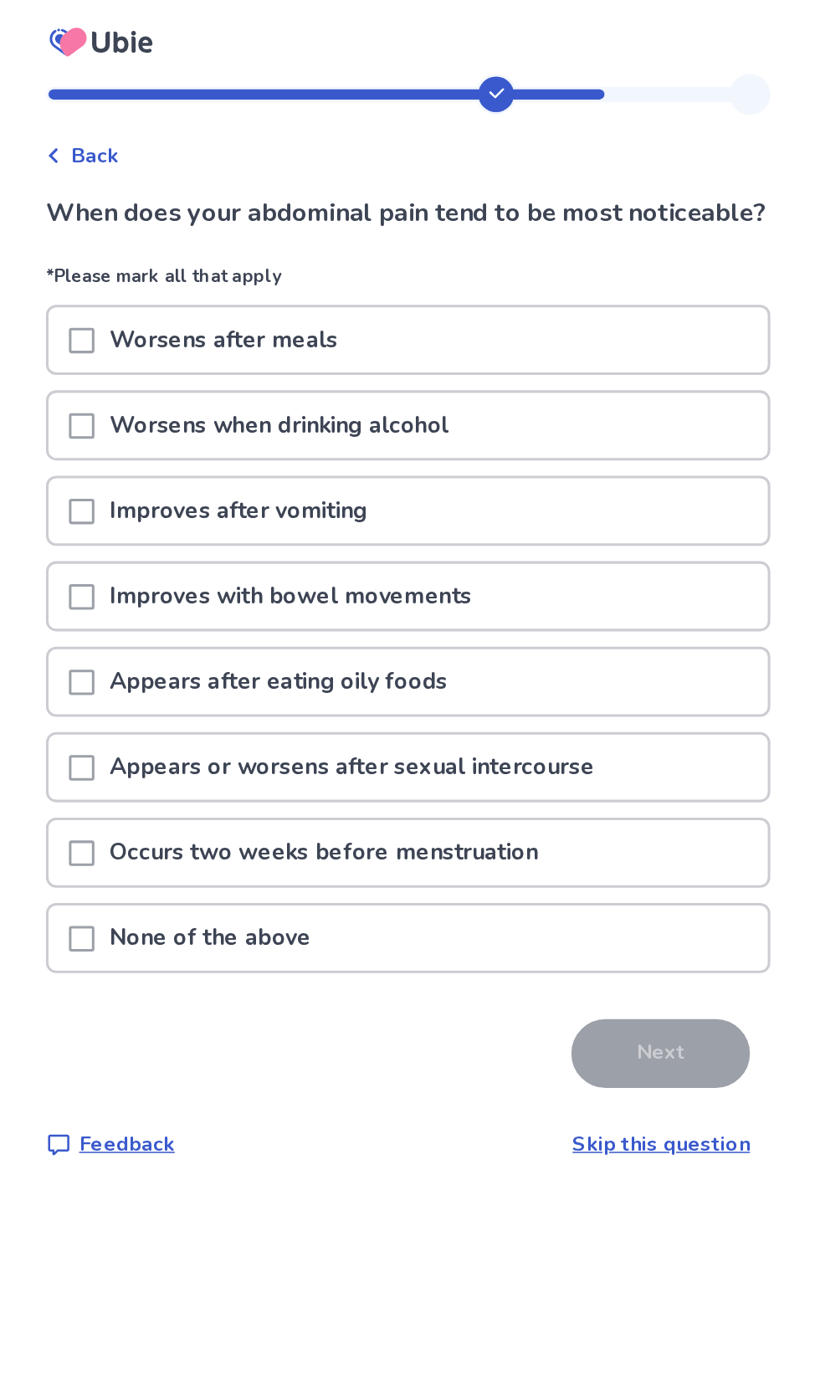
click at [526, 243] on div "Worsens after meals" at bounding box center [410, 223] width 472 height 43
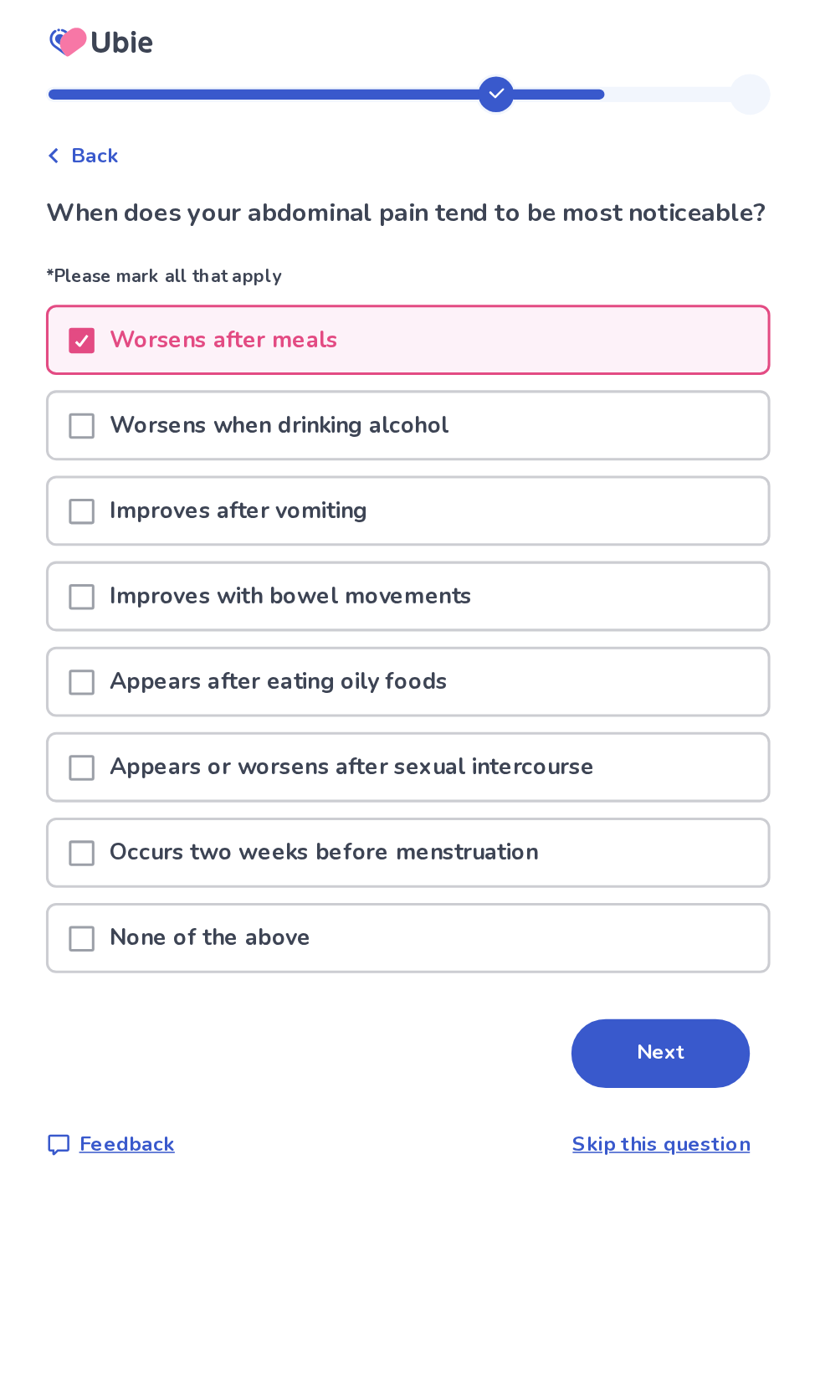
click at [515, 356] on div "Improves after vomiting" at bounding box center [410, 335] width 472 height 43
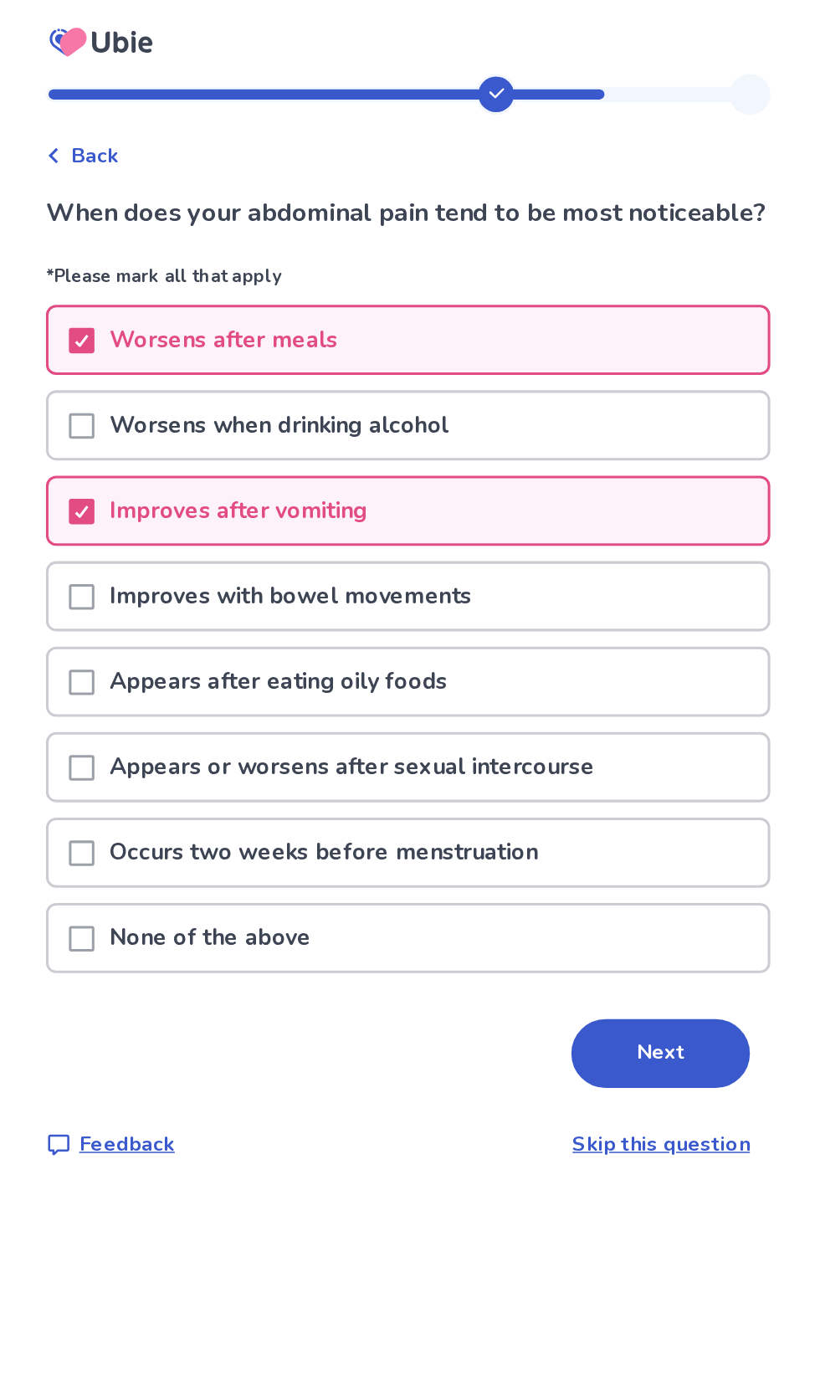
click at [500, 408] on div "Improves with bowel movements" at bounding box center [410, 391] width 472 height 43
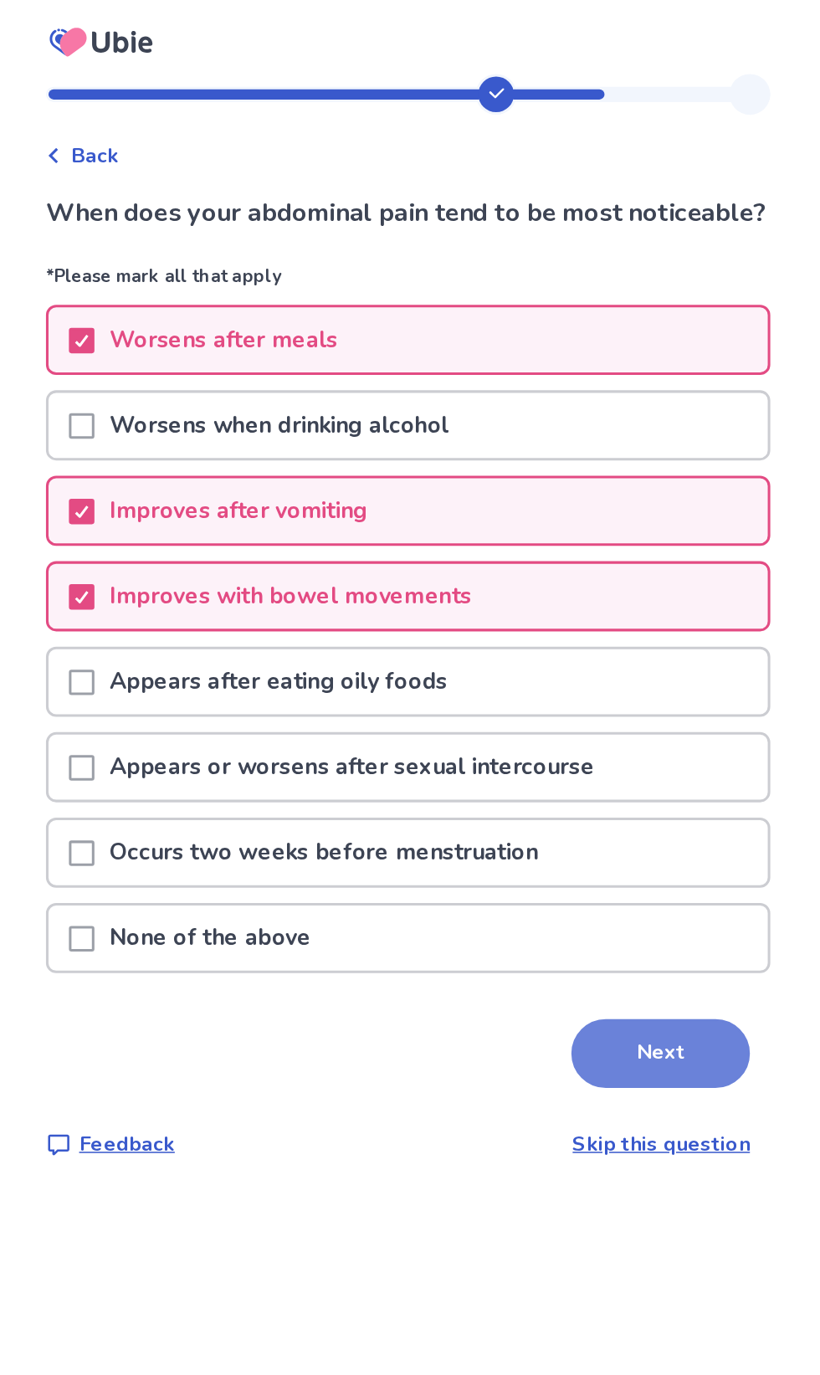
click at [564, 714] on button "Next" at bounding box center [575, 691] width 117 height 45
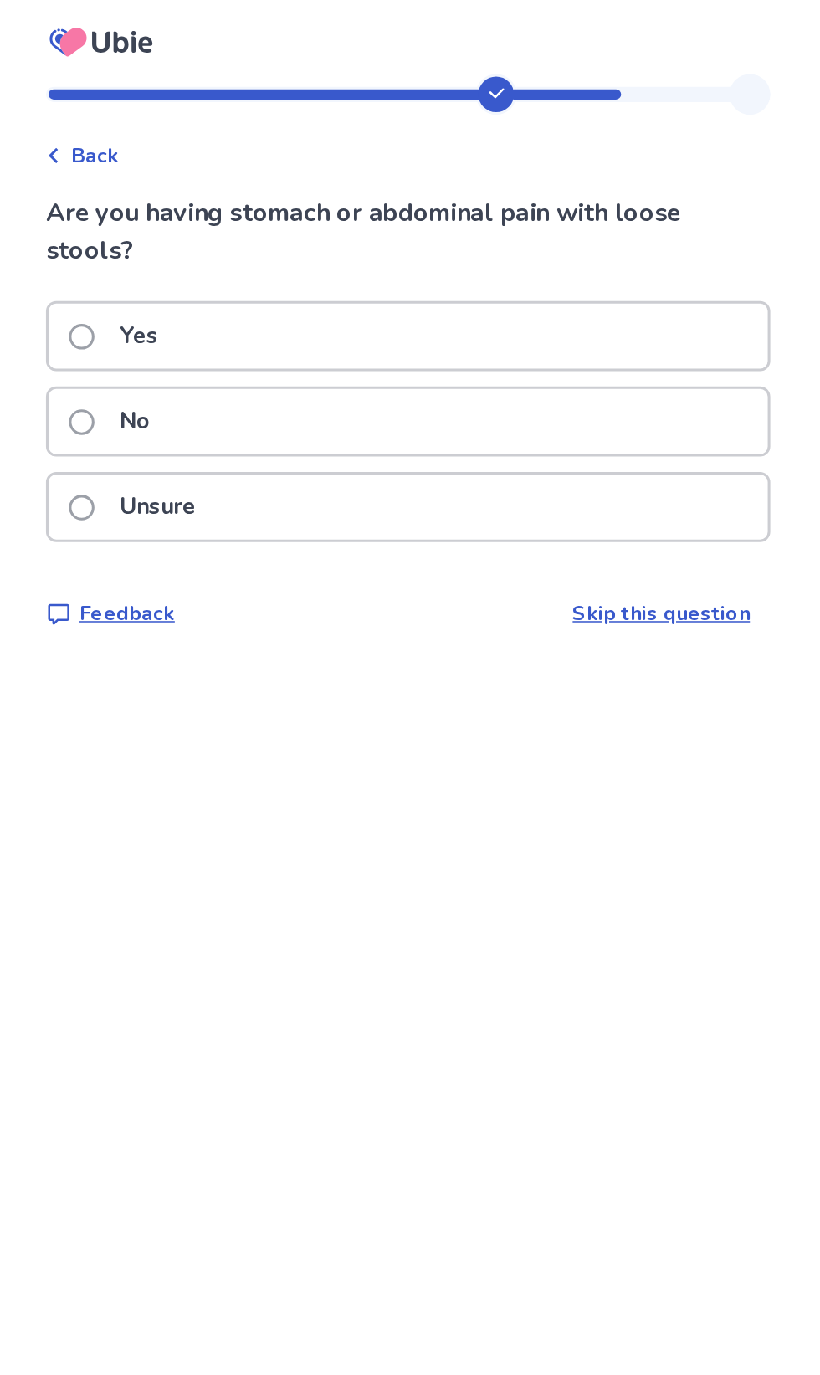
click at [577, 232] on div "Yes" at bounding box center [410, 220] width 472 height 43
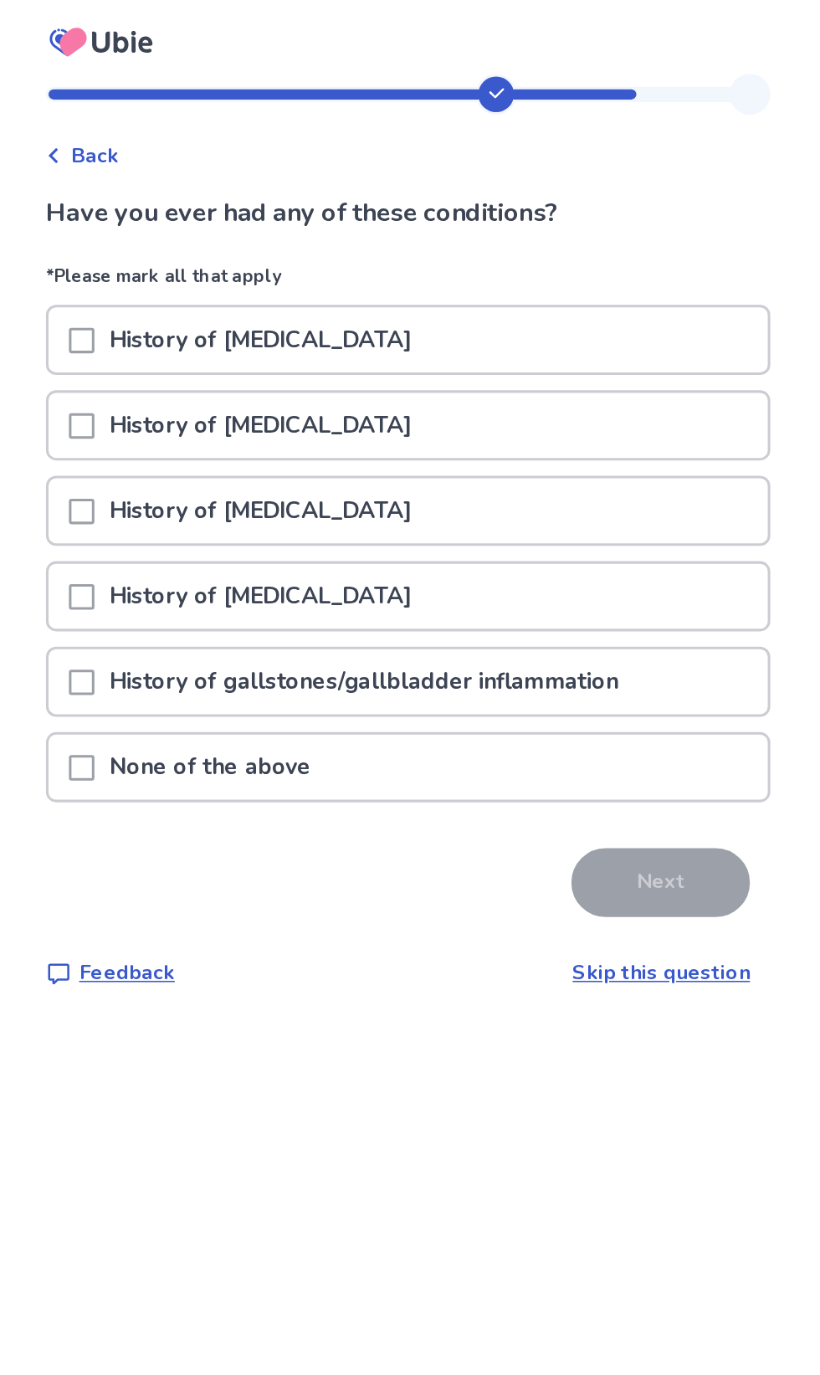
click at [570, 279] on div "History of abdominal surgery" at bounding box center [410, 279] width 472 height 43
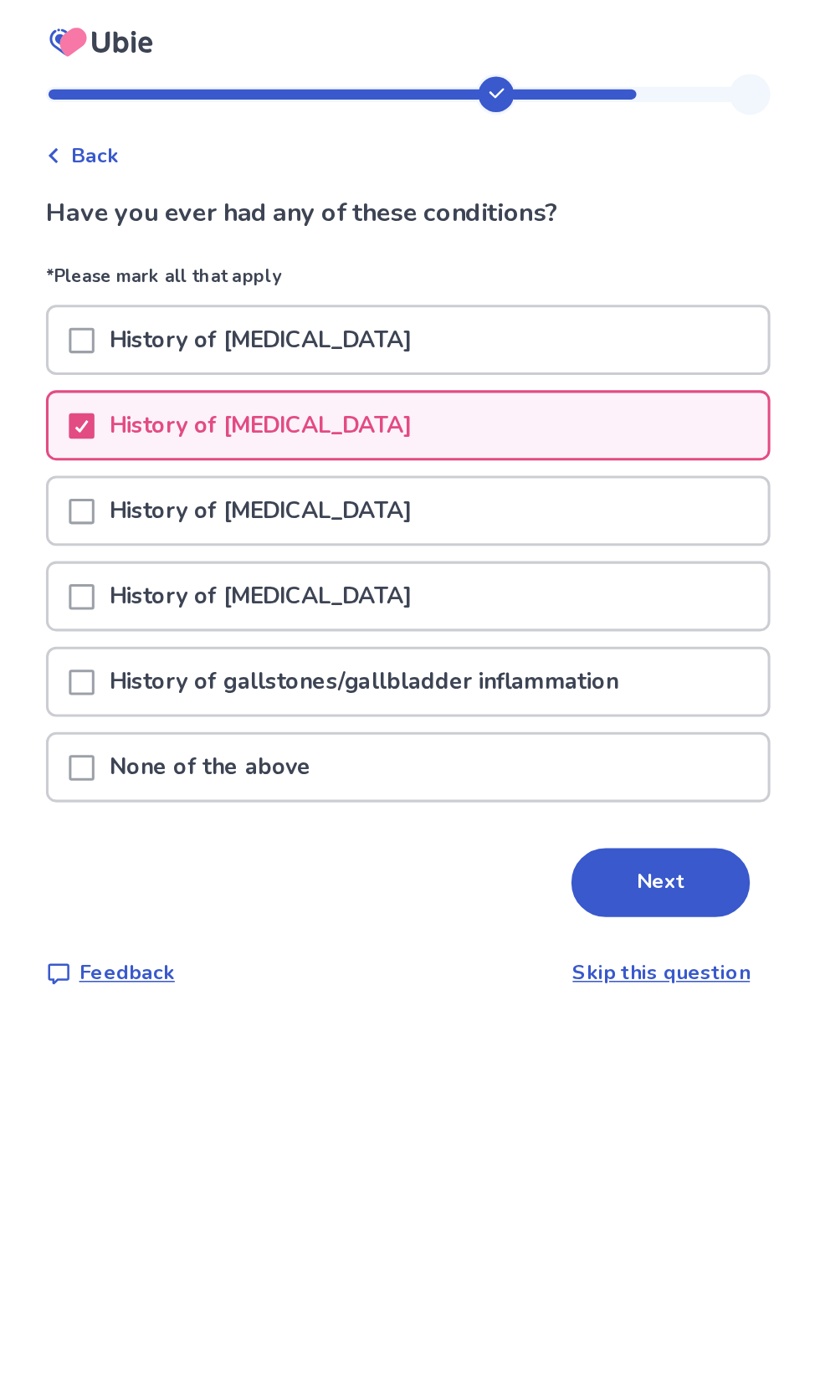
click at [541, 322] on div "History of stomach ulcer" at bounding box center [410, 335] width 472 height 43
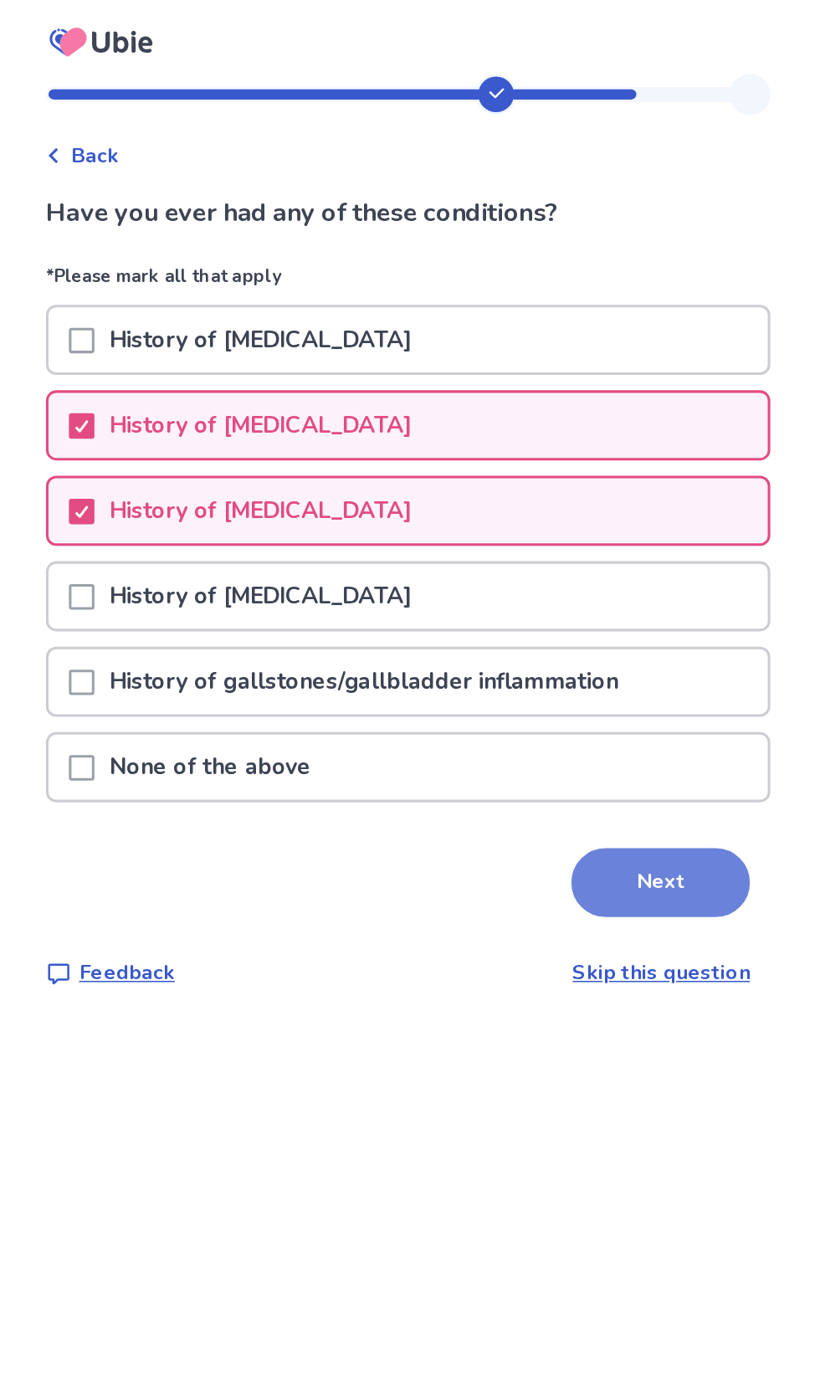
click at [560, 578] on button "Next" at bounding box center [575, 578] width 117 height 45
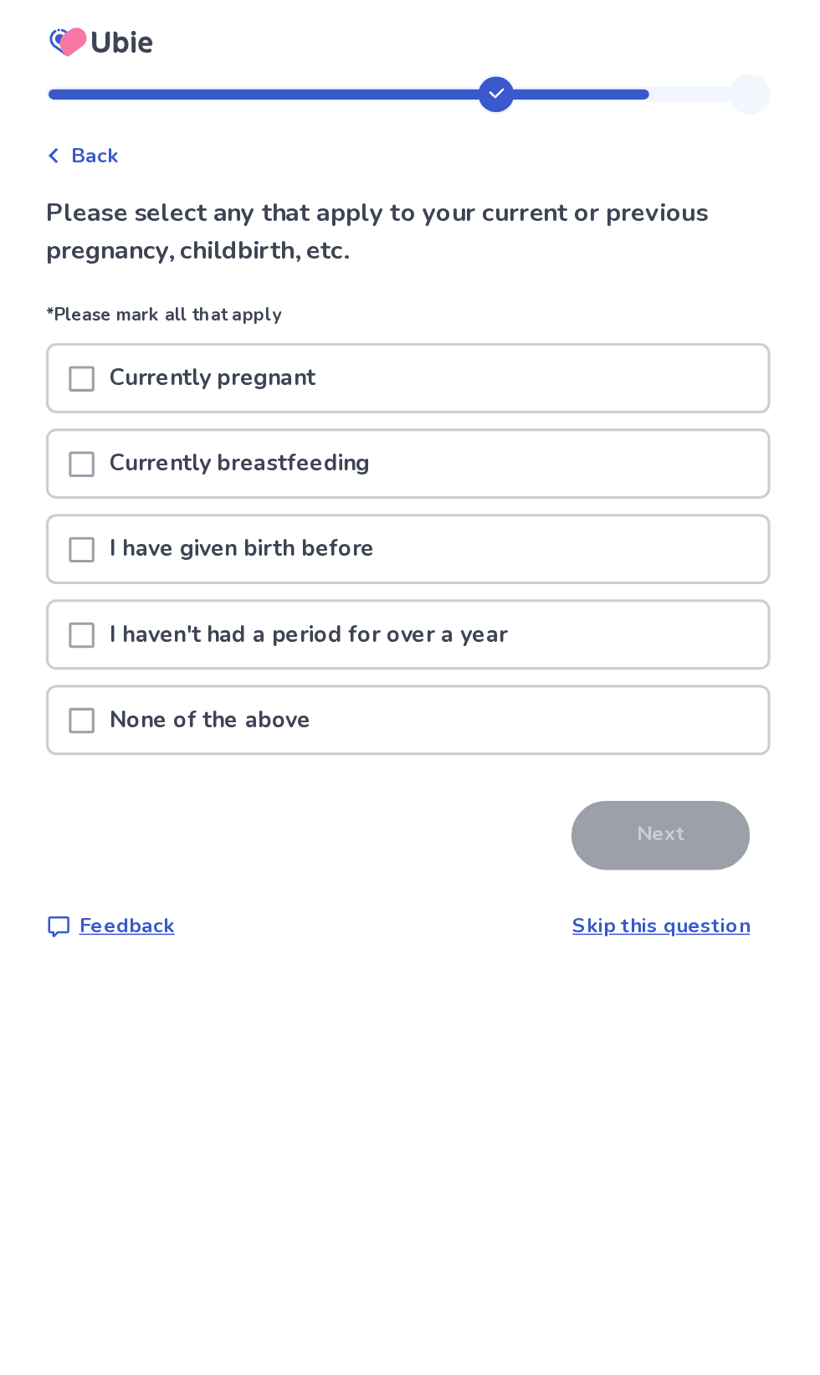
click at [512, 345] on div "I have given birth before" at bounding box center [410, 360] width 472 height 43
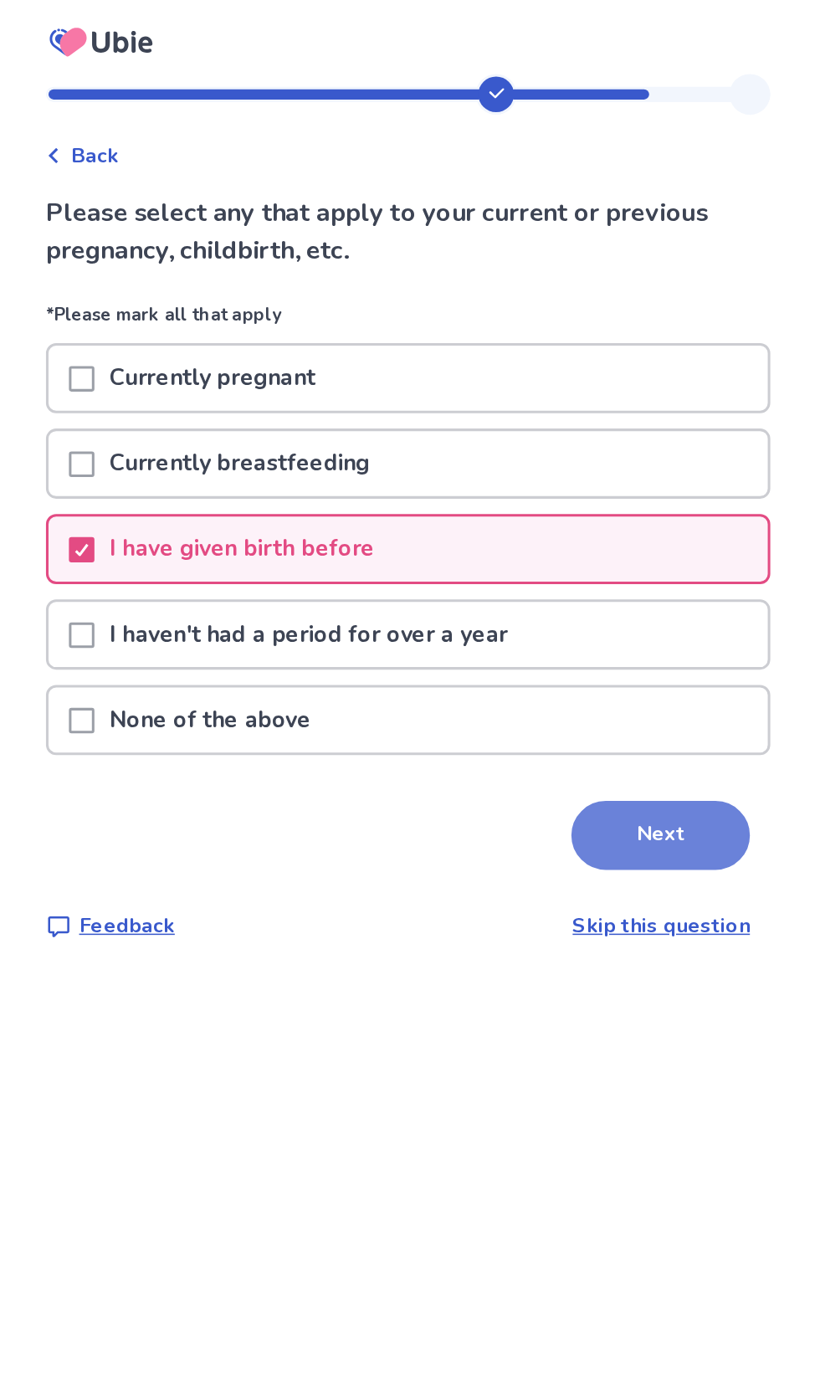
click at [564, 556] on button "Next" at bounding box center [575, 548] width 117 height 45
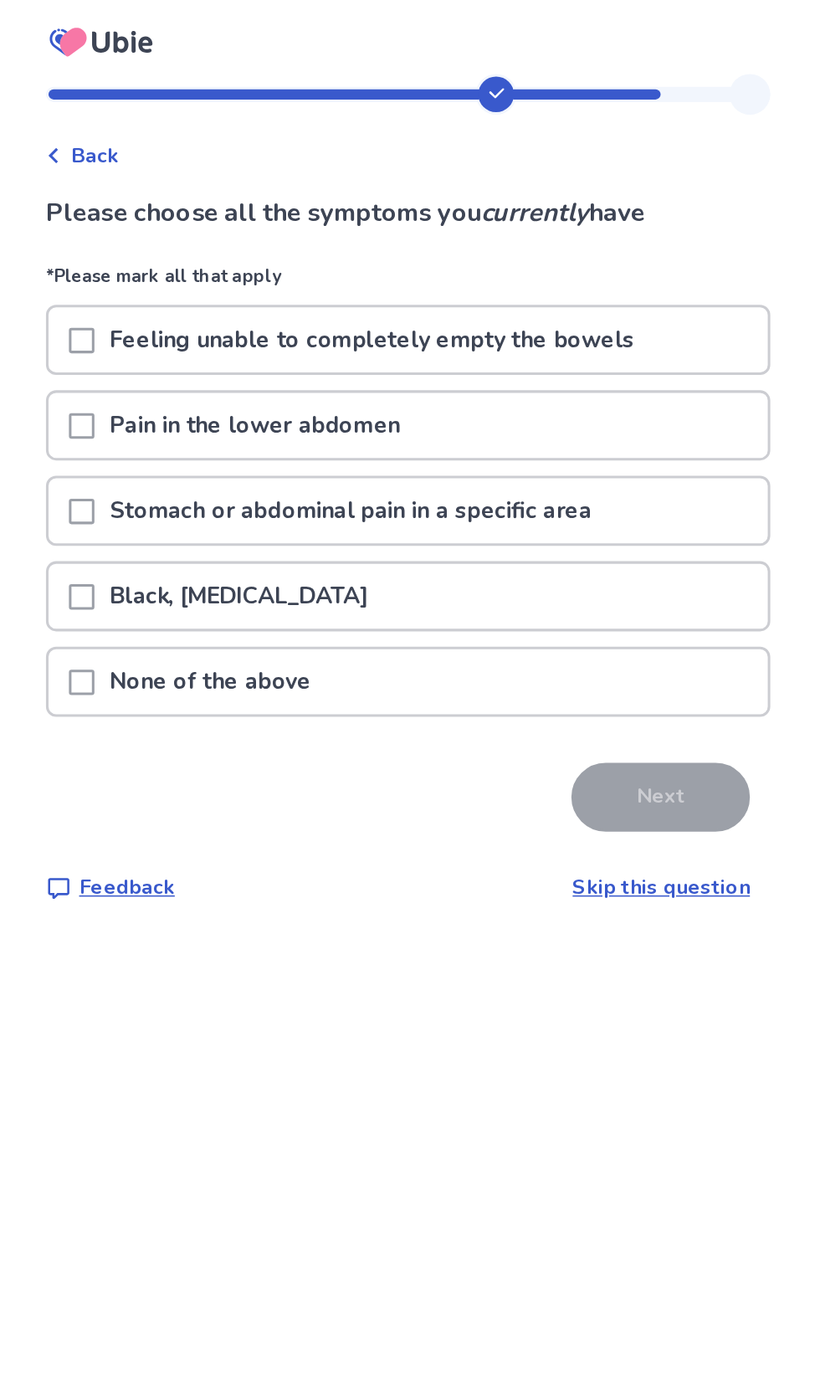
click at [588, 215] on div "Feeling unable to completely empty the bowels" at bounding box center [410, 223] width 472 height 43
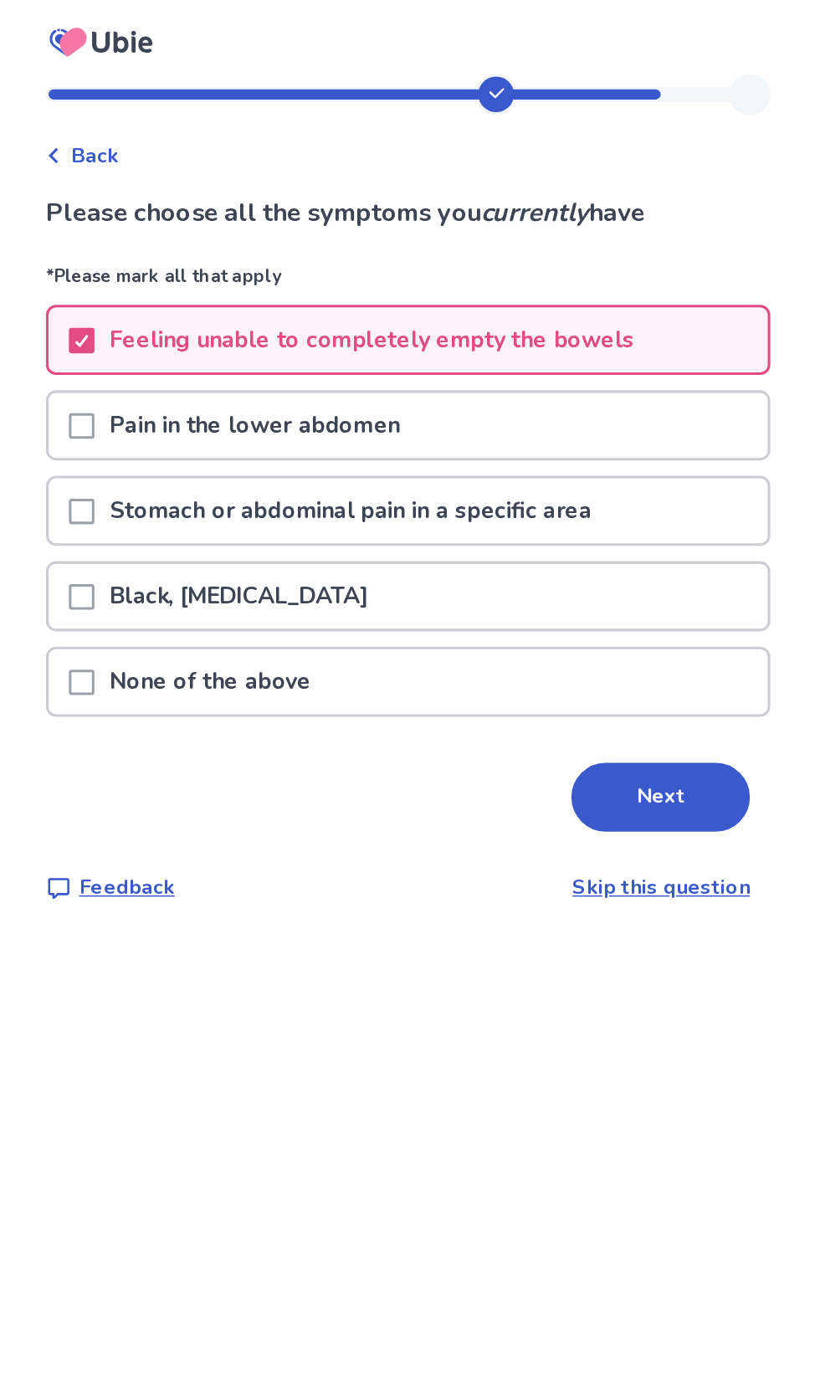
click at [527, 324] on p "Stomach or abdominal pain in a specific area" at bounding box center [372, 335] width 336 height 43
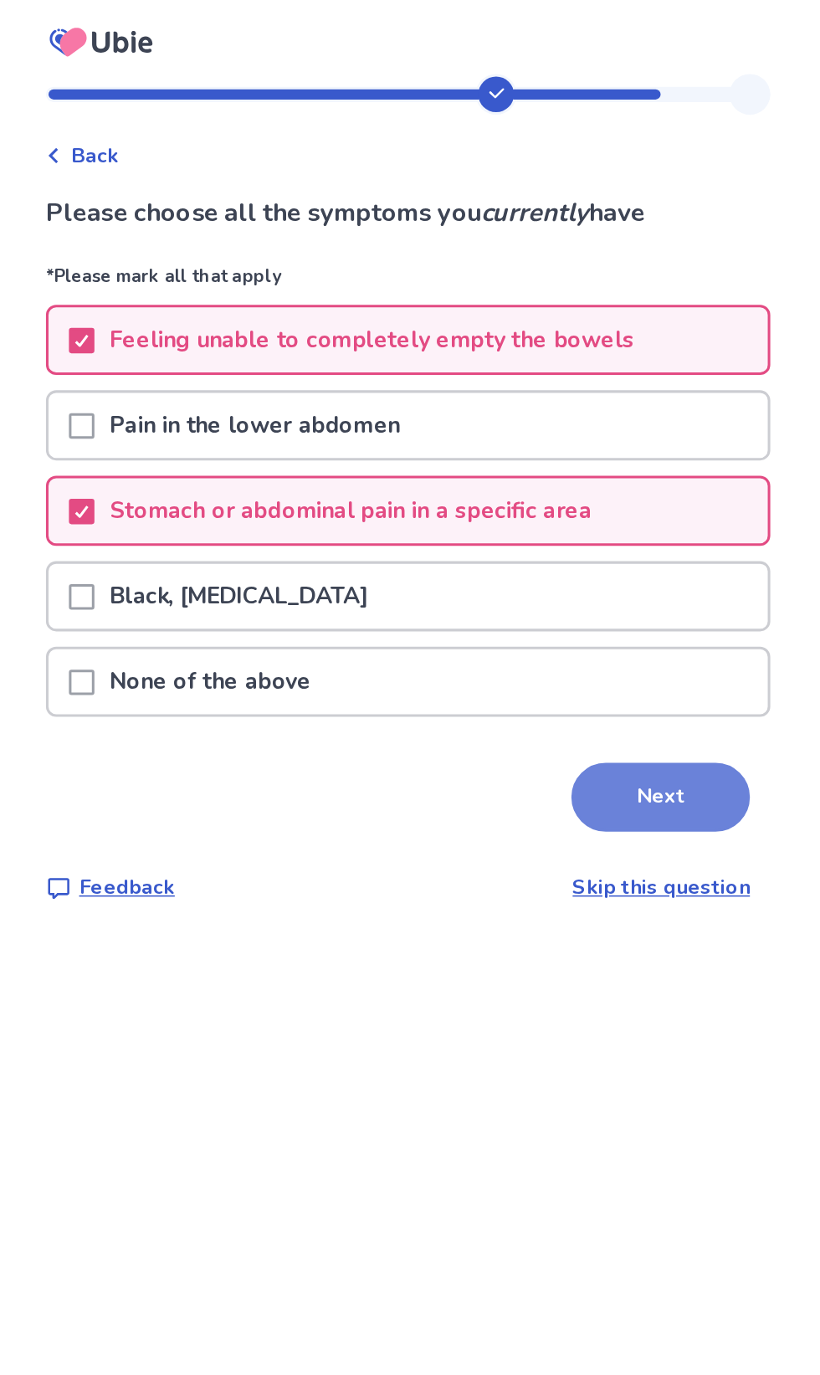
click at [564, 521] on button "Next" at bounding box center [575, 522] width 117 height 45
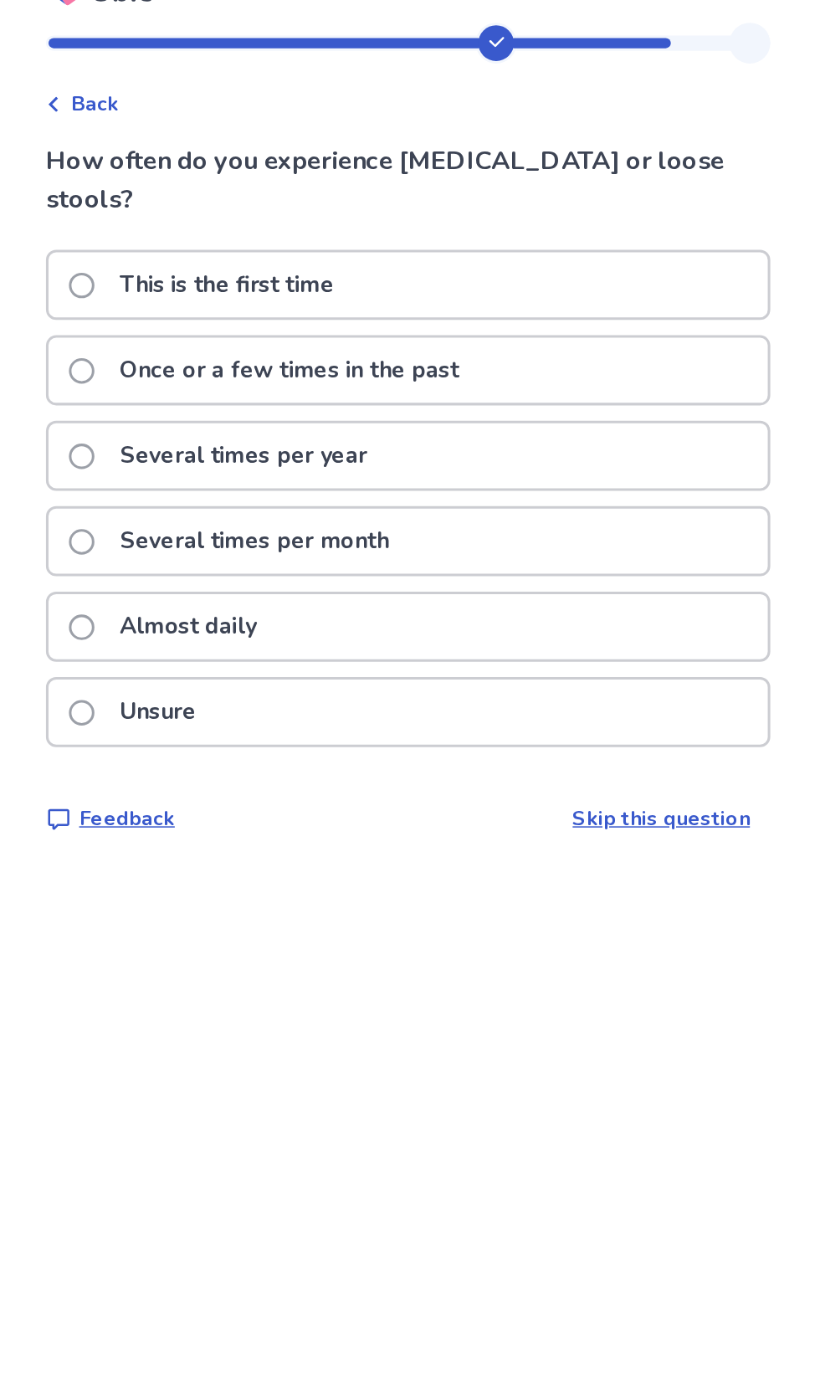
click at [499, 423] on div "Almost daily" at bounding box center [410, 444] width 472 height 43
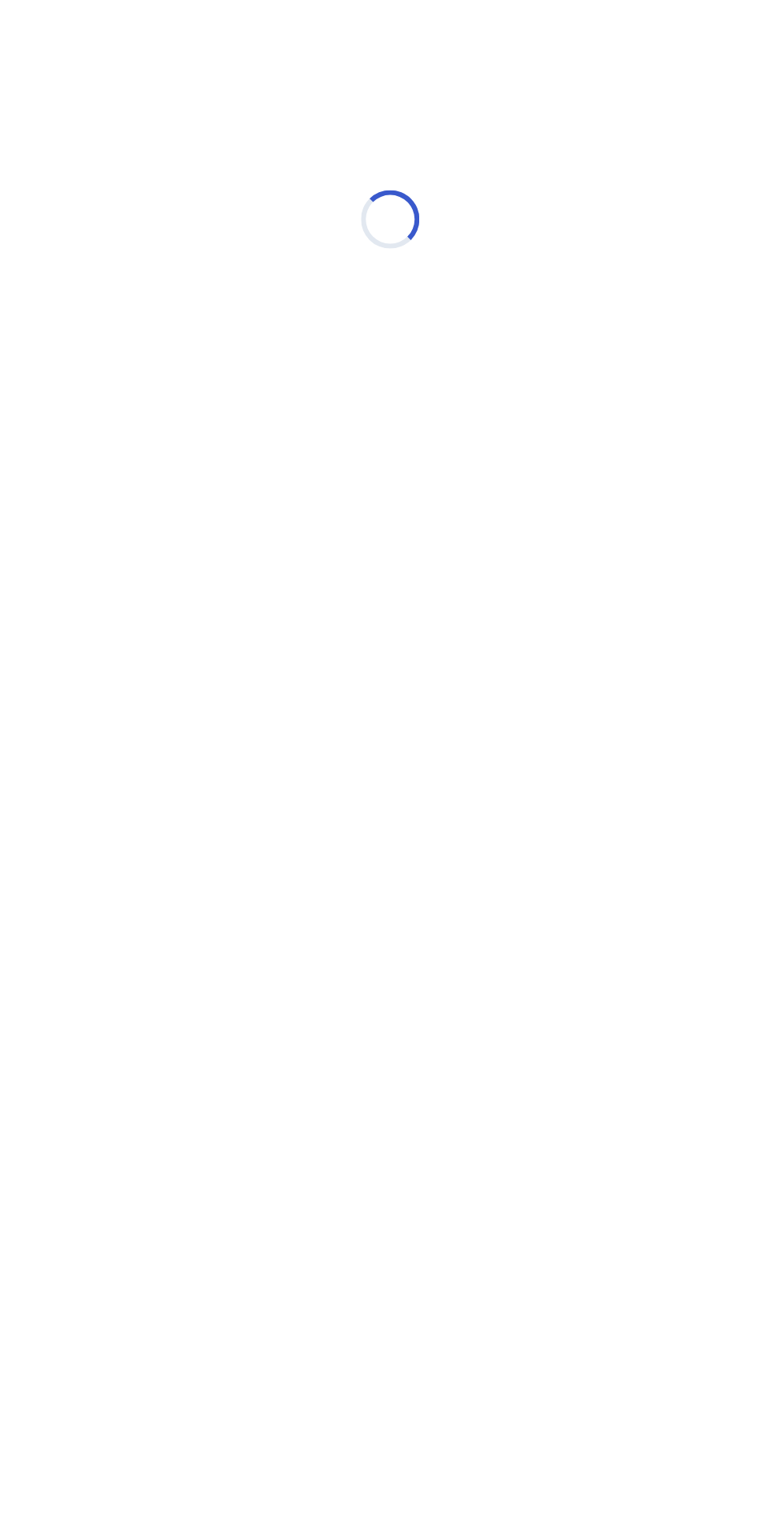
select select "*"
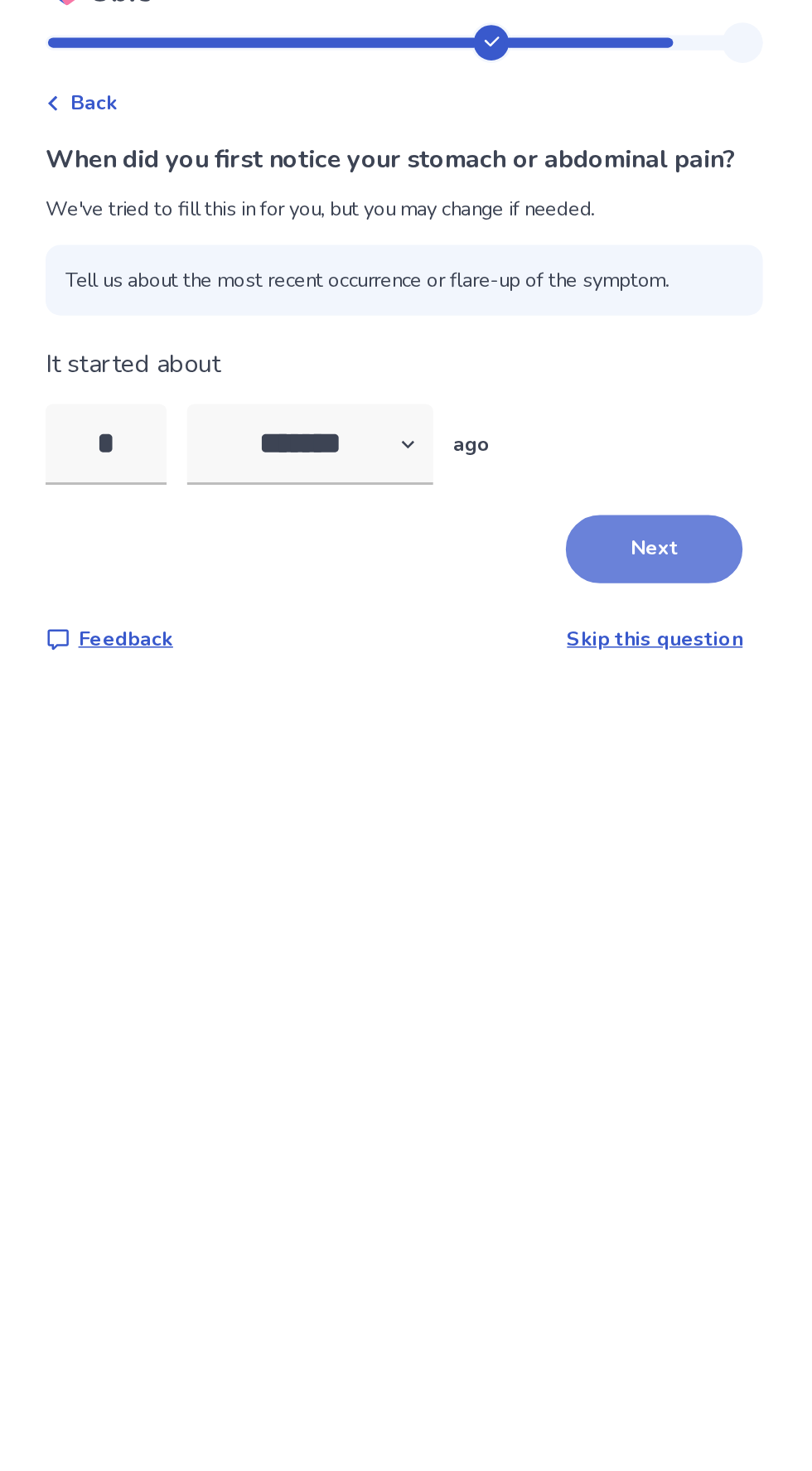
click at [565, 405] on button "Next" at bounding box center [569, 393] width 116 height 45
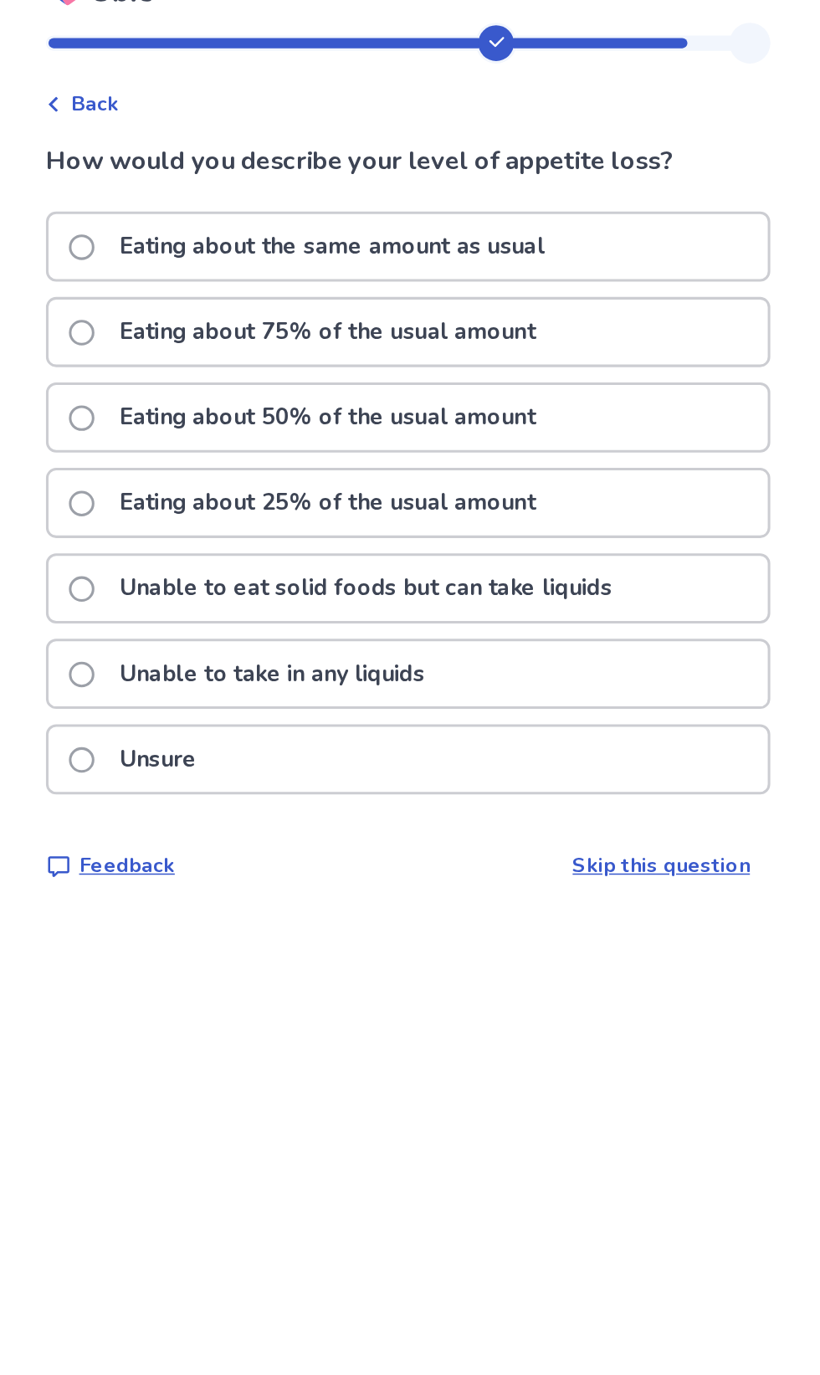
click at [551, 300] on div "Eating about 50% of the usual amount" at bounding box center [410, 307] width 472 height 43
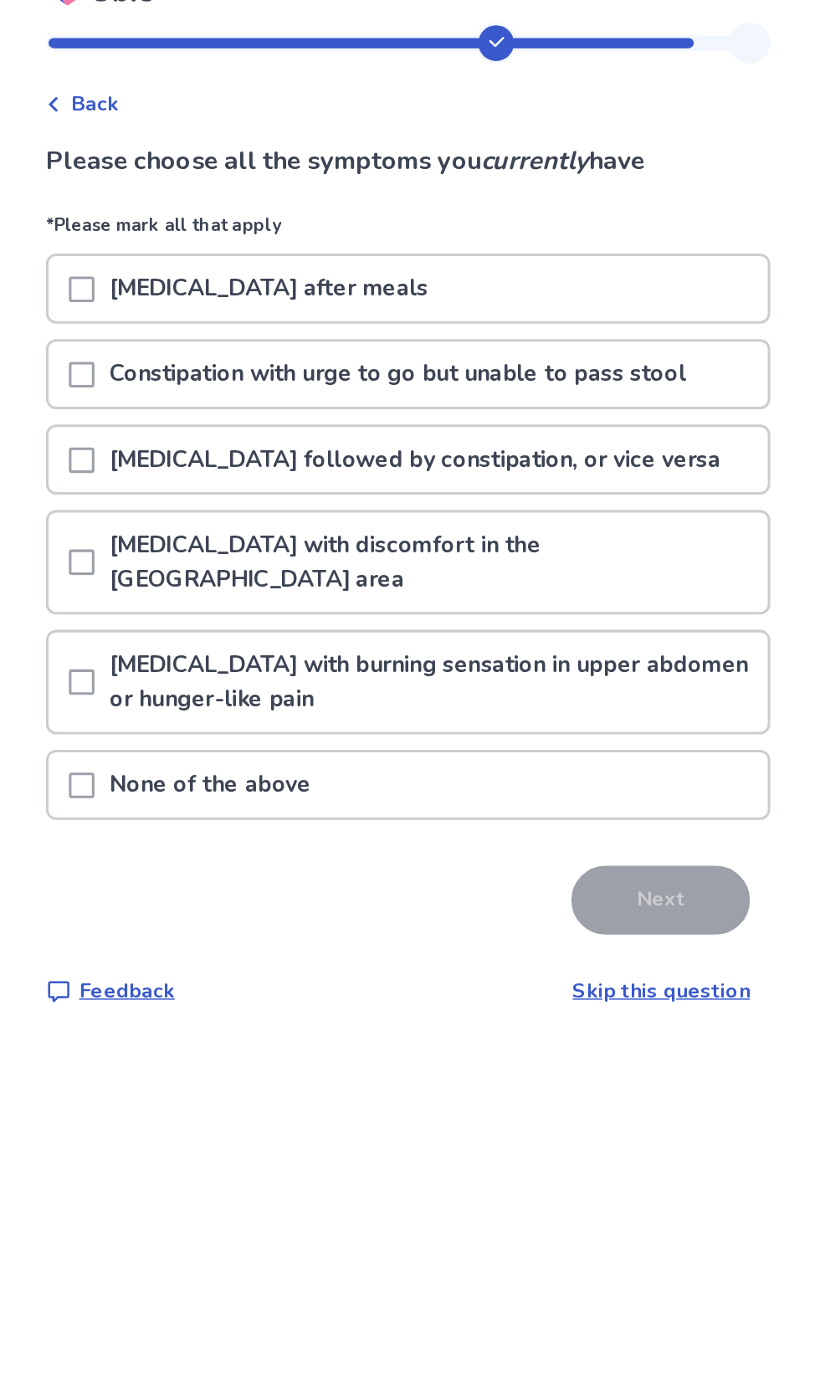
click at [561, 217] on div "Abdominal bloating after meals" at bounding box center [410, 223] width 472 height 43
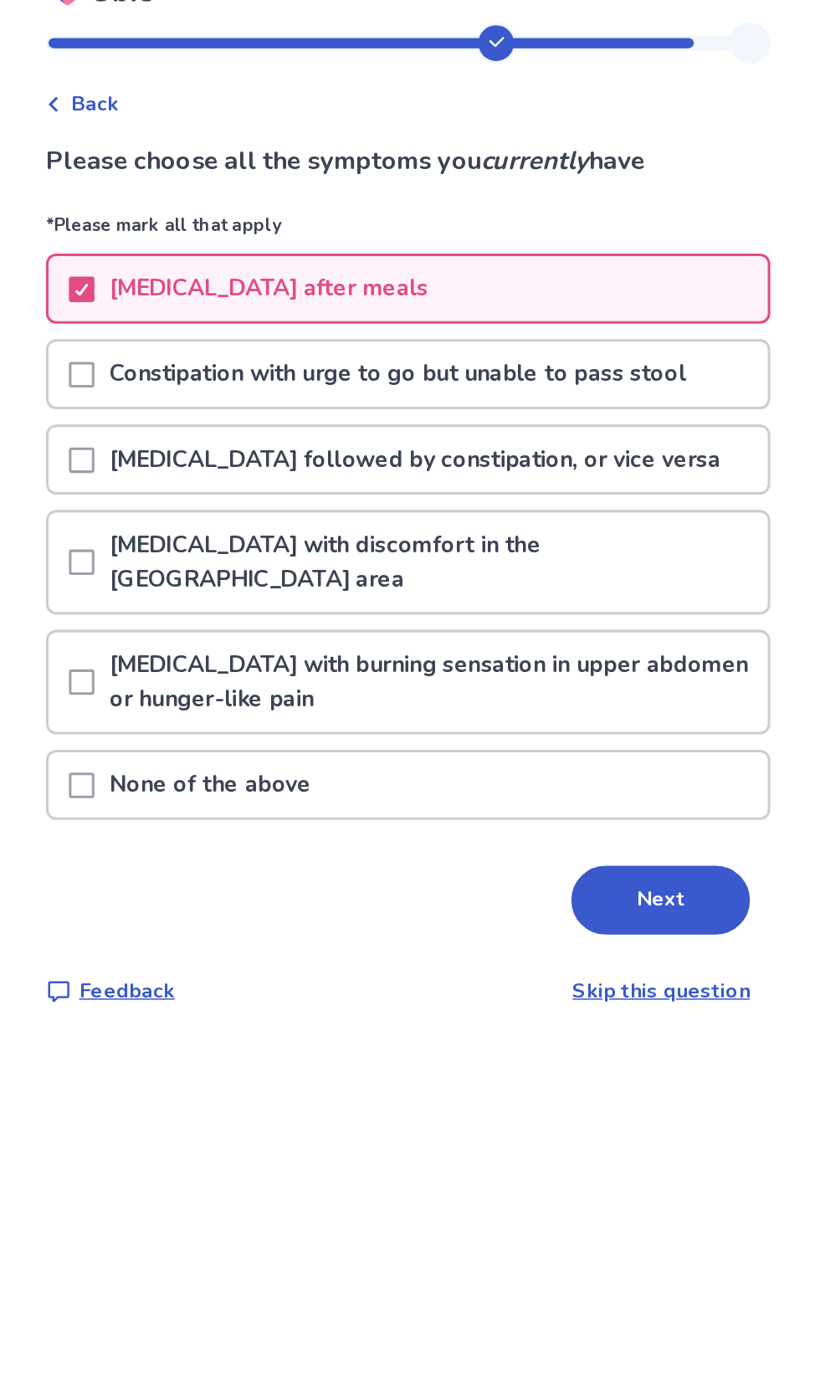
click at [556, 286] on p "Constipation with urge to go but unable to pass stool" at bounding box center [403, 279] width 398 height 43
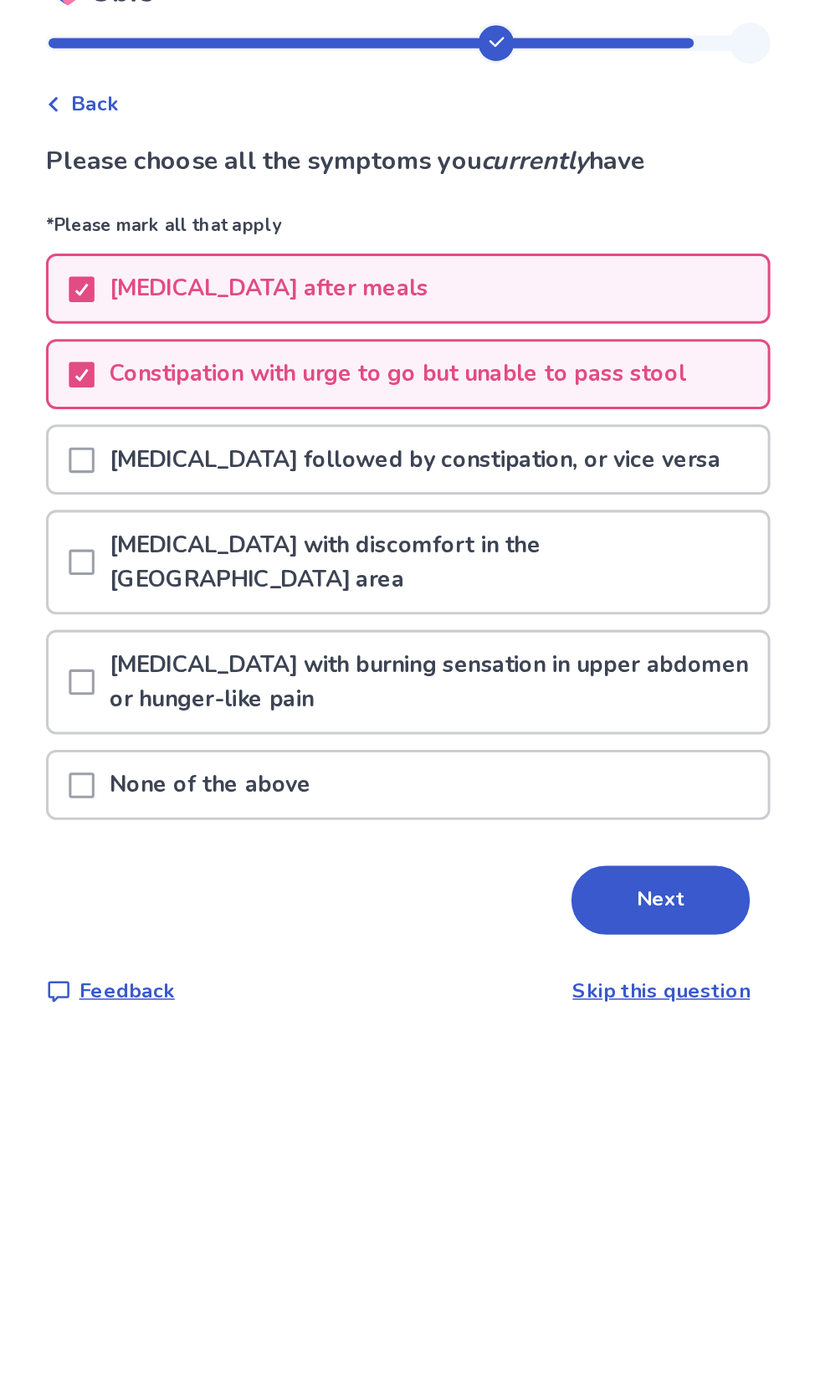
click at [545, 335] on p "Diarrhea followed by constipation, or vice versa" at bounding box center [414, 335] width 421 height 43
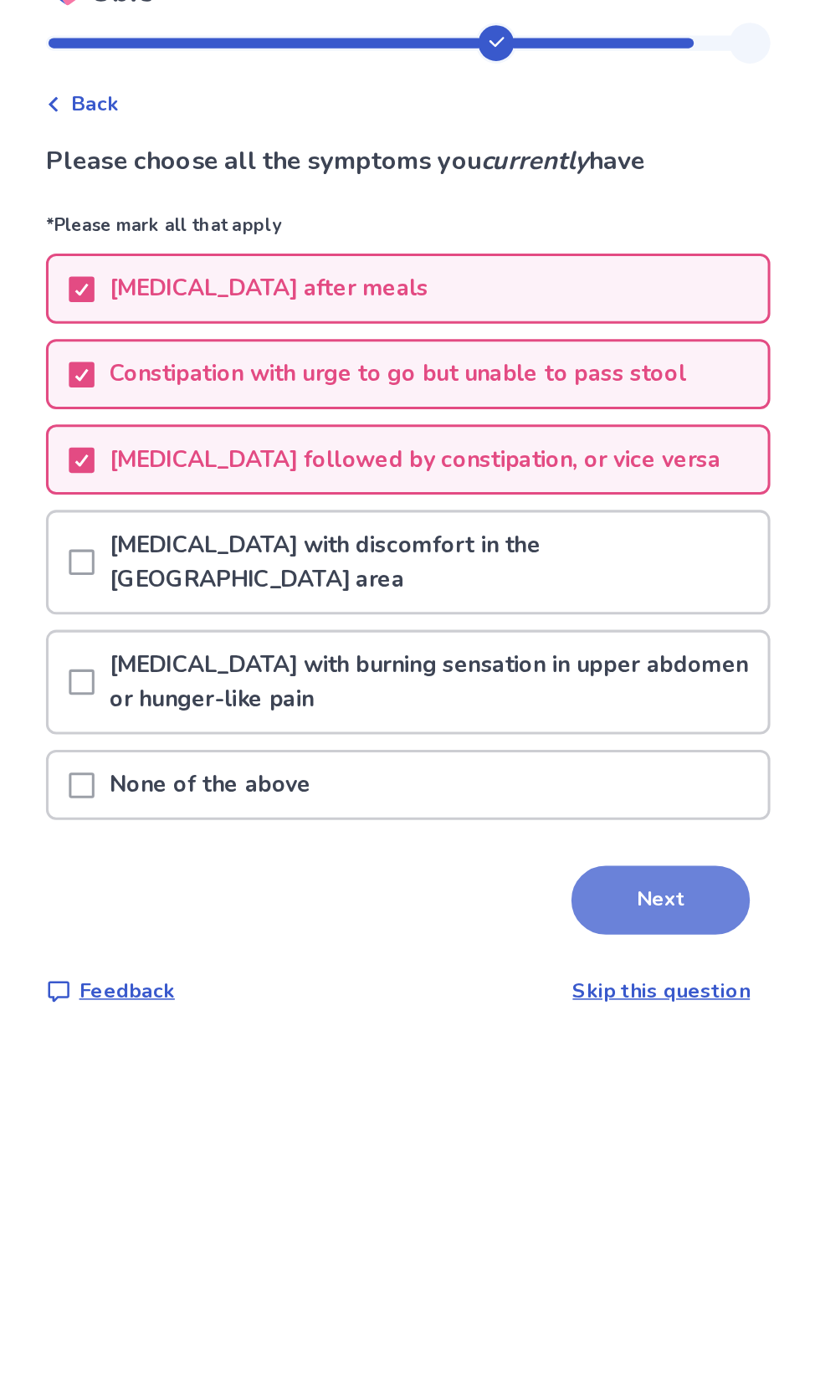
click at [583, 603] on button "Next" at bounding box center [575, 624] width 117 height 45
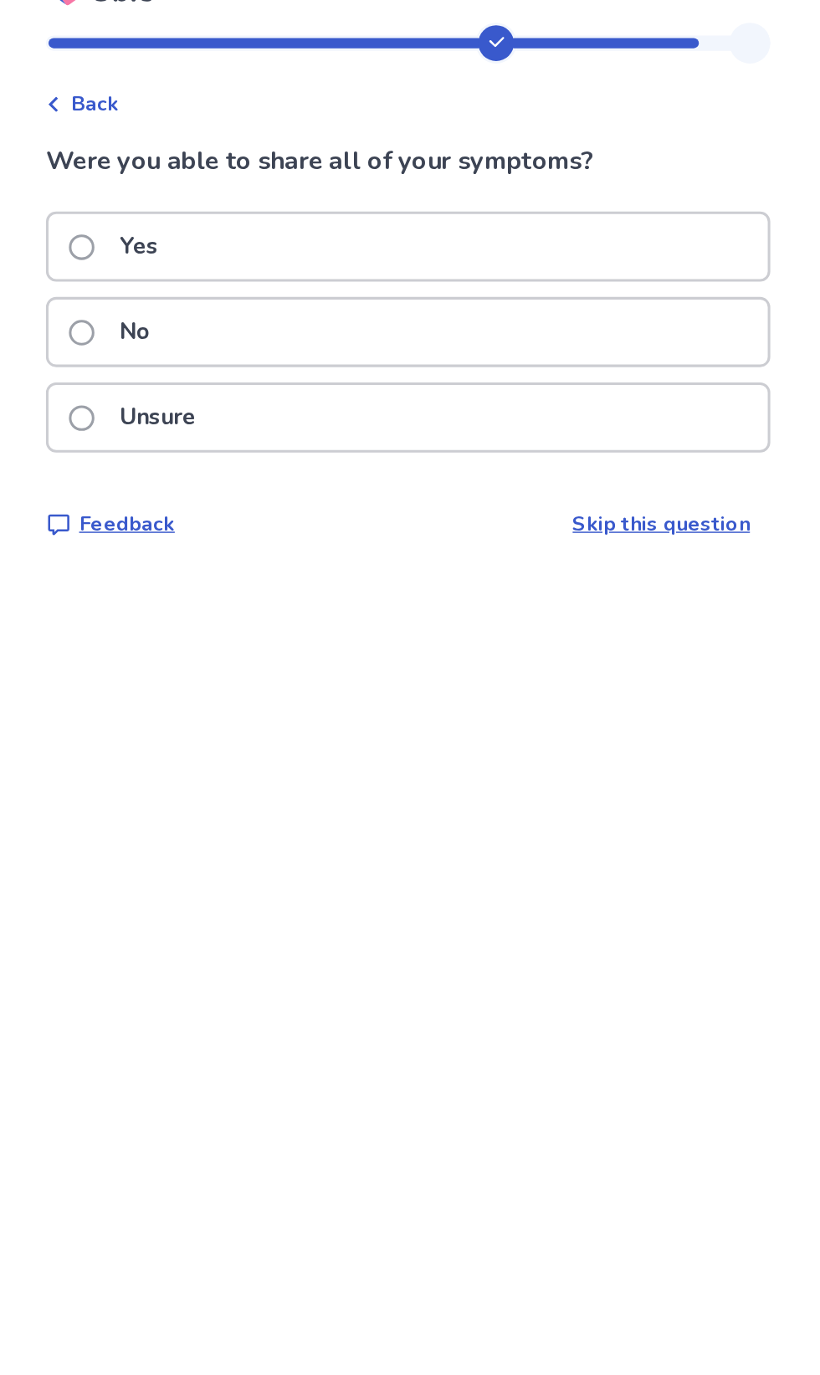
click at [596, 203] on div "Yes" at bounding box center [410, 195] width 472 height 43
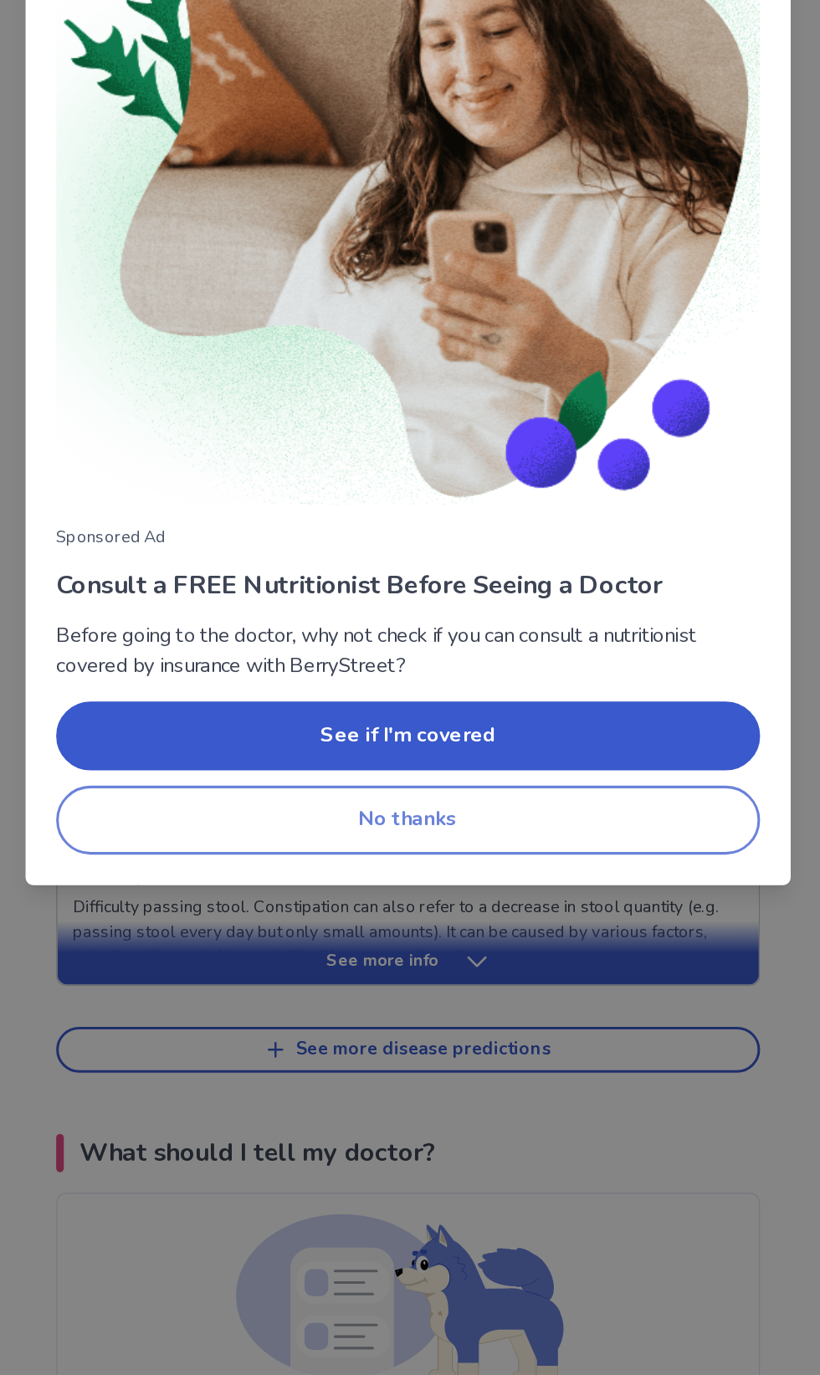
click at [482, 1015] on button "No thanks" at bounding box center [410, 1010] width 462 height 45
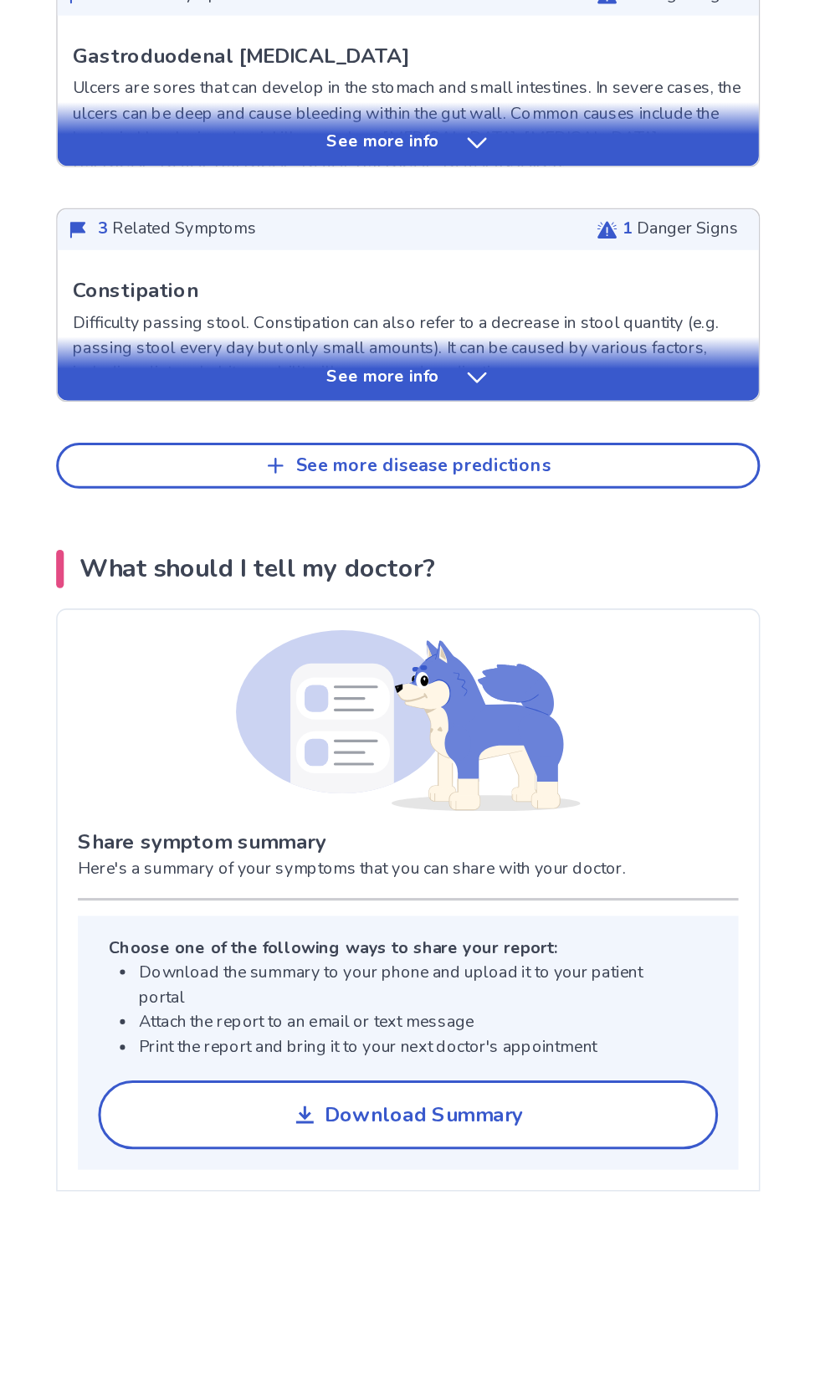
scroll to position [305, 0]
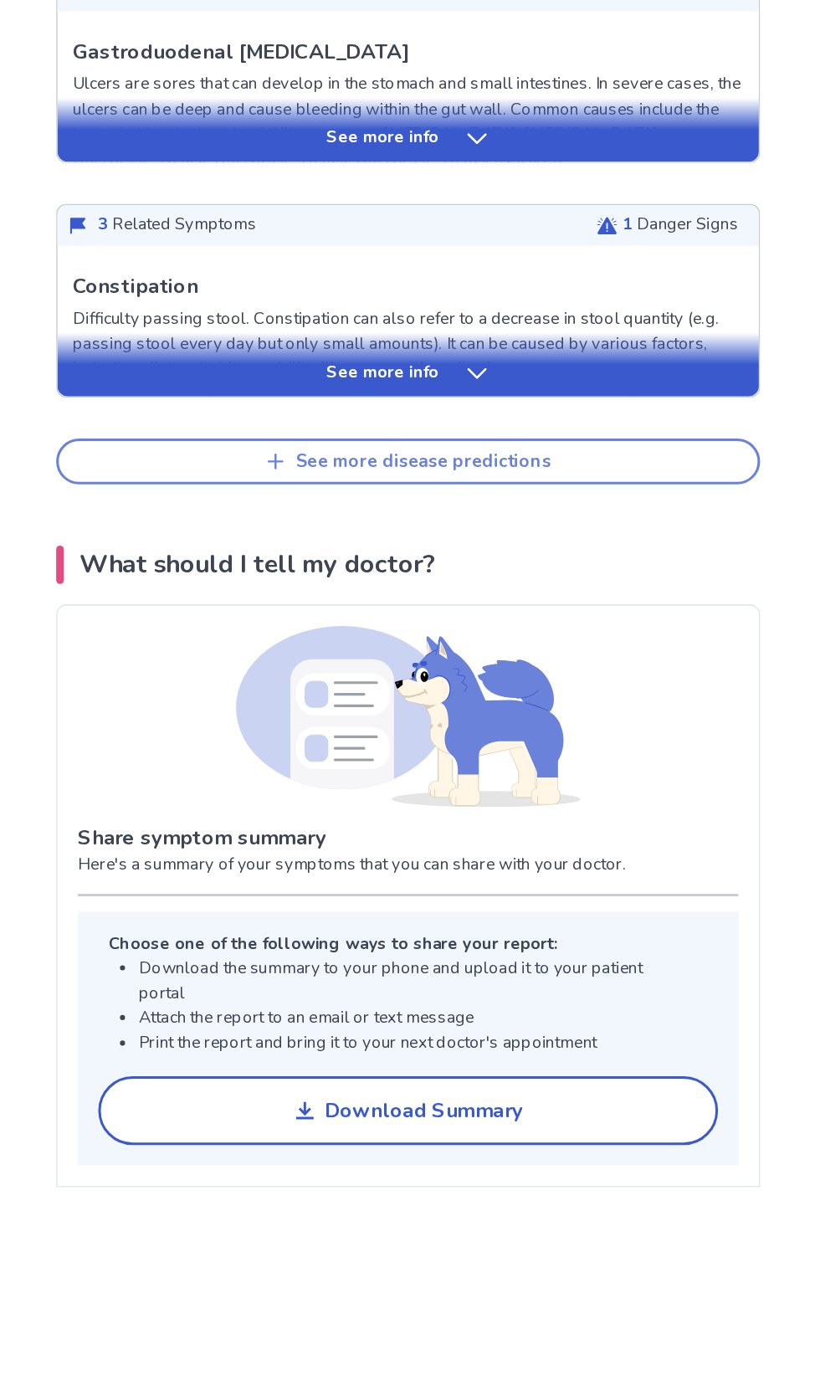
click at [541, 850] on button "See more disease predictions" at bounding box center [410, 856] width 462 height 30
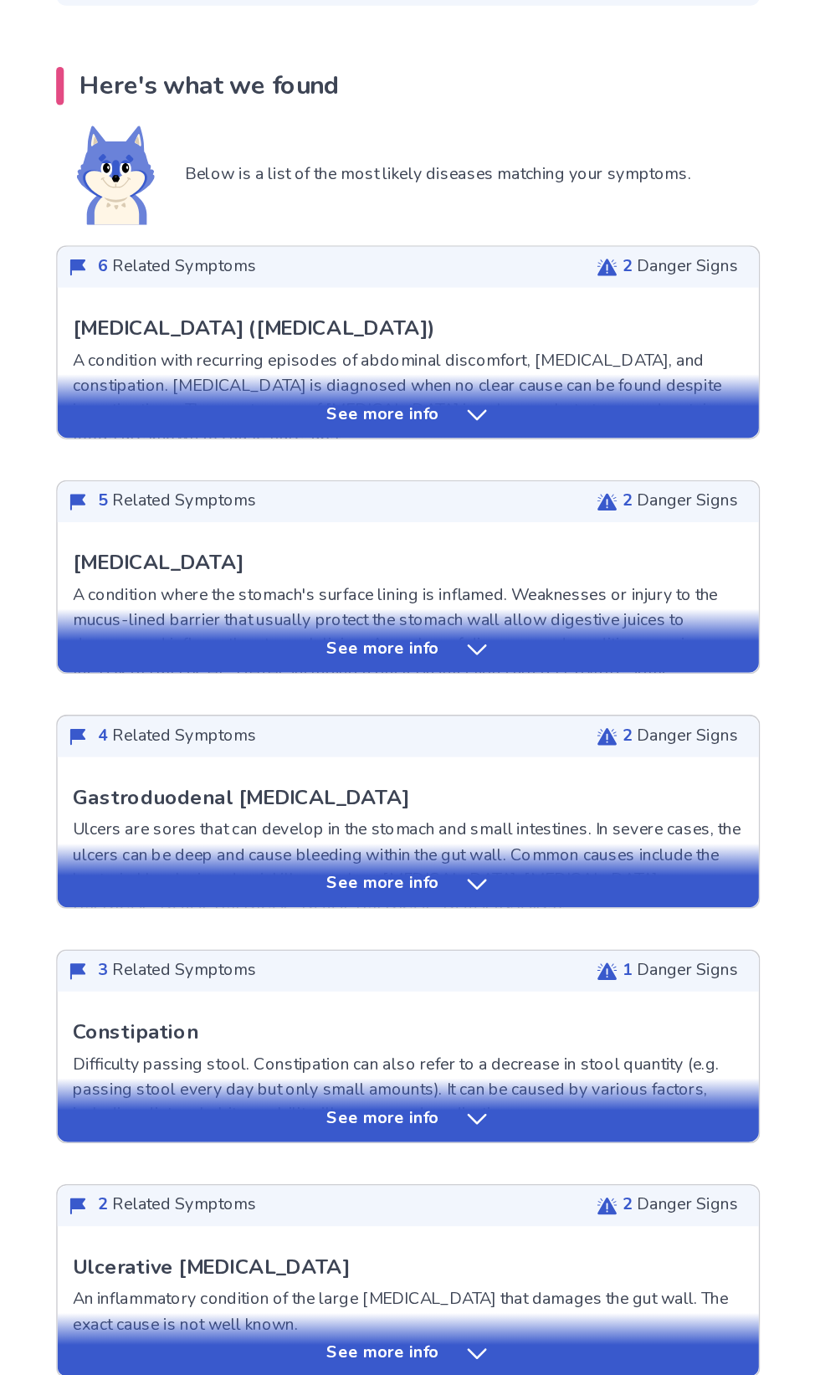
scroll to position [309, 0]
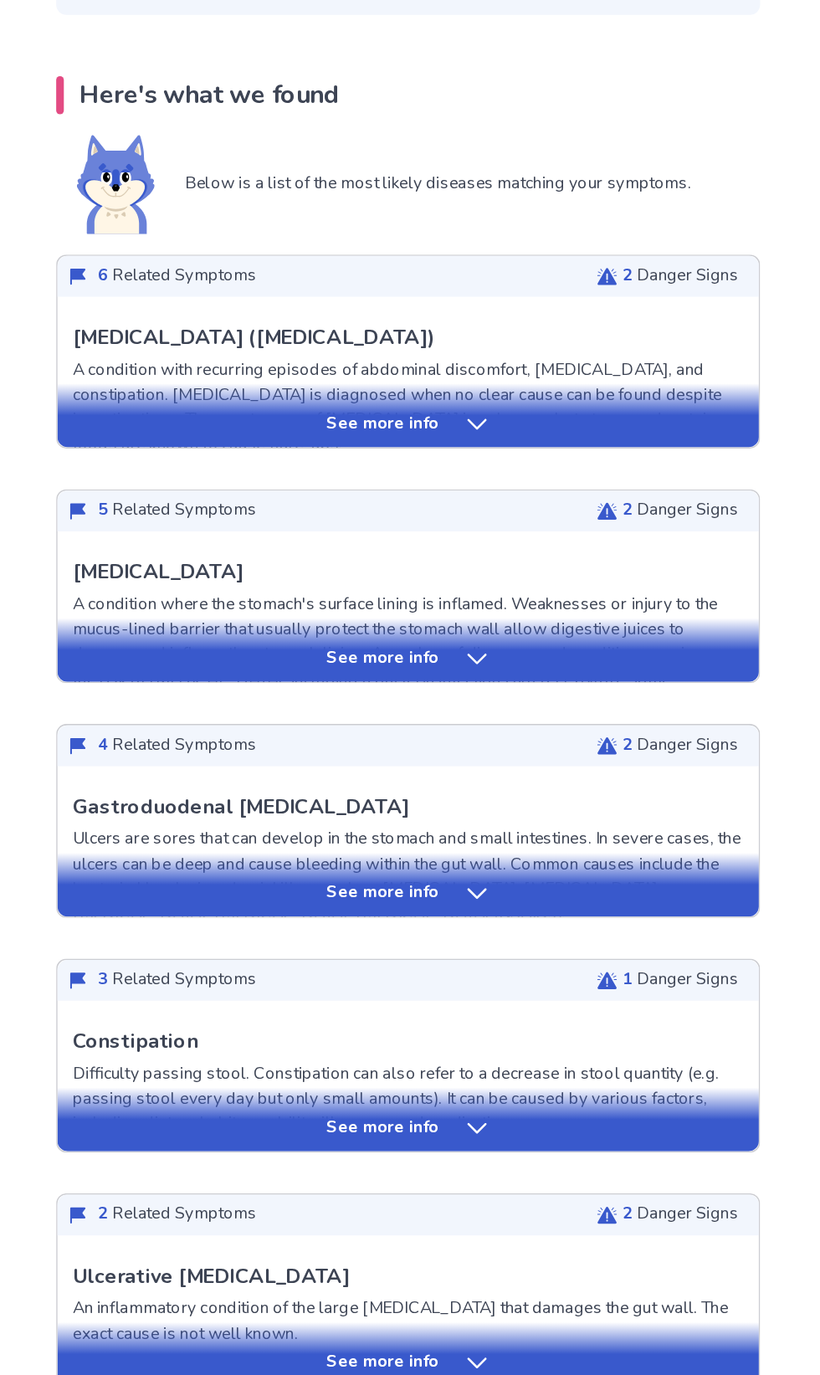
click at [467, 334] on div "See more info" at bounding box center [410, 333] width 460 height 17
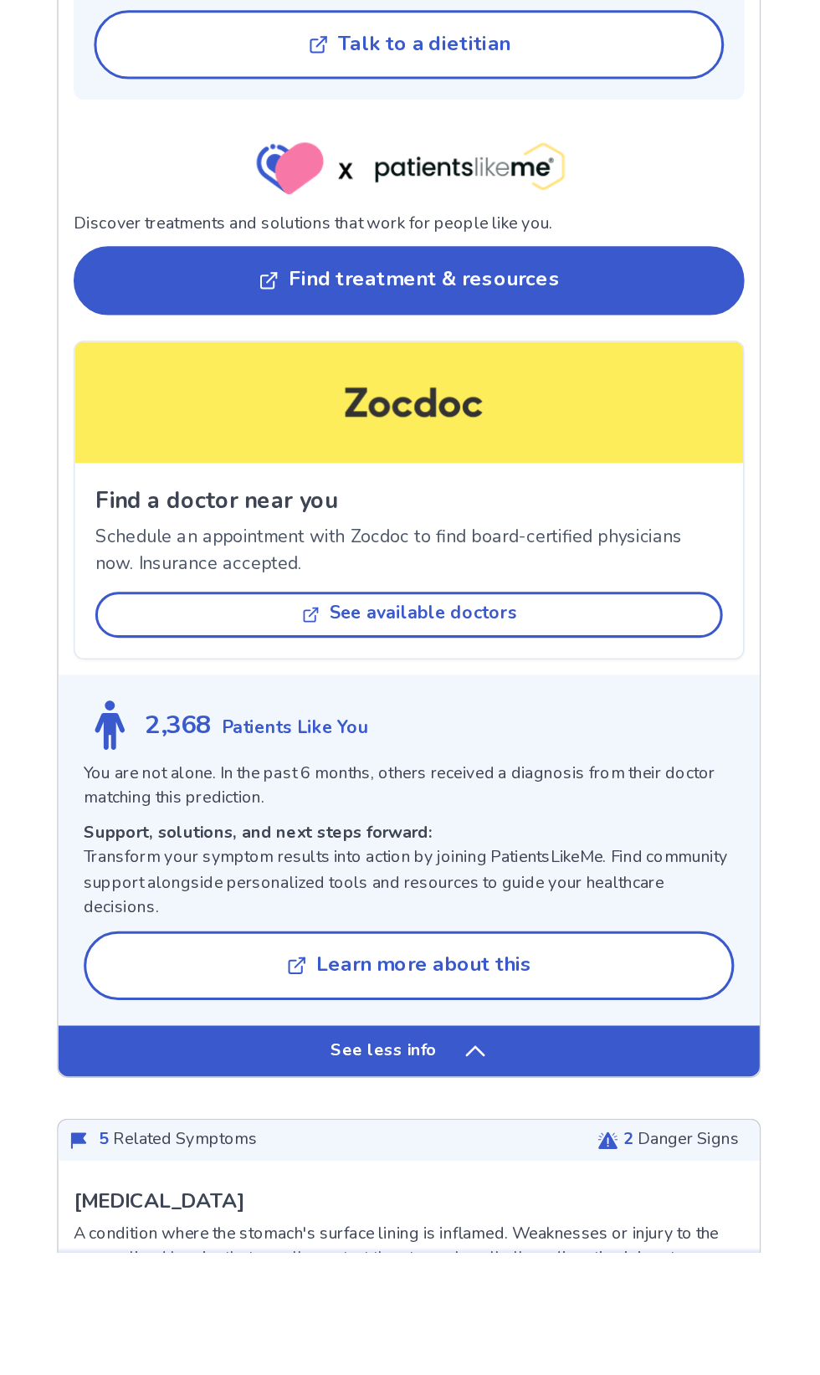
scroll to position [1034, 0]
